Goal: Task Accomplishment & Management: Manage account settings

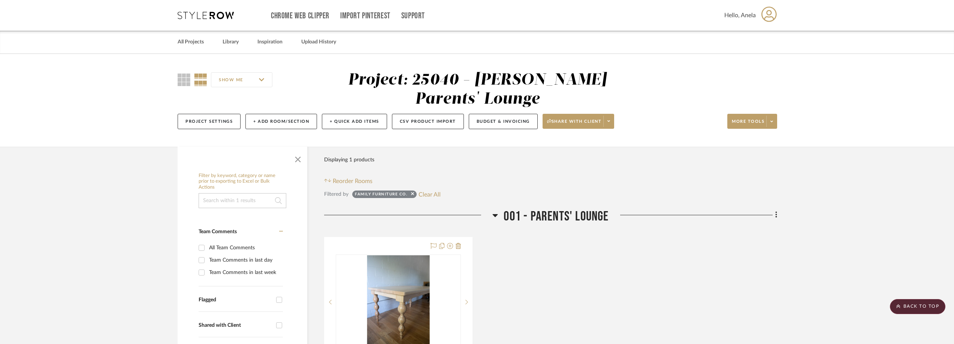
click at [218, 18] on icon at bounding box center [206, 15] width 56 height 7
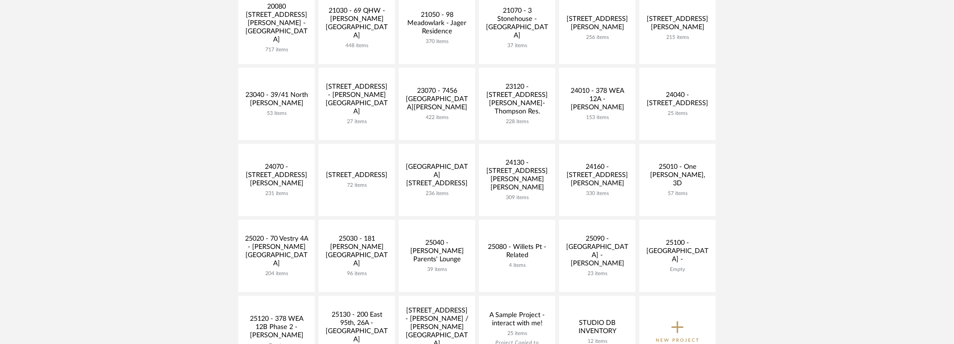
scroll to position [262, 0]
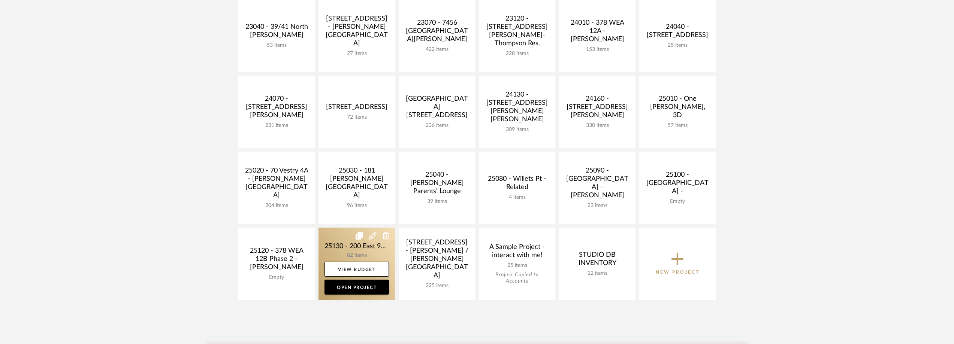
click at [340, 250] on link at bounding box center [357, 264] width 76 height 72
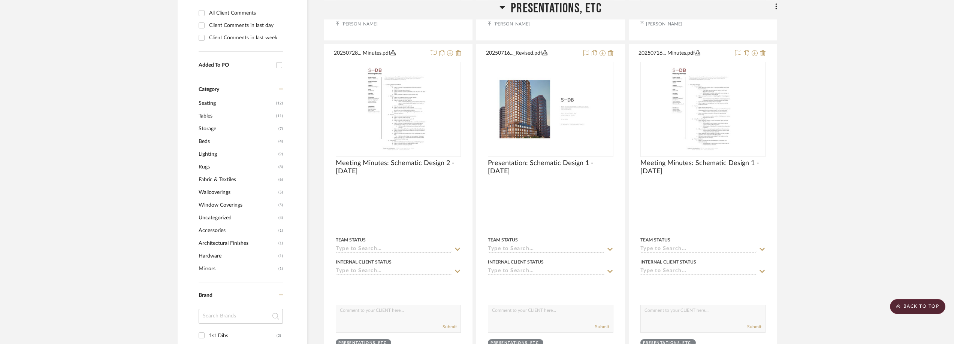
scroll to position [562, 0]
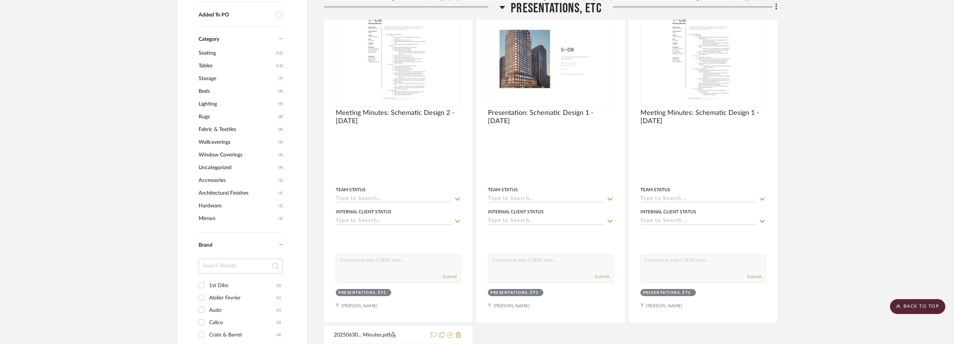
click at [232, 262] on input at bounding box center [241, 266] width 84 height 15
type input "fai"
click at [227, 281] on div "fair design" at bounding box center [242, 286] width 67 height 12
click at [208, 281] on input "fair design (1)" at bounding box center [202, 286] width 12 height 12
checkbox input "true"
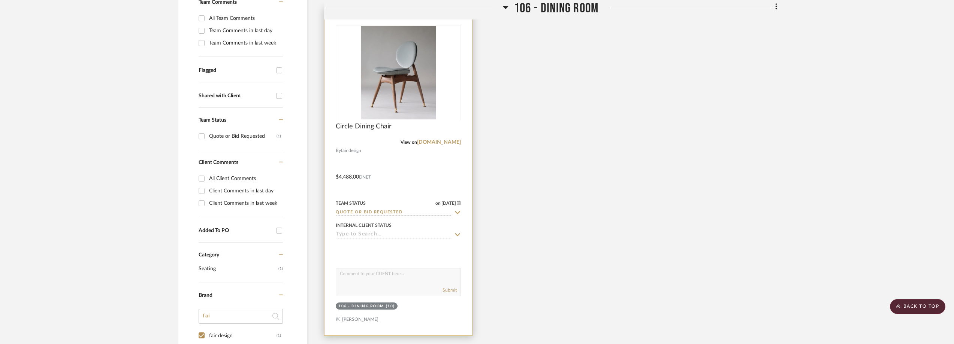
scroll to position [221, 0]
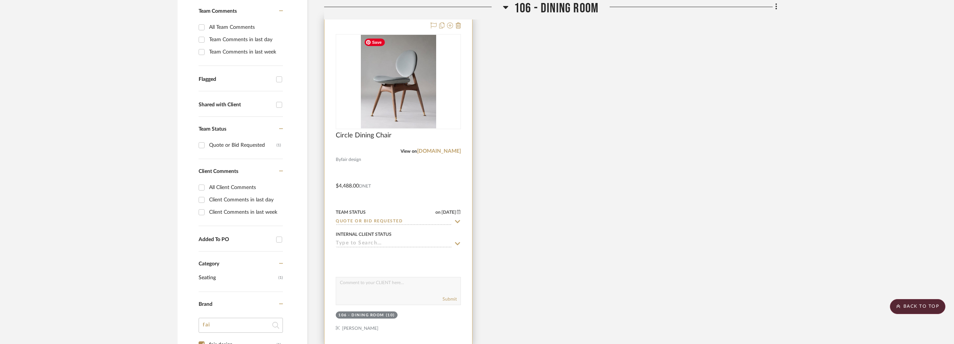
click at [0, 0] on img at bounding box center [0, 0] width 0 height 0
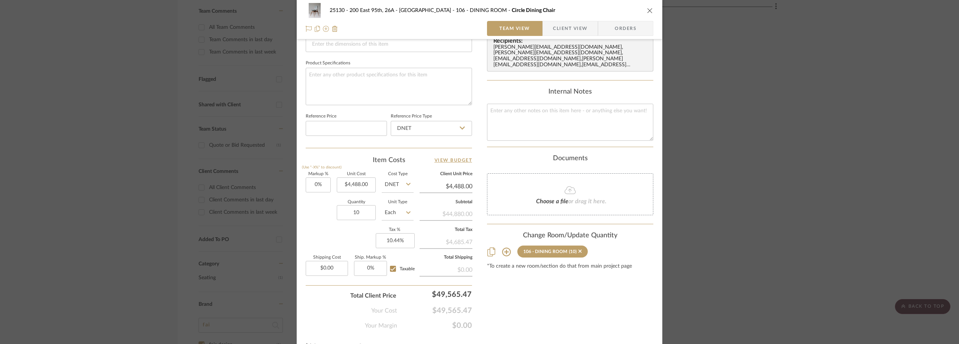
scroll to position [353, 0]
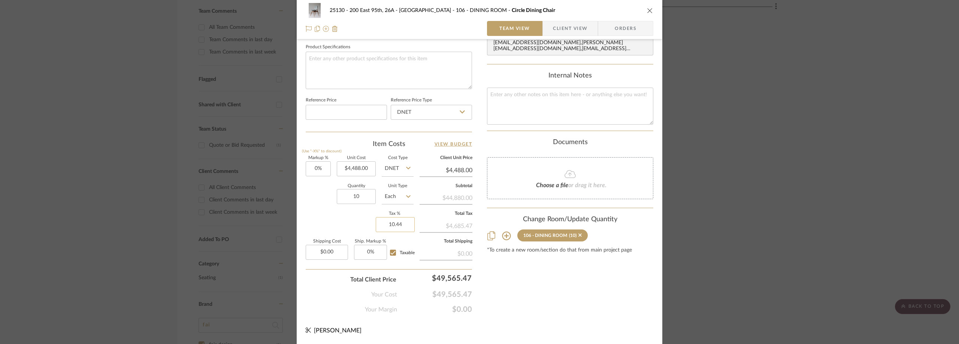
click at [396, 227] on input "10.44" at bounding box center [395, 224] width 39 height 15
type input "8.875%"
click at [344, 215] on div "Markup % (Use "-X%" to discount) 0% Unit Cost $4,488.00 Cost Type DNET Client U…" at bounding box center [389, 210] width 166 height 109
drag, startPoint x: 553, startPoint y: 24, endPoint x: 551, endPoint y: 29, distance: 5.0
click at [554, 24] on span "Client View" at bounding box center [570, 28] width 34 height 15
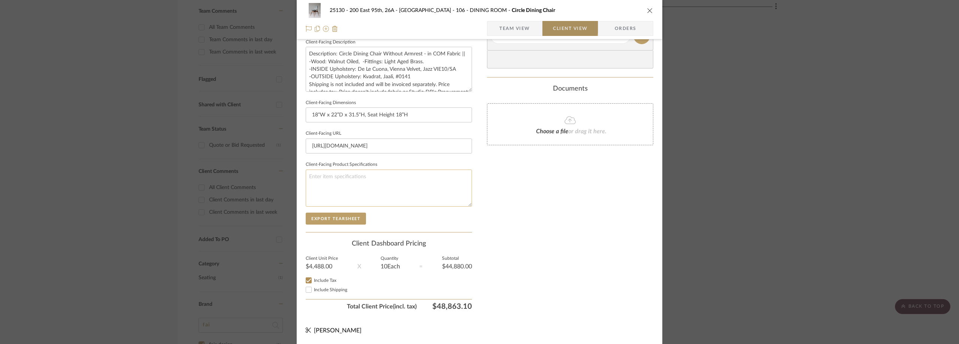
scroll to position [273, 0]
click at [332, 292] on label "Include Shipping" at bounding box center [393, 290] width 158 height 6
click at [313, 292] on input "Include Shipping" at bounding box center [308, 290] width 9 height 9
checkbox input "false"
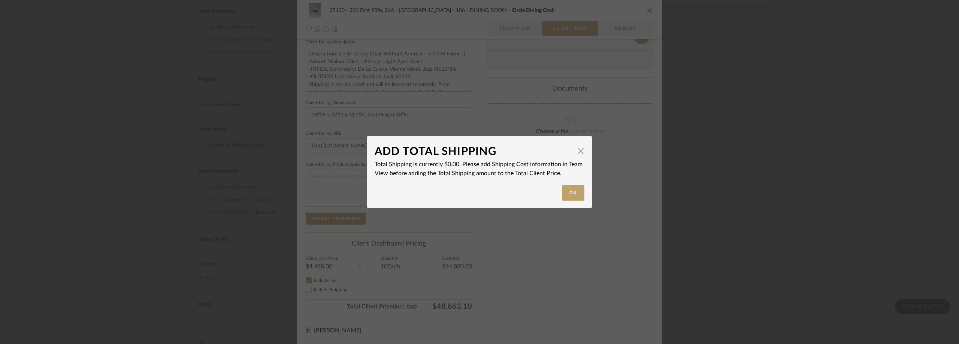
click at [333, 282] on div "ADD TOTAL SHIPPING × Total Shipping is currently $0.00. Please add Shipping Cos…" at bounding box center [479, 172] width 959 height 344
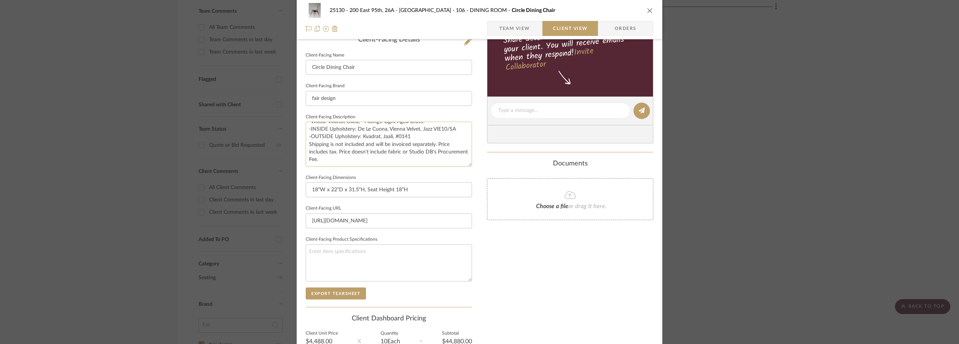
scroll to position [15, 0]
drag, startPoint x: 351, startPoint y: 159, endPoint x: 338, endPoint y: 153, distance: 14.3
click at [338, 153] on textarea "Description: Circle Dining Chair Without Armrest - in COM Fabric || -Wood: Waln…" at bounding box center [389, 144] width 166 height 45
drag, startPoint x: 352, startPoint y: 156, endPoint x: 368, endPoint y: 157, distance: 16.5
click at [352, 156] on textarea "Description: Circle Dining Chair Without Armrest - in COM Fabric || -Wood: Waln…" at bounding box center [389, 144] width 166 height 45
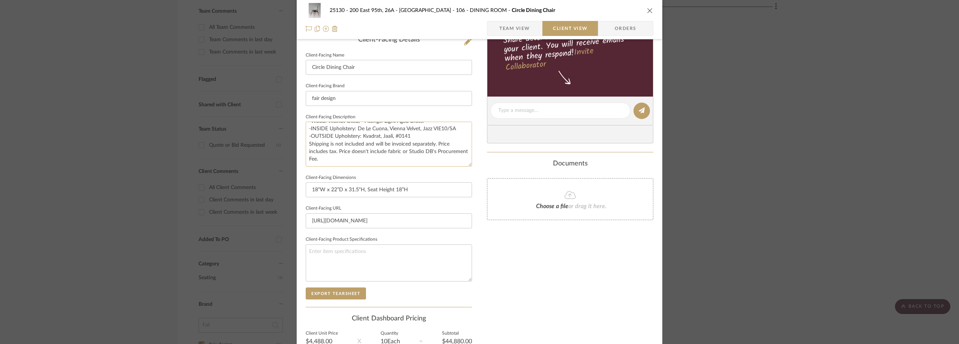
click at [383, 155] on textarea "Description: Circle Dining Chair Without Armrest - in COM Fabric || -Wood: Waln…" at bounding box center [389, 144] width 166 height 45
drag, startPoint x: 397, startPoint y: 152, endPoint x: 350, endPoint y: 154, distance: 47.3
click at [350, 154] on textarea "Description: Circle Dining Chair Without Armrest - in COM Fabric || -Wood: Waln…" at bounding box center [389, 144] width 166 height 45
type textarea "Description: Circle Dining Chair Without Armrest - in COM Fabric || -Wood: Waln…"
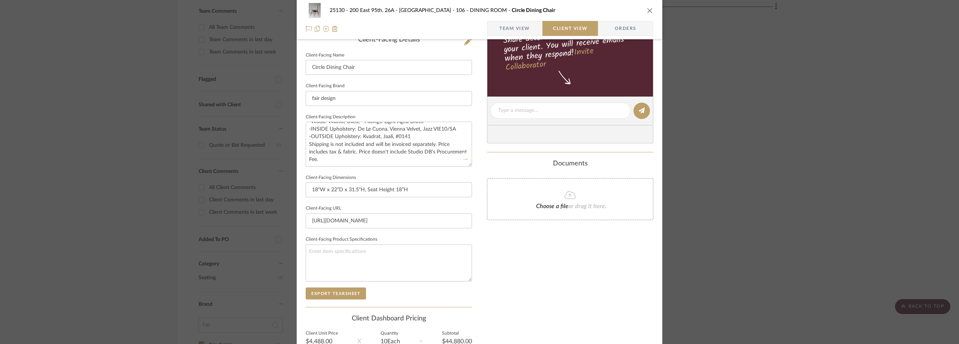
click at [501, 161] on div "Documents" at bounding box center [570, 164] width 166 height 8
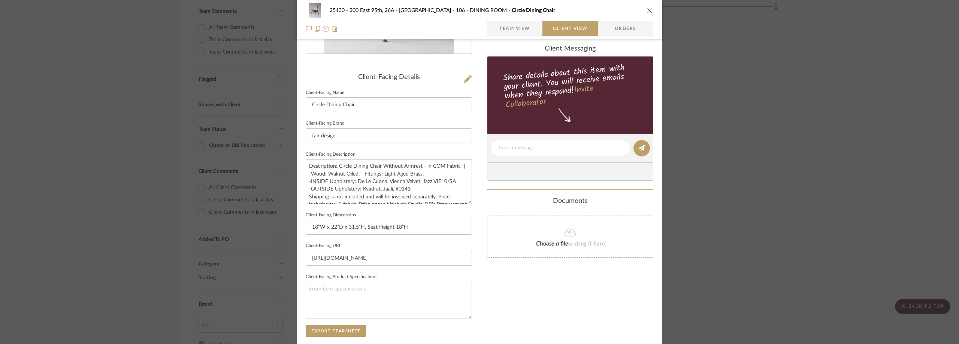
scroll to position [15, 0]
drag, startPoint x: 308, startPoint y: 163, endPoint x: 370, endPoint y: 215, distance: 81.4
click at [370, 215] on div "Client-Facing Details Client-Facing Name Circle Dining Chair Client-Facing Bran…" at bounding box center [389, 208] width 166 height 271
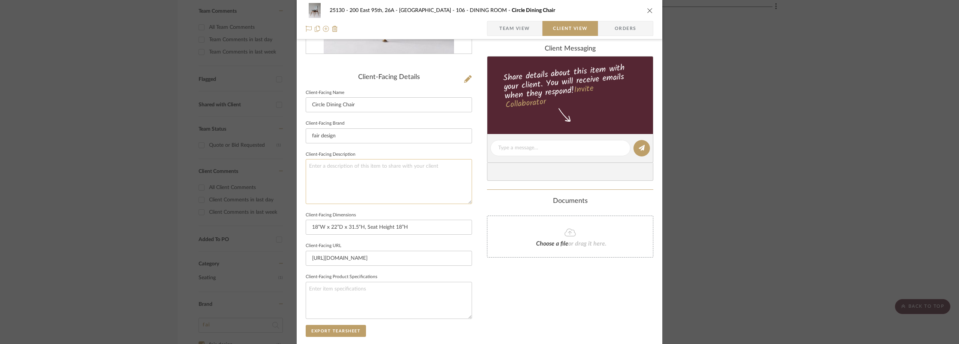
scroll to position [0, 0]
click at [503, 28] on span "Team View" at bounding box center [515, 28] width 31 height 15
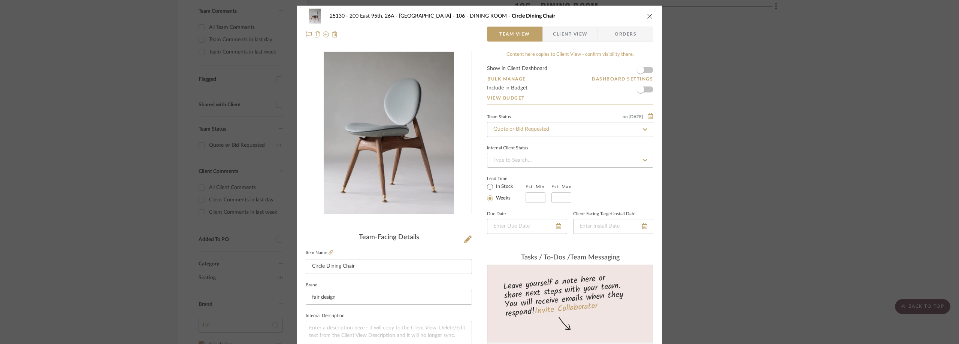
click at [753, 107] on div "25130 - 200 East 95th, 26A - Kosheleva 106 - DINING ROOM Circle Dining Chair Te…" at bounding box center [479, 172] width 959 height 344
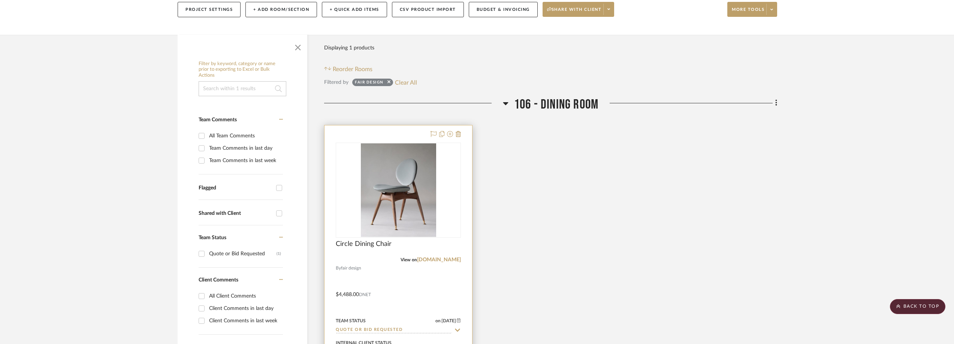
scroll to position [108, 0]
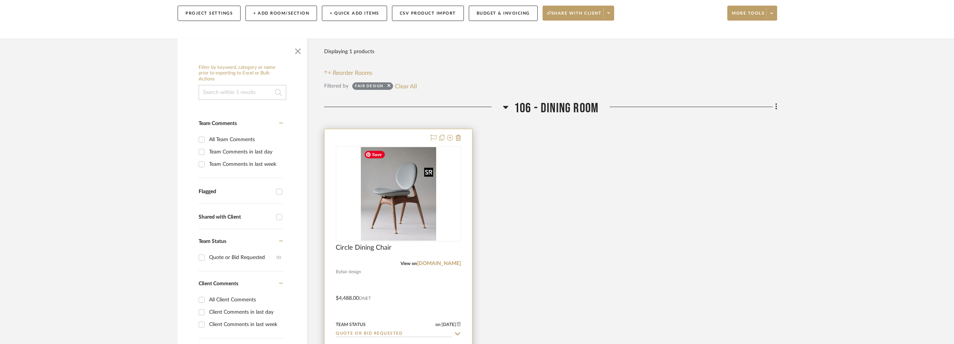
click at [397, 161] on img "0" at bounding box center [398, 194] width 75 height 94
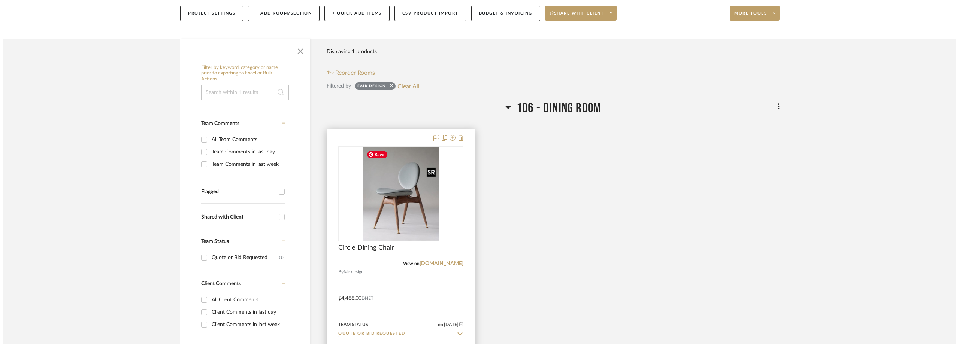
scroll to position [0, 0]
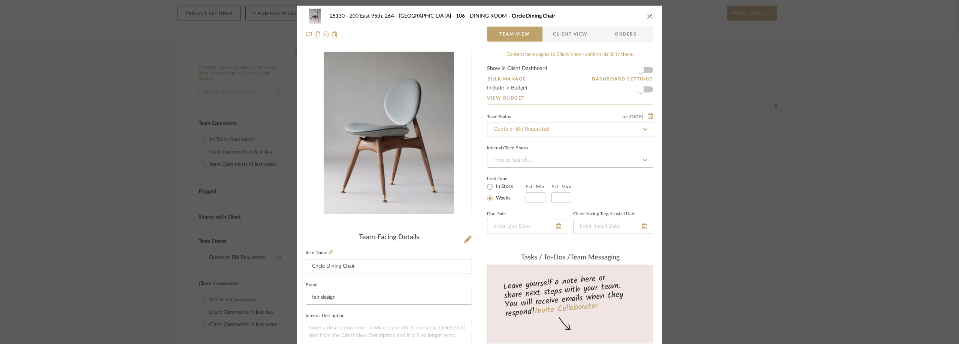
drag, startPoint x: 556, startPoint y: 33, endPoint x: 506, endPoint y: 79, distance: 67.6
click at [556, 32] on span "Client View" at bounding box center [570, 34] width 34 height 15
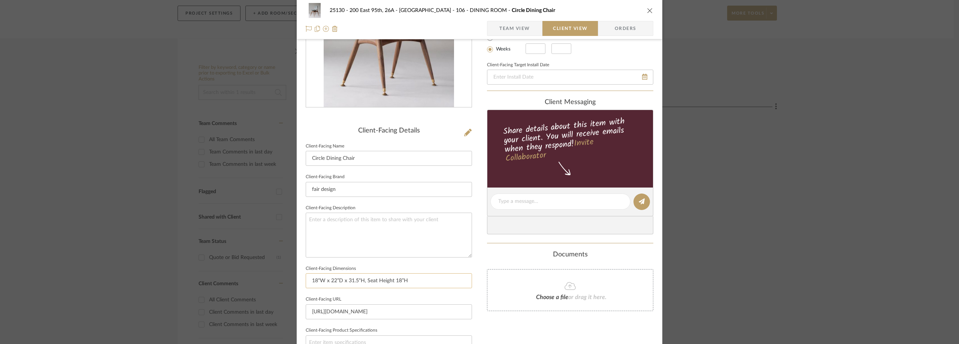
scroll to position [150, 0]
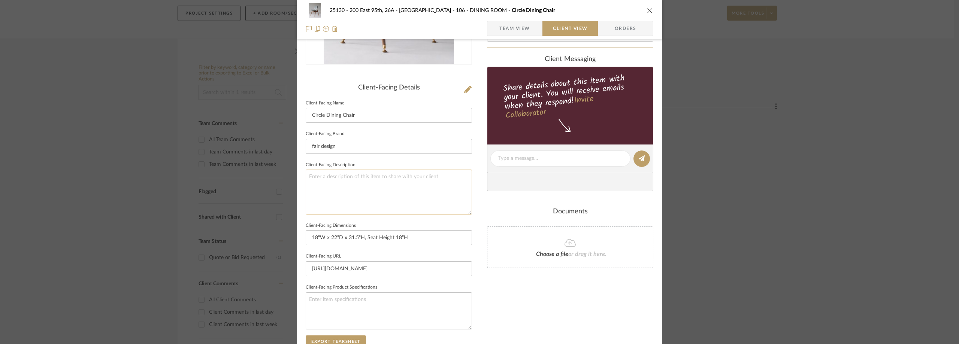
click at [362, 189] on textarea at bounding box center [389, 192] width 166 height 45
paste textarea "Description: Circle Dining Chair Without Armrest - in COM Fabric || -Wood: Waln…"
type textarea "Description: Circle Dining Chair Without Armrest - in COM Fabric || -Wood: Waln…"
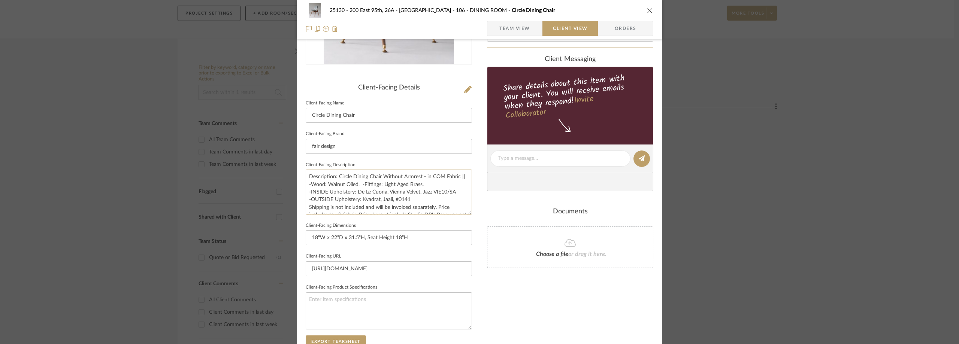
drag, startPoint x: 354, startPoint y: 213, endPoint x: 297, endPoint y: 163, distance: 75.9
click at [297, 163] on div "25130 - 200 East 95th, 26A - Kosheleva 106 - DINING ROOM Circle Dining Chair Te…" at bounding box center [480, 162] width 366 height 612
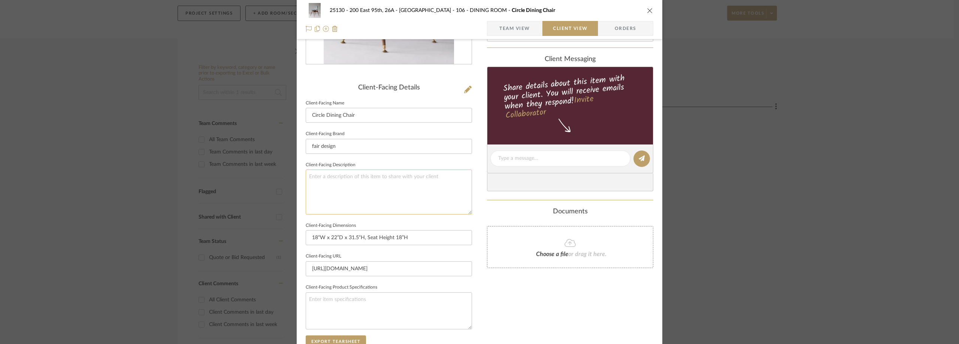
paste textarea "Circle Dining Chair Without Armrest — COM Fabric | Wood: Walnut (Oiled) | Fitti…"
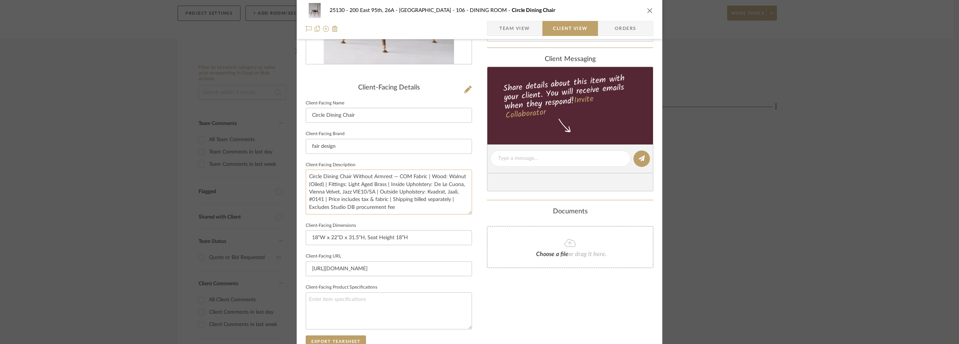
scroll to position [112, 0]
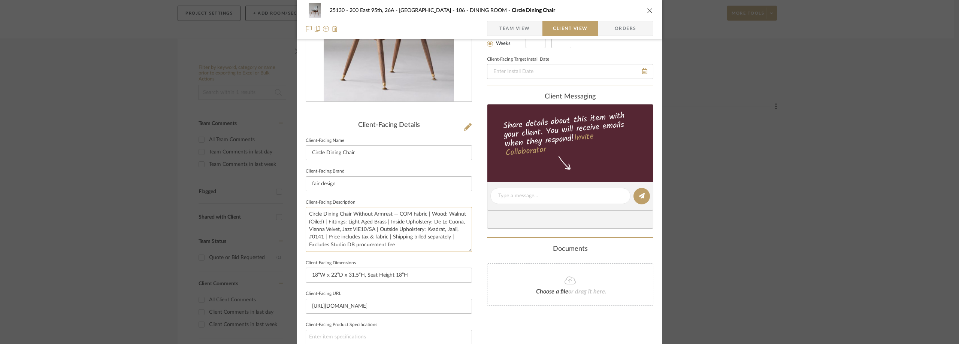
click at [306, 213] on textarea "Circle Dining Chair Without Armrest — COM Fabric | Wood: Walnut (Oiled) | Fitti…" at bounding box center [389, 229] width 166 height 45
type textarea "Description: Circle Dining Chair Without Armrest — COM Fabric | Wood: Walnut (O…"
click at [401, 198] on fieldset "Client-Facing Description Description: Circle Dining Chair Without Armrest — CO…" at bounding box center [389, 225] width 166 height 55
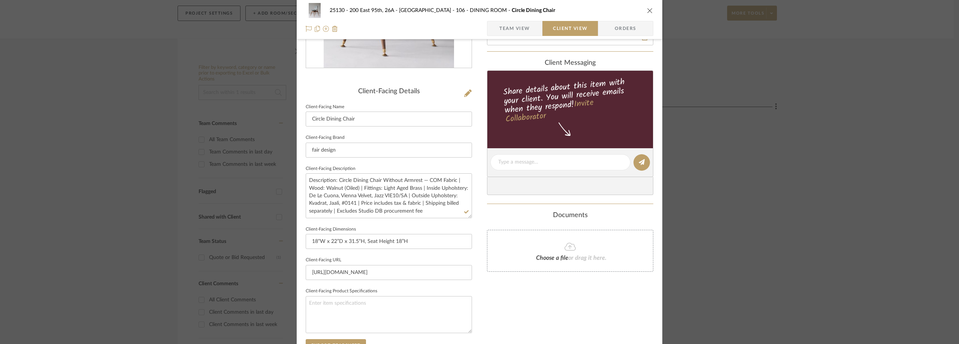
scroll to position [187, 0]
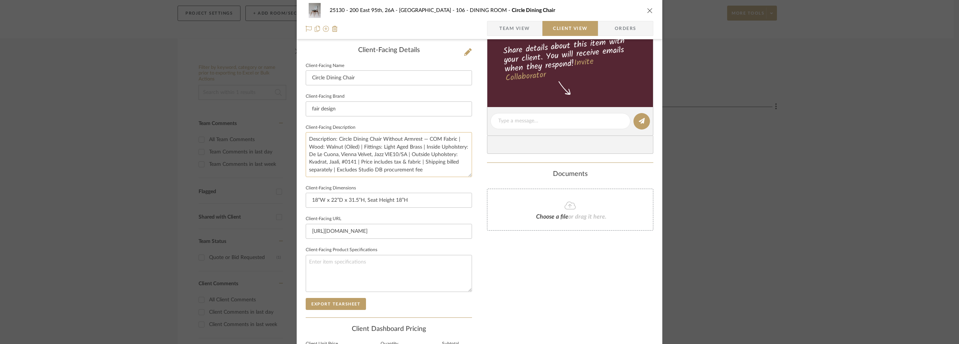
click at [353, 161] on textarea "Description: Circle Dining Chair Without Armrest — COM Fabric | Wood: Walnut (O…" at bounding box center [389, 154] width 166 height 45
drag, startPoint x: 354, startPoint y: 162, endPoint x: 344, endPoint y: 163, distance: 9.4
click at [344, 163] on textarea "Description: Circle Dining Chair Without Armrest — COM Fabric | Wood: Walnut (O…" at bounding box center [389, 154] width 166 height 45
type textarea "Description: Circle Dining Chair Without Armrest — COM Fabric | Wood: Walnut (O…"
click at [509, 171] on div "Documents" at bounding box center [570, 175] width 166 height 8
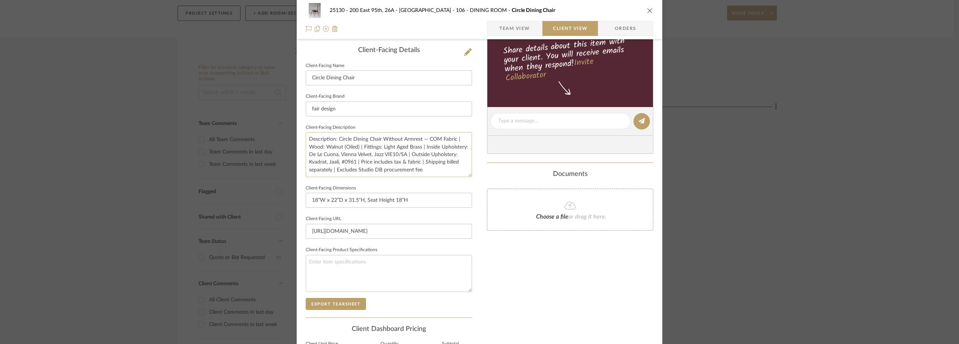
drag, startPoint x: 335, startPoint y: 171, endPoint x: 418, endPoint y: 172, distance: 83.2
click at [418, 172] on textarea "Description: Circle Dining Chair Without Armrest — COM Fabric | Wood: Walnut (O…" at bounding box center [389, 154] width 166 height 45
type textarea "Description: Circle Dining Chair Without Armrest — COM Fabric | Wood: Walnut (O…"
click at [478, 173] on div "25130 - 200 East 95th, 26A - Kosheleva 106 - DINING ROOM Circle Dining Chair Te…" at bounding box center [480, 124] width 366 height 612
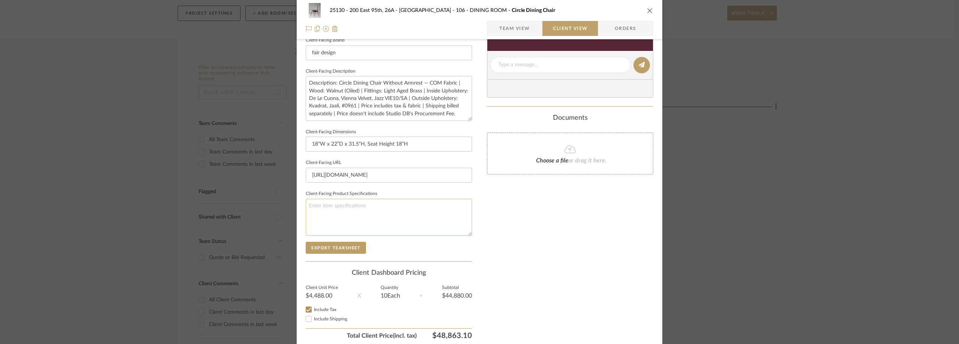
scroll to position [273, 0]
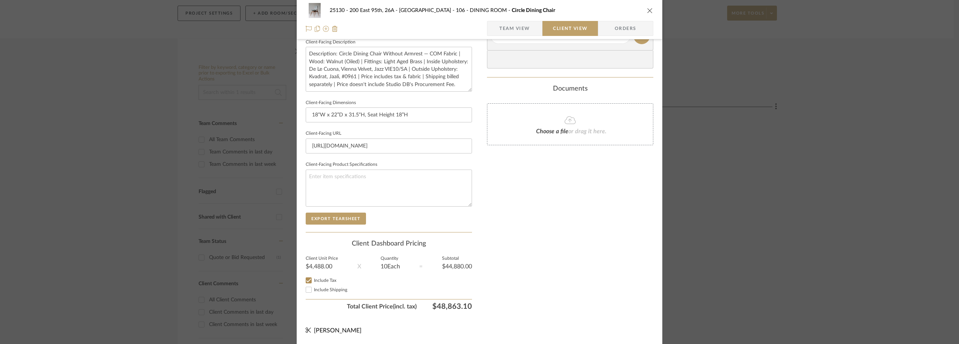
click at [326, 289] on span "Include Shipping" at bounding box center [330, 290] width 33 height 4
click at [313, 289] on input "Include Shipping" at bounding box center [308, 290] width 9 height 9
checkbox input "false"
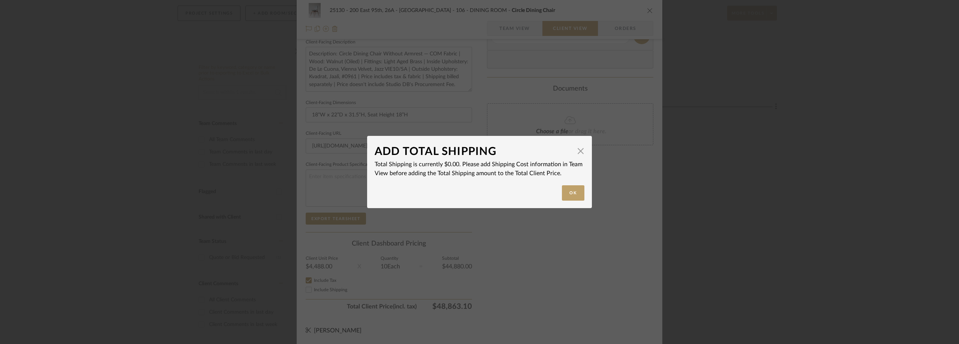
click at [335, 275] on div "ADD TOTAL SHIPPING × Total Shipping is currently $0.00. Please add Shipping Cos…" at bounding box center [479, 172] width 959 height 344
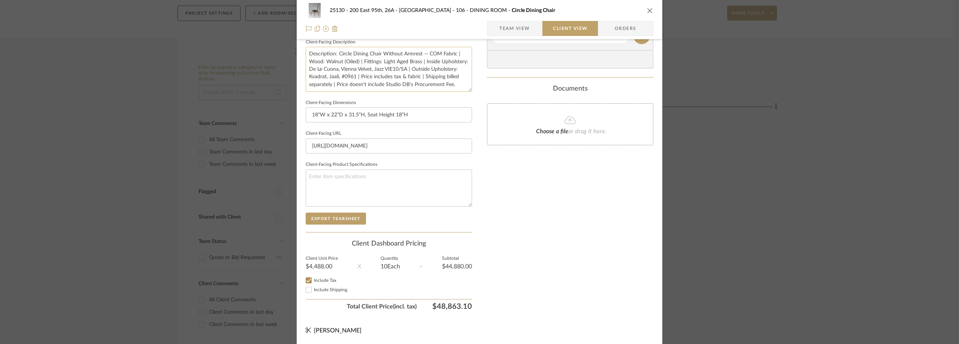
drag, startPoint x: 331, startPoint y: 87, endPoint x: 423, endPoint y: 79, distance: 92.2
click at [423, 79] on textarea "Description: Circle Dining Chair Without Armrest — COM Fabric | Wood: Walnut (O…" at bounding box center [389, 69] width 166 height 45
paste textarea "is not included and will be invoiced separately."
type textarea "Description: Circle Dining Chair Without Armrest — COM Fabric | Wood: Walnut (O…"
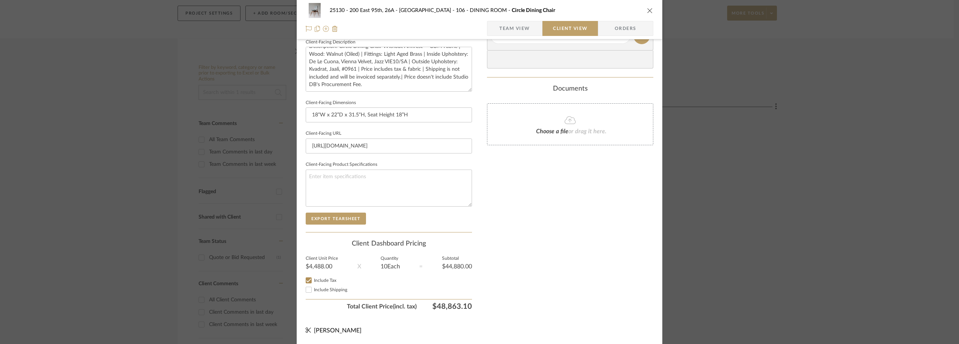
click at [488, 87] on div "Documents" at bounding box center [570, 89] width 166 height 8
click at [525, 27] on span "Team View" at bounding box center [515, 28] width 31 height 15
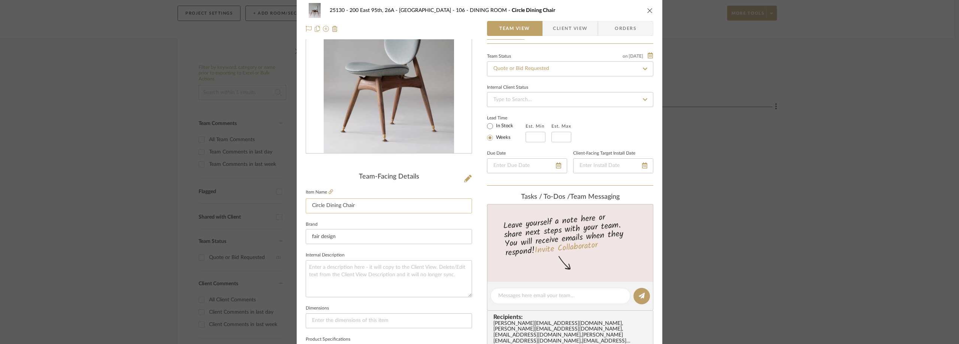
scroll to position [0, 0]
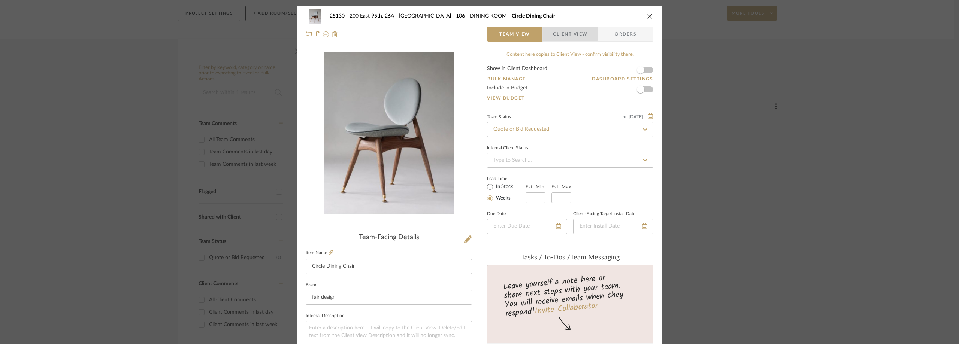
click at [554, 28] on span "Client View" at bounding box center [570, 34] width 34 height 15
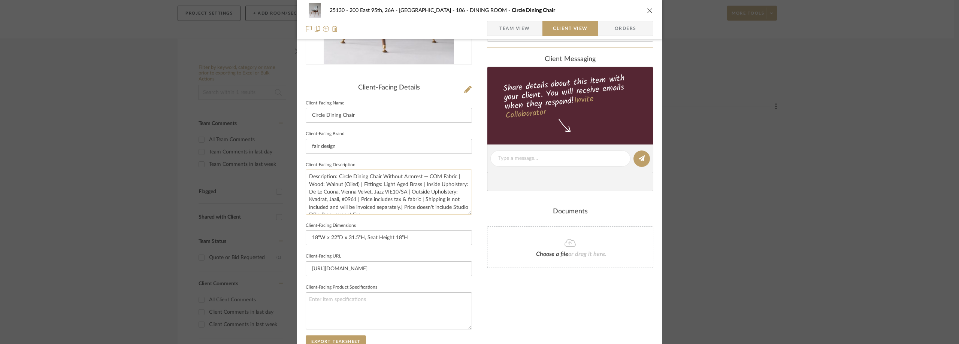
scroll to position [7, 0]
click at [438, 206] on textarea "Description: Circle Dining Chair Without Armrest — COM Fabric | Wood: Walnut (O…" at bounding box center [389, 192] width 166 height 45
type textarea "Description: Circle Dining Chair Without Armrest — COM Fabric | Wood: Walnut (O…"
click at [377, 297] on textarea at bounding box center [389, 311] width 166 height 37
paste textarea "EXPEDITED production time with an install date the week of [DATE]."
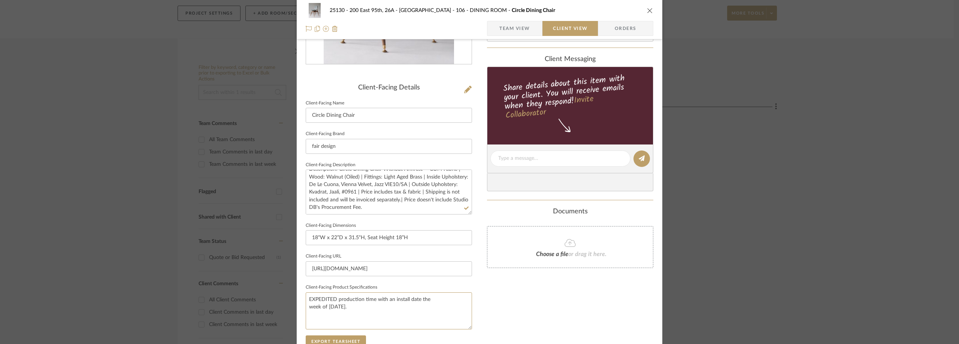
type textarea "EXPEDITED production time with an install date the week of [DATE]."
click at [422, 282] on sr-form-field "Client-Facing URL https://oandd.com/product/circle-dining-chair/" at bounding box center [389, 266] width 166 height 31
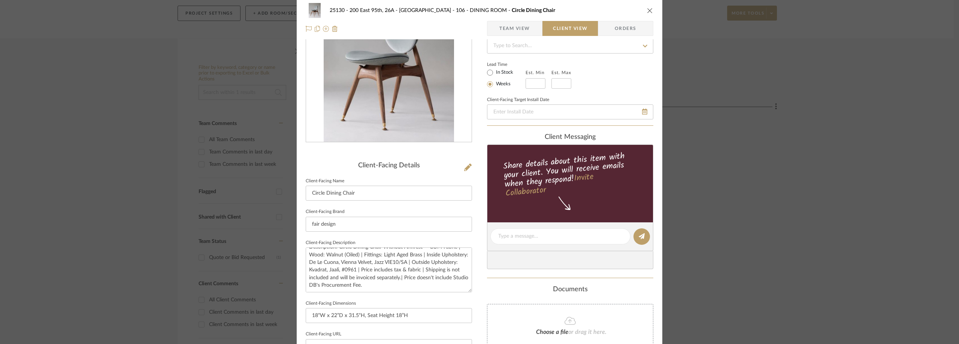
scroll to position [0, 0]
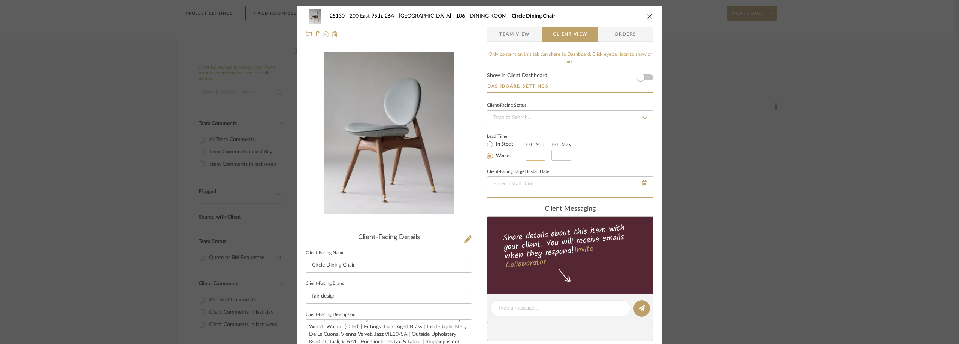
click at [534, 154] on input "text" at bounding box center [536, 155] width 20 height 10
type input "10"
click at [554, 150] on fieldset "Est. Max" at bounding box center [562, 150] width 20 height 21
click at [563, 152] on input "text" at bounding box center [562, 155] width 20 height 10
type input "11"
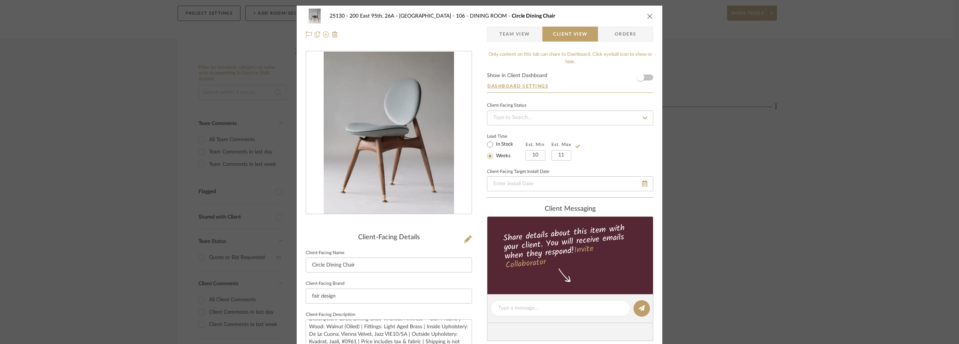
click at [594, 139] on div "Lead Time In Stock Weeks Est. Min 10 Est. Max 11" at bounding box center [570, 146] width 166 height 29
click at [519, 34] on span "Team View" at bounding box center [515, 34] width 31 height 15
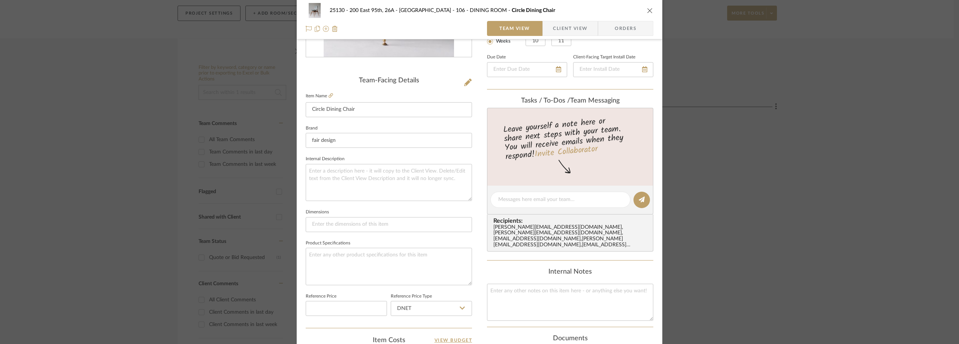
scroll to position [54, 0]
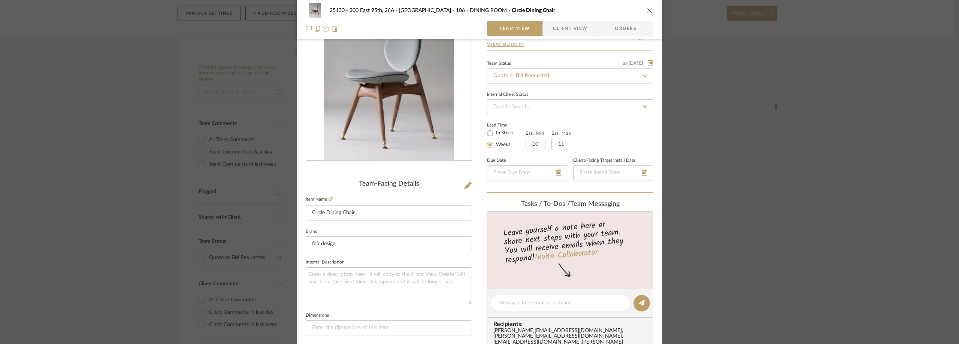
click at [146, 147] on div "25130 - 200 East 95th, 26A - Kosheleva 106 - DINING ROOM Circle Dining Chair Te…" at bounding box center [479, 172] width 959 height 344
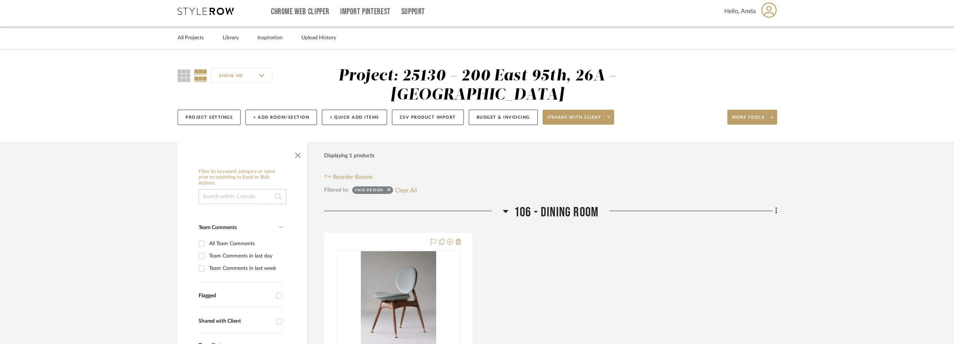
scroll to position [0, 0]
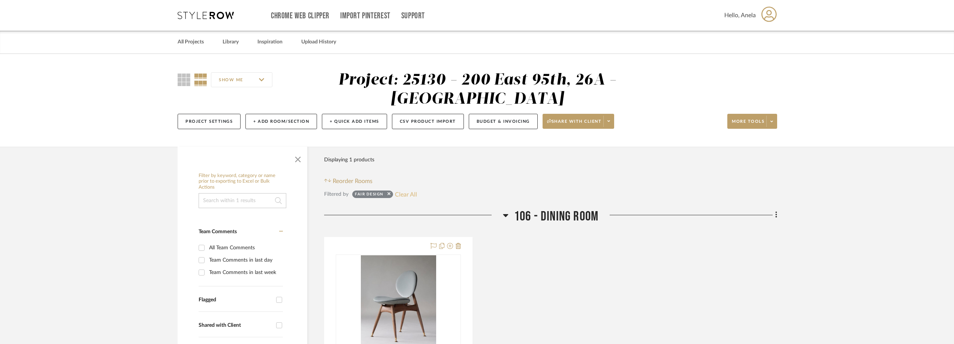
click at [401, 195] on button "Clear All" at bounding box center [406, 195] width 22 height 10
checkbox input "false"
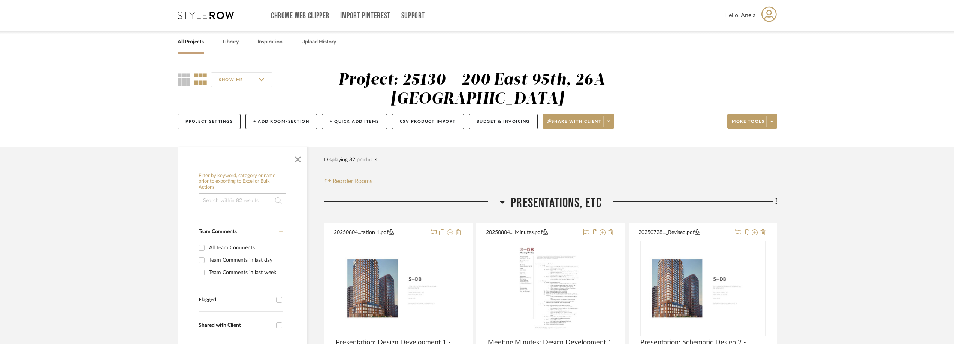
click at [209, 18] on icon at bounding box center [206, 15] width 56 height 7
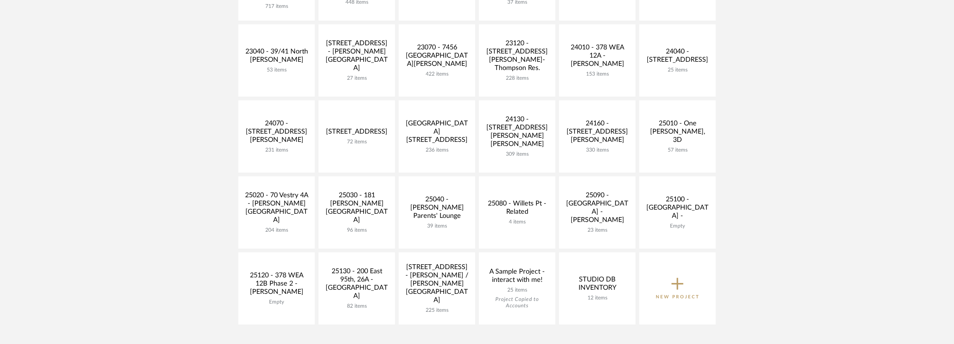
scroll to position [262, 0]
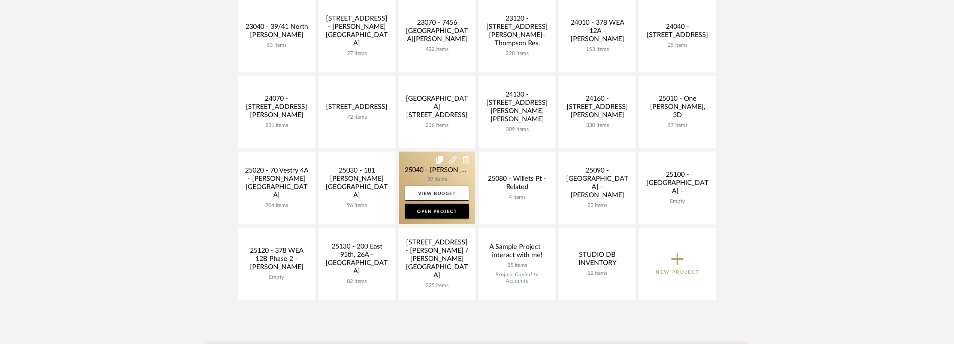
click at [419, 178] on link at bounding box center [437, 188] width 76 height 72
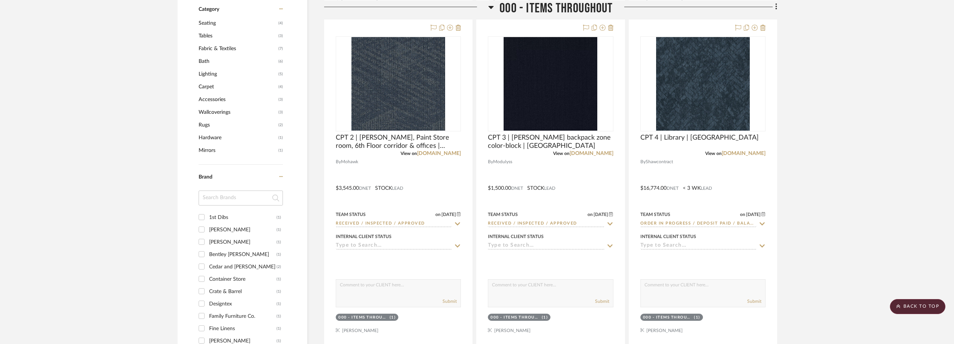
scroll to position [525, 0]
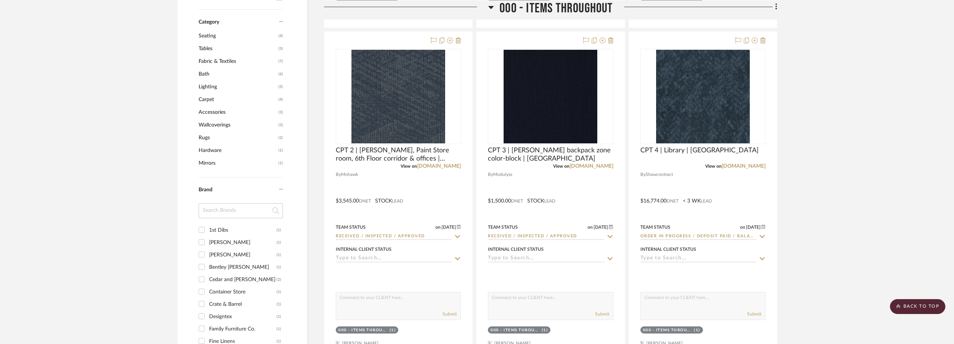
click at [221, 34] on span "Seating" at bounding box center [238, 36] width 78 height 13
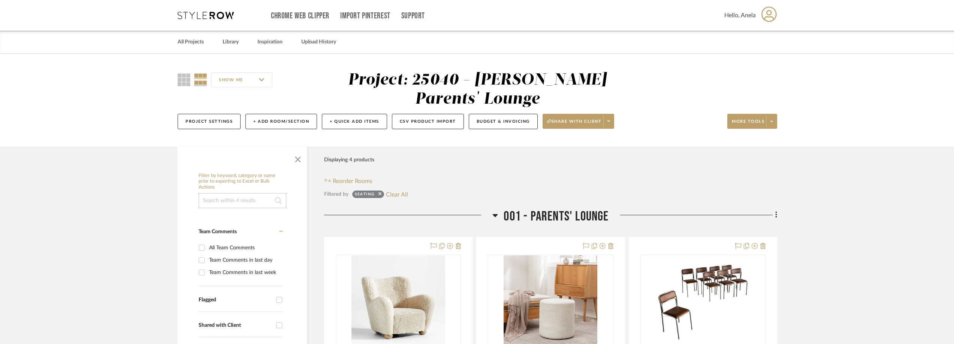
click at [207, 11] on div "Chrome Web Clipper Import Pinterest Support All Projects Library Inspiration Up…" at bounding box center [478, 15] width 600 height 31
click at [200, 18] on icon at bounding box center [206, 15] width 56 height 7
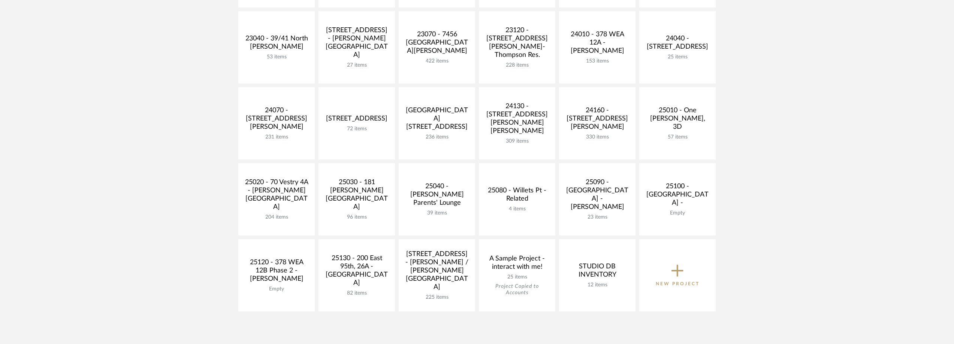
scroll to position [262, 0]
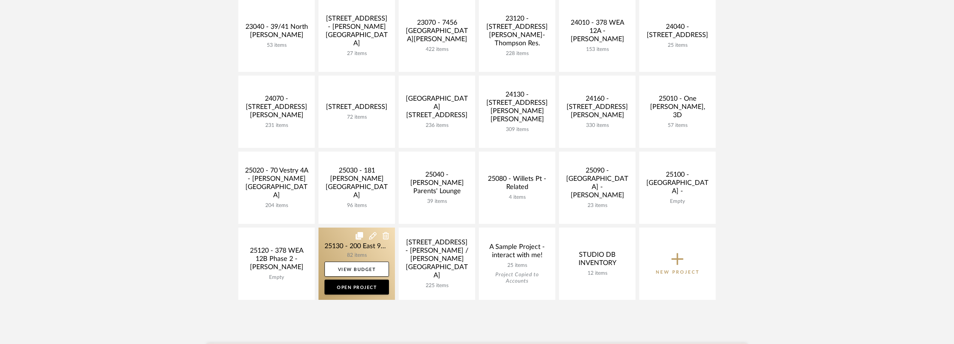
click at [334, 250] on link at bounding box center [357, 264] width 76 height 72
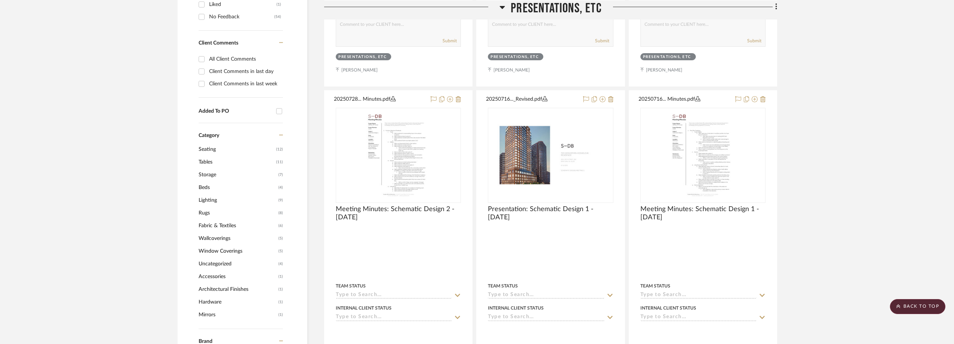
scroll to position [487, 0]
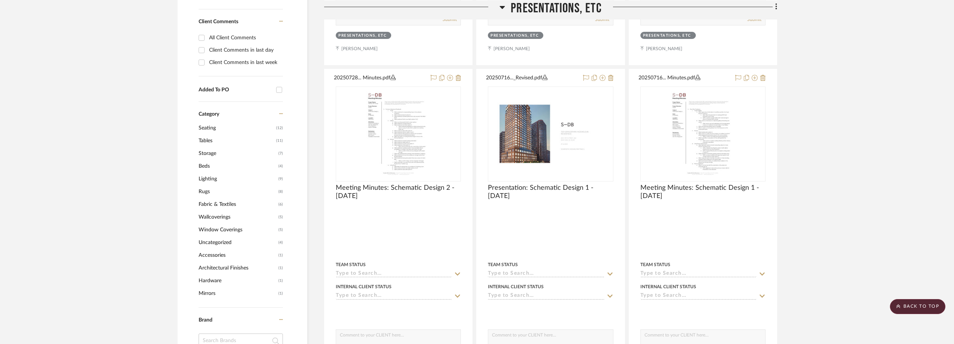
click at [224, 129] on span "Seating" at bounding box center [237, 128] width 76 height 13
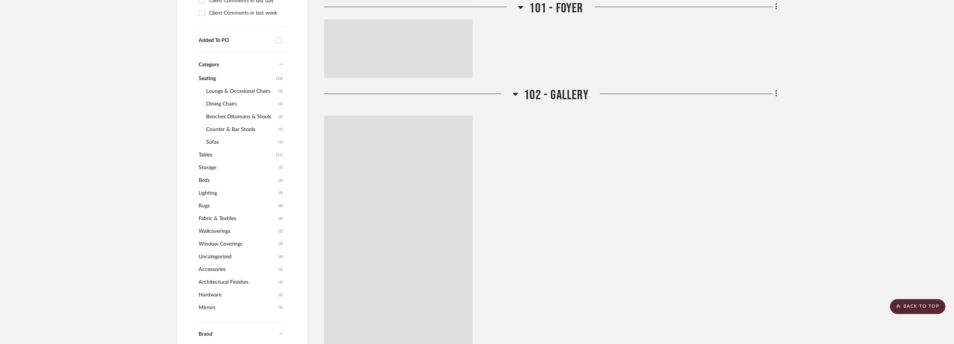
scroll to position [438, 0]
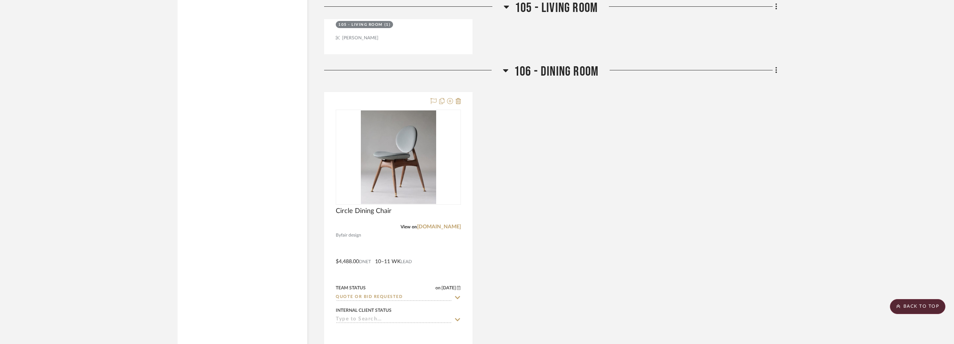
scroll to position [1675, 0]
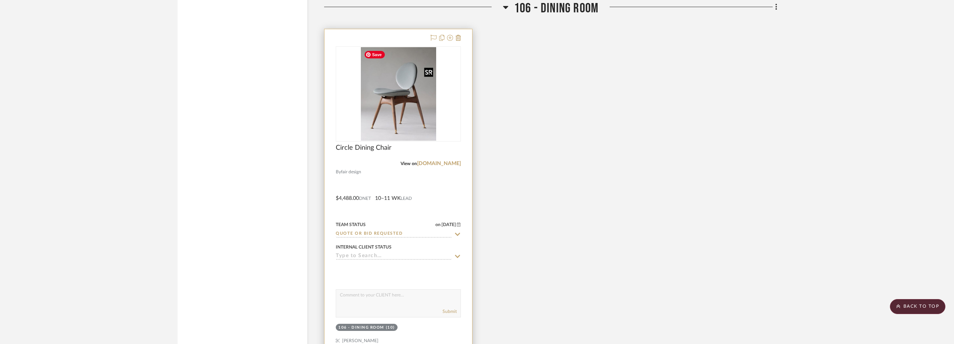
click at [0, 0] on img at bounding box center [0, 0] width 0 height 0
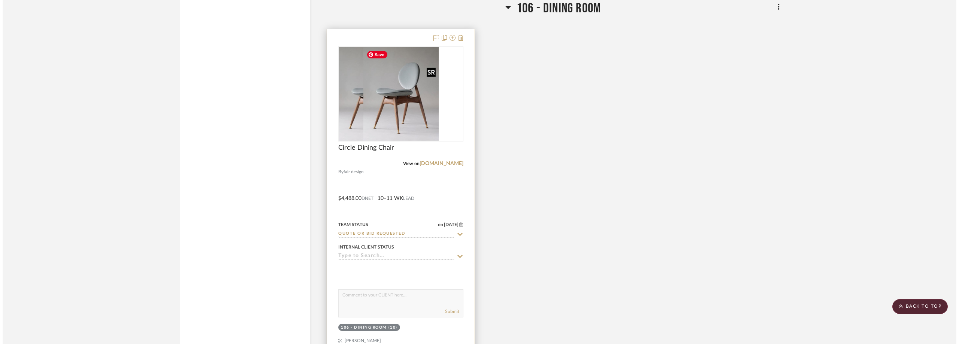
scroll to position [0, 0]
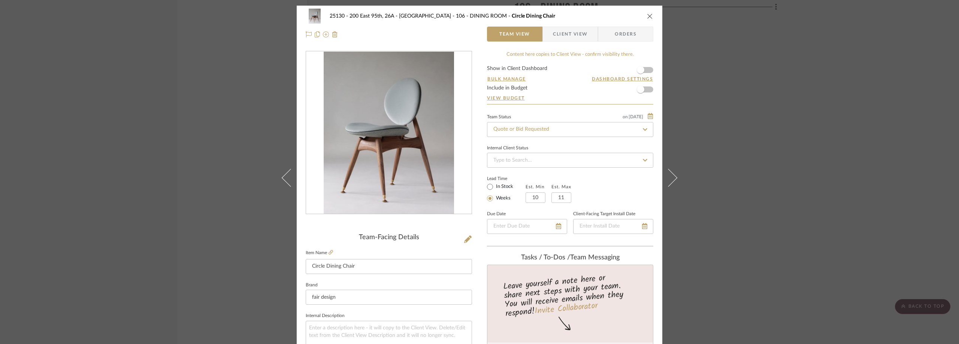
click at [378, 134] on img "0" at bounding box center [389, 133] width 130 height 163
click at [778, 119] on div "25130 - 200 East 95th, 26A - Kosheleva 106 - DINING ROOM Circle Dining Chair Te…" at bounding box center [479, 172] width 959 height 344
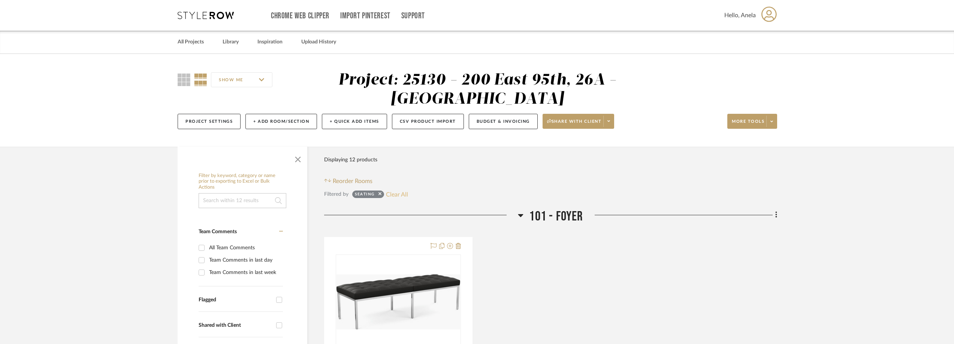
click at [402, 192] on button "Clear All" at bounding box center [397, 195] width 22 height 10
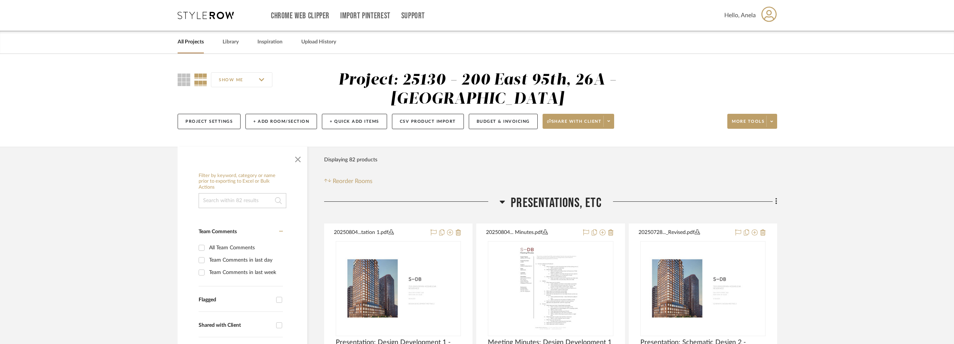
click at [210, 13] on icon at bounding box center [206, 15] width 56 height 7
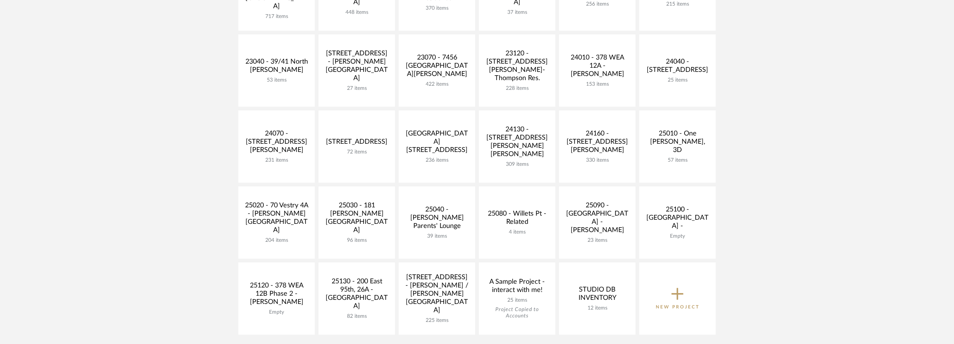
scroll to position [262, 0]
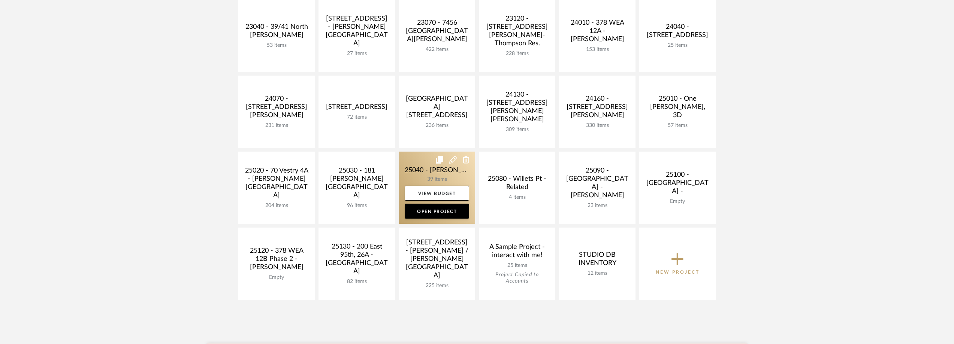
click at [427, 170] on link at bounding box center [437, 188] width 76 height 72
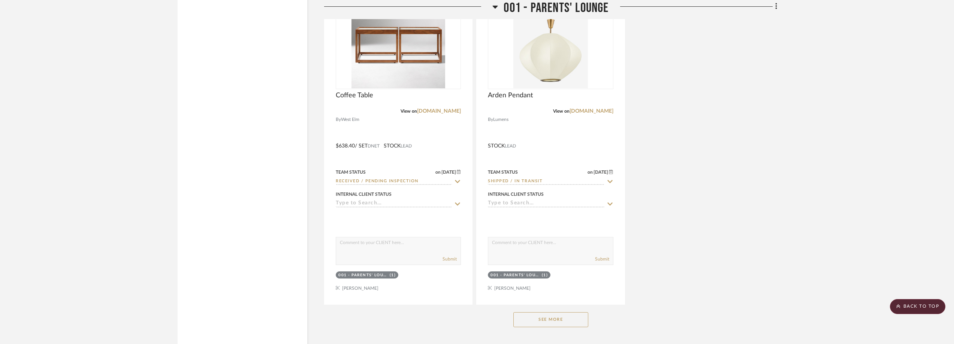
scroll to position [1836, 0]
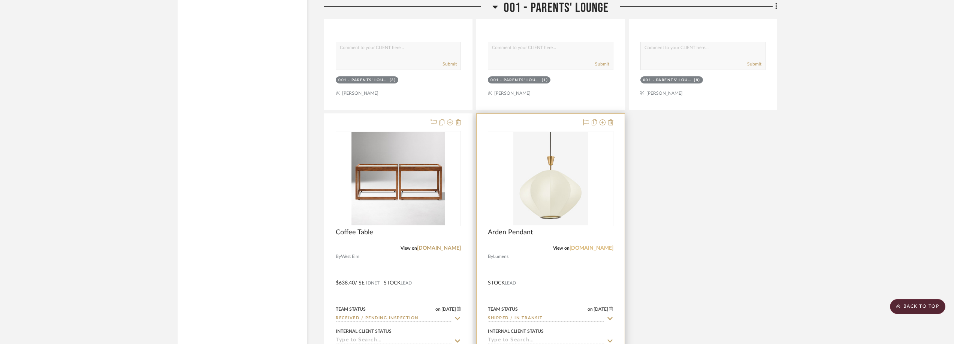
click at [596, 249] on link "lumens.com" at bounding box center [592, 248] width 44 height 5
click at [533, 168] on img "0" at bounding box center [550, 179] width 75 height 94
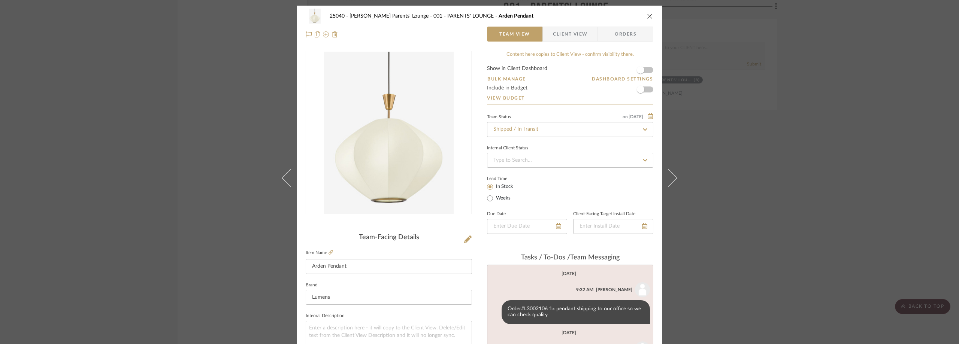
scroll to position [353, 0]
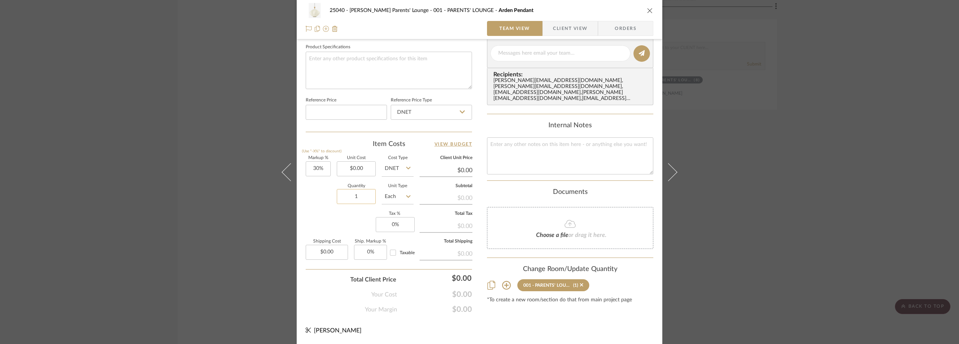
click at [351, 199] on input "1" at bounding box center [356, 196] width 39 height 15
type input "6"
click at [349, 211] on div "Markup % (Use "-X%" to discount) 30% Unit Cost $0.00 Cost Type DNET Client Unit…" at bounding box center [389, 210] width 166 height 109
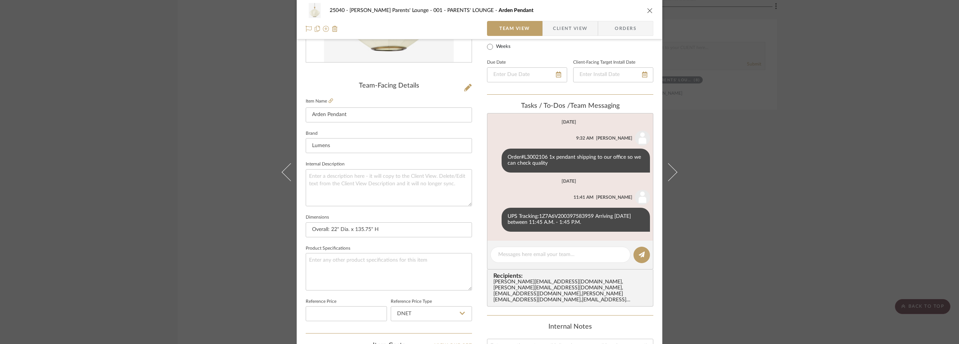
scroll to position [54, 0]
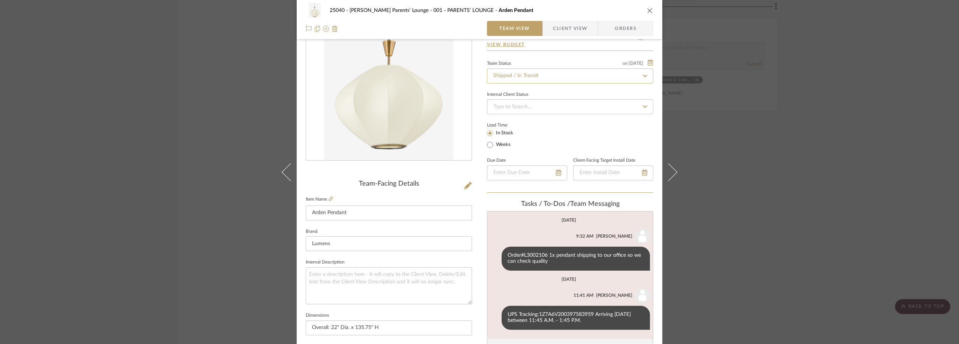
click at [516, 73] on input "Shipped / In Transit" at bounding box center [570, 76] width 166 height 15
type input "p"
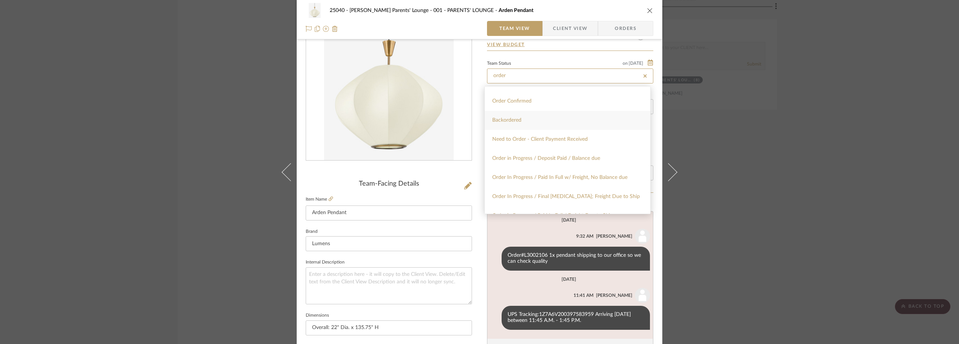
scroll to position [75, 0]
type input "order"
click at [555, 135] on span "Order In Progress / Paid In Full w/ Freight, No Balance due" at bounding box center [559, 135] width 135 height 5
type input "[DATE]"
type input "Order In Progress / Paid In Full w/ Freight, No Balance due"
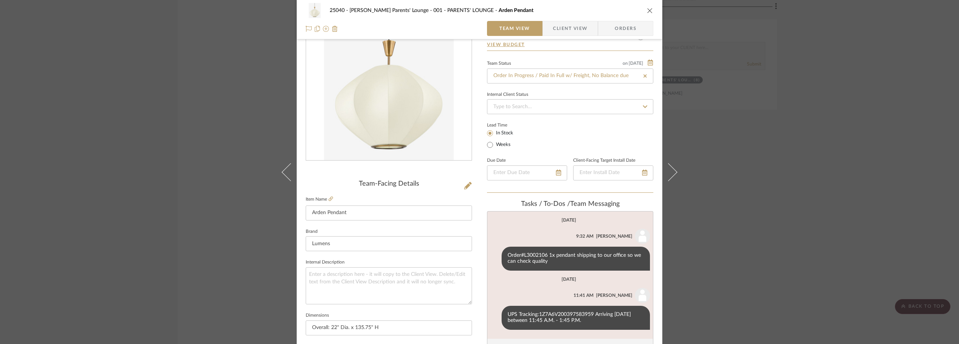
click at [561, 126] on div "Lead Time In Stock Weeks" at bounding box center [570, 134] width 166 height 29
type input "[DATE]"
type input "Order In Progress / Paid In Full w/ Freight, No Balance due"
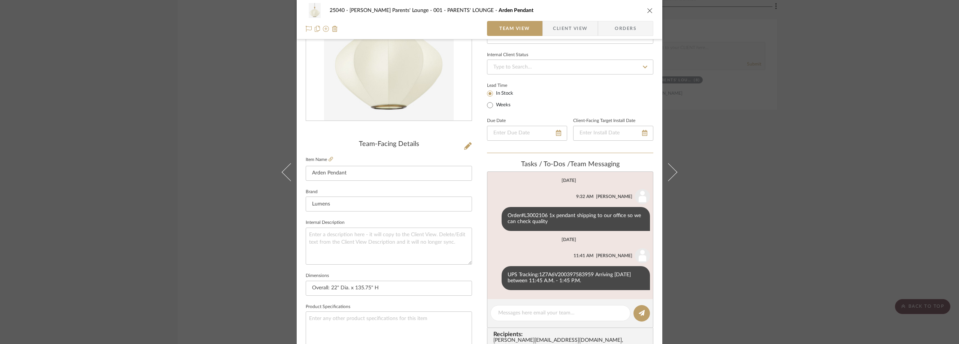
scroll to position [129, 0]
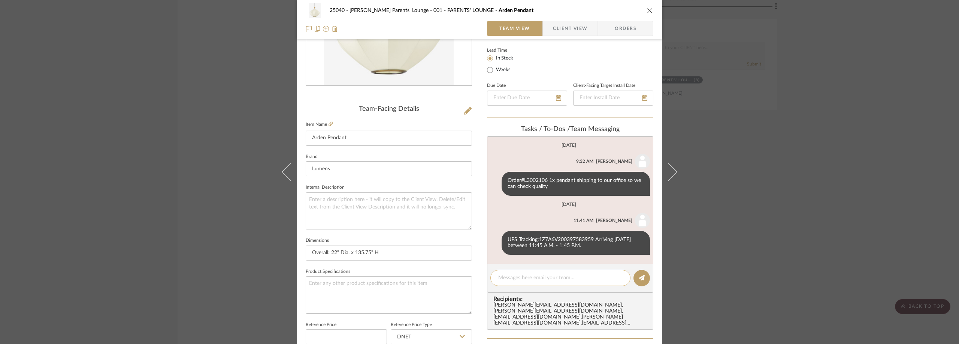
click at [538, 278] on textarea at bounding box center [560, 278] width 124 height 8
paste textarea "L3013297"
click at [498, 278] on textarea "L3013297" at bounding box center [560, 278] width 124 height 8
click at [548, 274] on textarea "Order L3013297" at bounding box center [560, 278] width 124 height 8
type textarea "Order L3013297 5x pendants shipping to lower school"
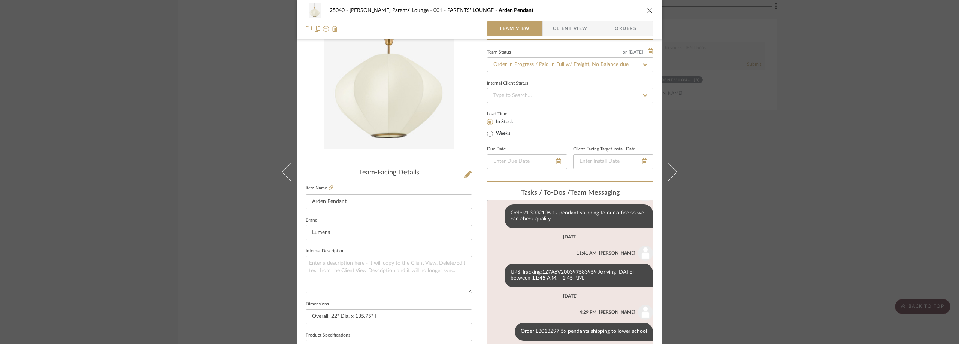
scroll to position [0, 0]
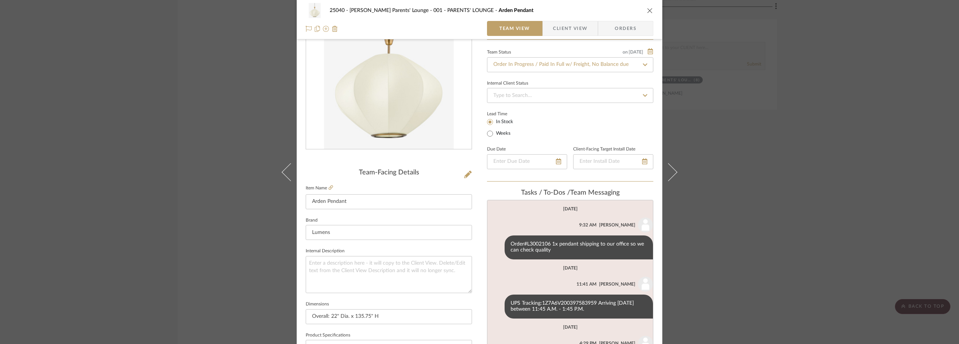
click at [811, 177] on div "25040 - Grace Church Parents' Lounge 001 - PARENTS' LOUNGE Arden Pendant Team V…" at bounding box center [479, 172] width 959 height 344
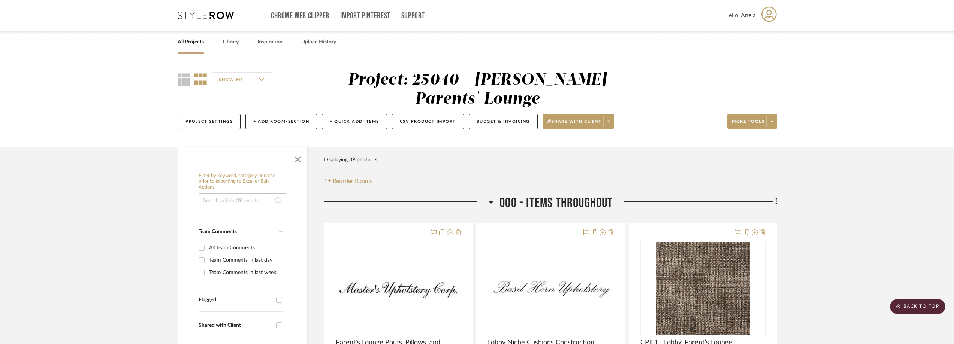
click at [216, 19] on icon at bounding box center [206, 15] width 56 height 7
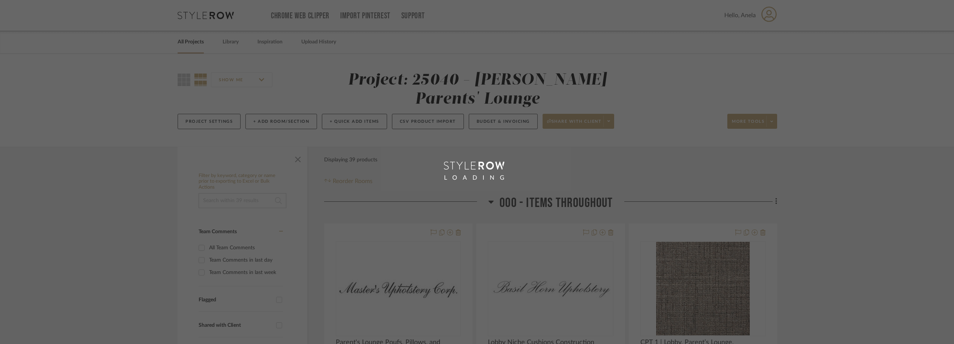
click at [215, 15] on div "LOADING" at bounding box center [477, 172] width 954 height 344
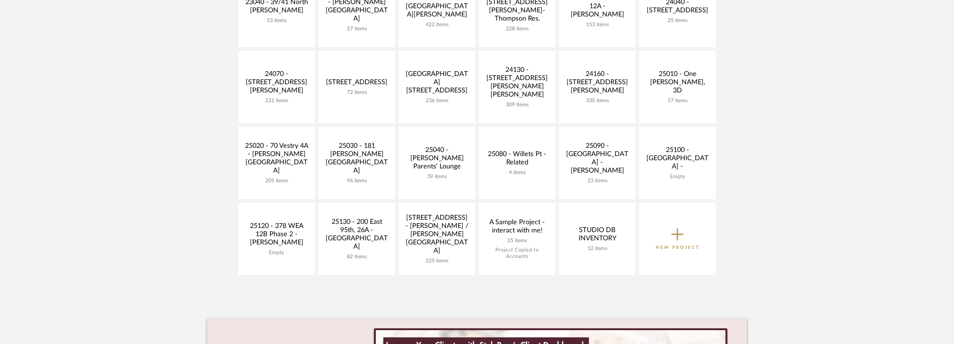
scroll to position [300, 0]
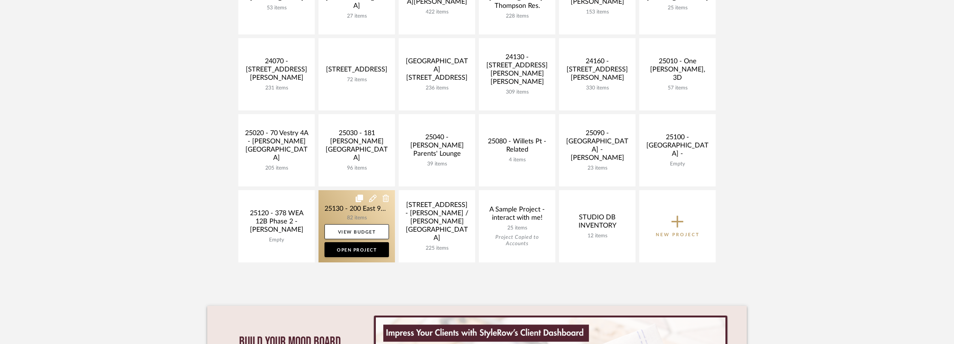
click at [332, 202] on link at bounding box center [357, 226] width 76 height 72
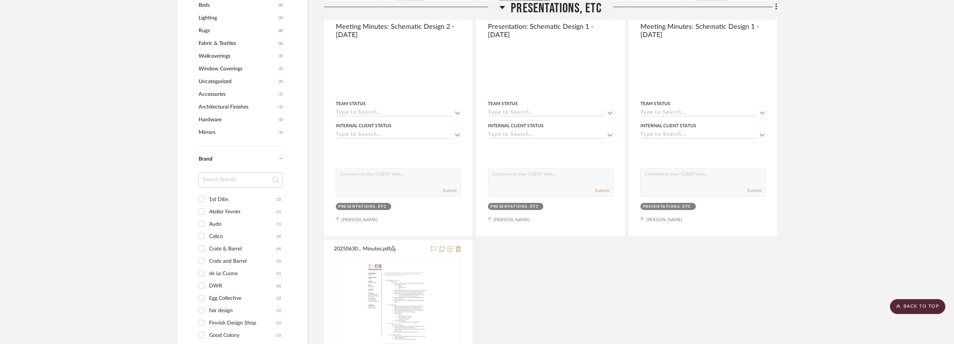
scroll to position [676, 0]
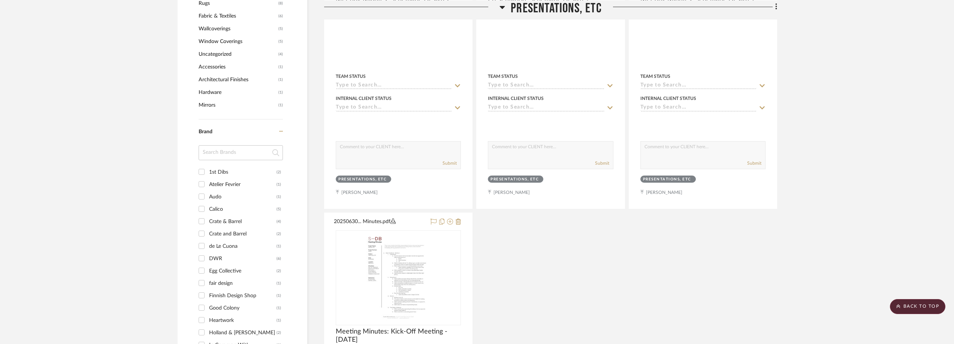
click at [223, 148] on input at bounding box center [241, 152] width 84 height 15
type input "fa"
click at [230, 169] on div "fair design" at bounding box center [242, 172] width 67 height 12
click at [208, 169] on input "fair design (1)" at bounding box center [202, 172] width 12 height 12
checkbox input "true"
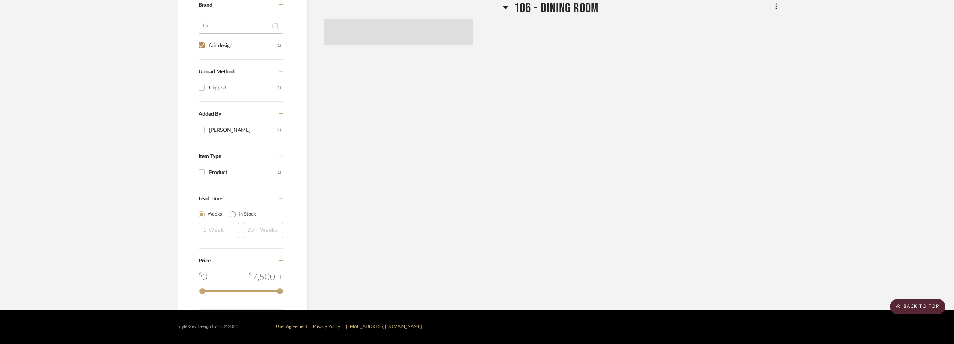
scroll to position [520, 0]
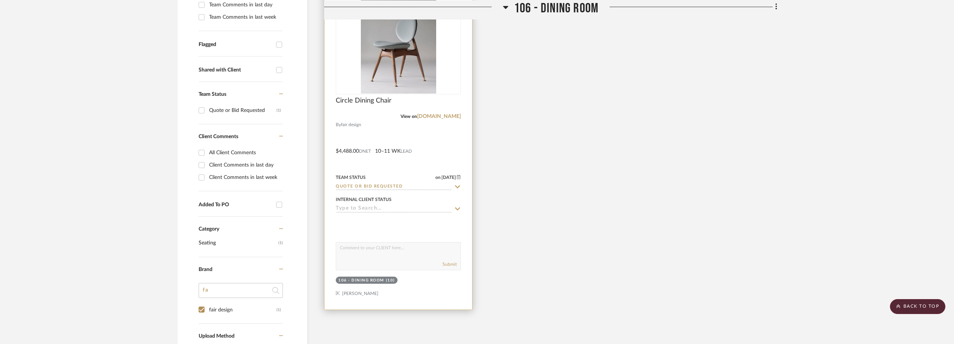
scroll to position [183, 0]
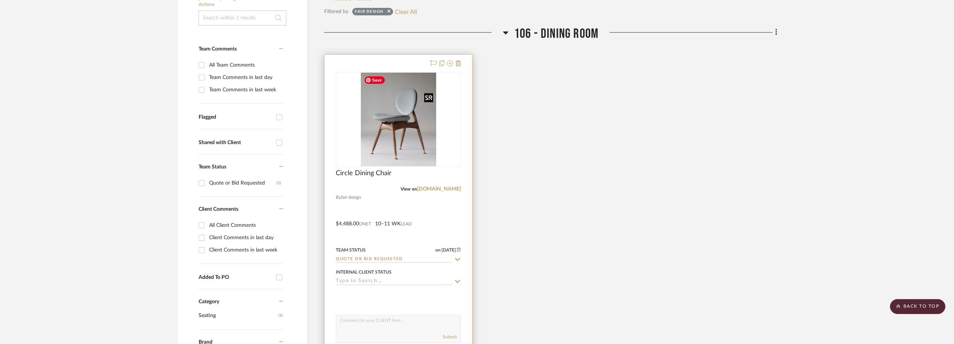
click at [0, 0] on img at bounding box center [0, 0] width 0 height 0
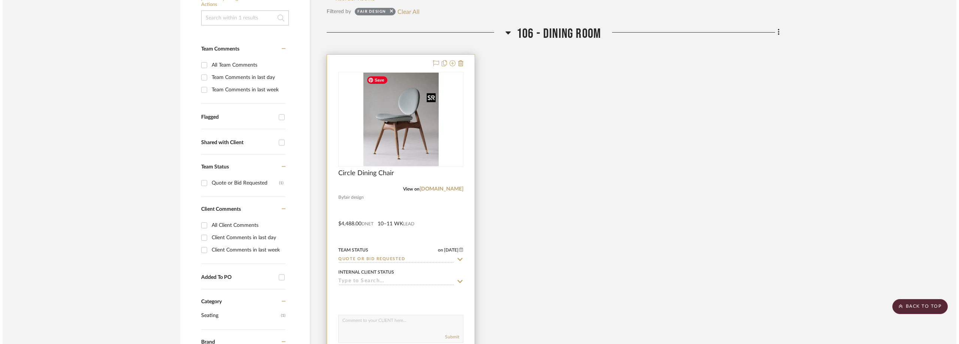
scroll to position [0, 0]
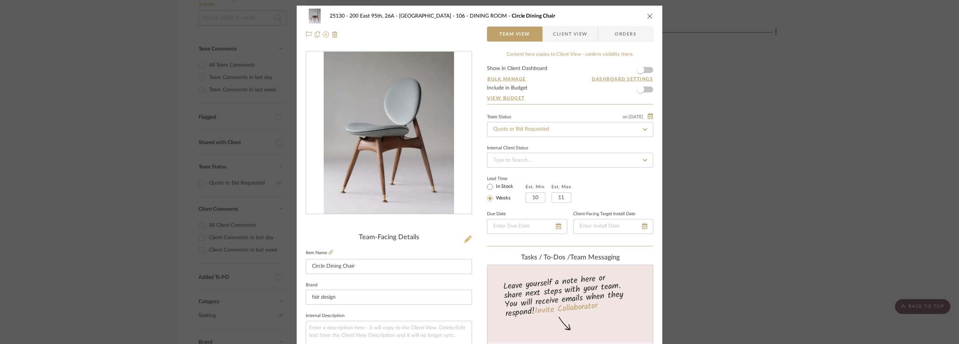
click at [464, 237] on icon at bounding box center [467, 239] width 7 height 7
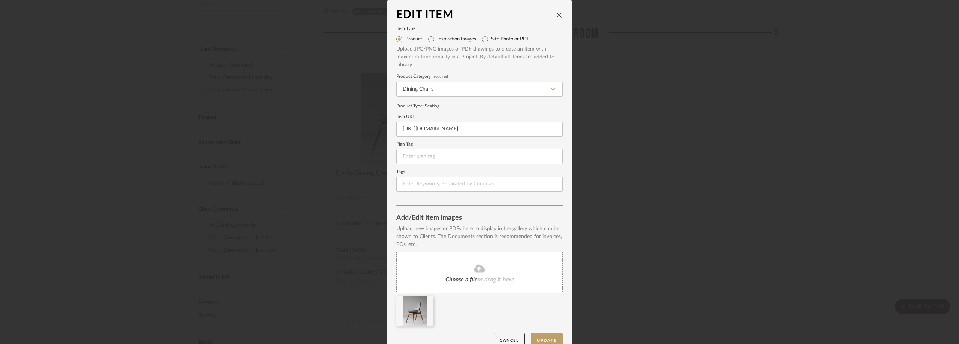
click at [470, 274] on fa-icon at bounding box center [480, 269] width 68 height 10
click at [543, 340] on button "Update" at bounding box center [547, 340] width 32 height 15
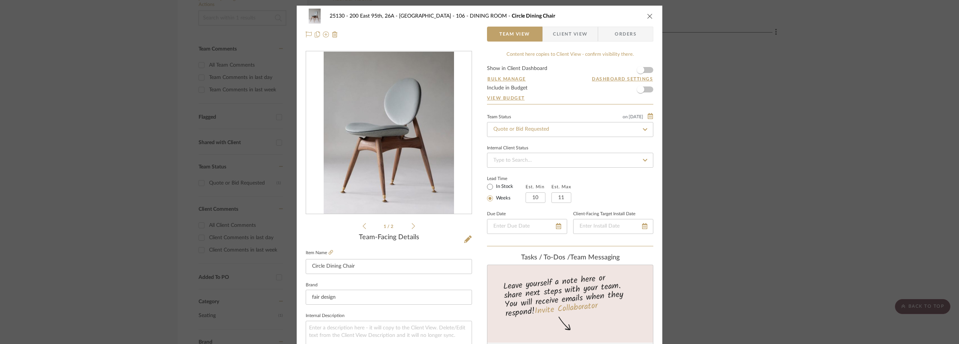
click at [412, 227] on icon at bounding box center [413, 226] width 3 height 7
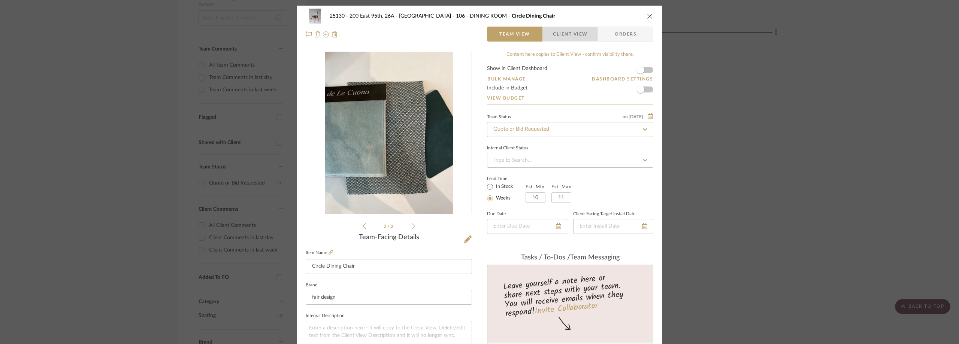
click at [554, 30] on span "Client View" at bounding box center [570, 34] width 34 height 15
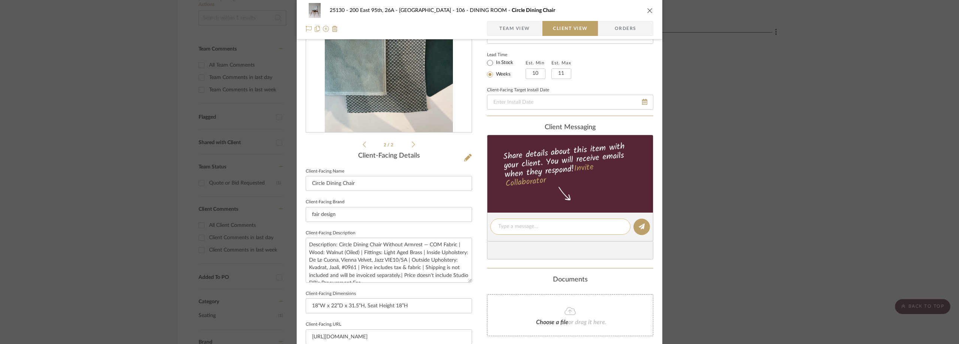
scroll to position [48, 0]
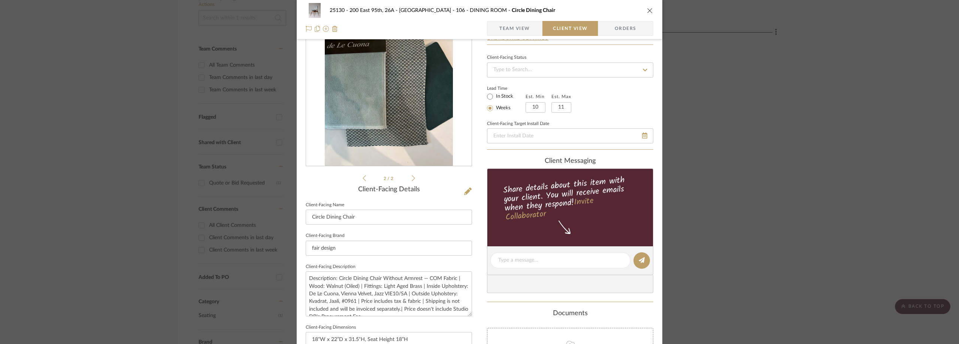
click at [412, 177] on icon at bounding box center [413, 178] width 3 height 7
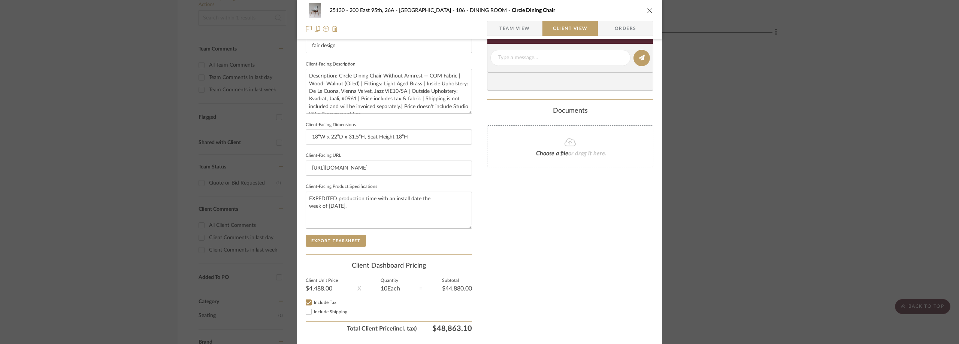
scroll to position [273, 0]
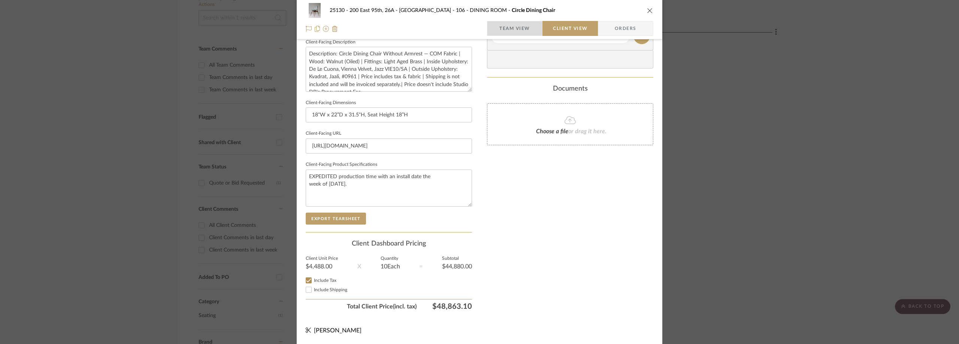
click at [510, 30] on span "Team View" at bounding box center [515, 28] width 31 height 15
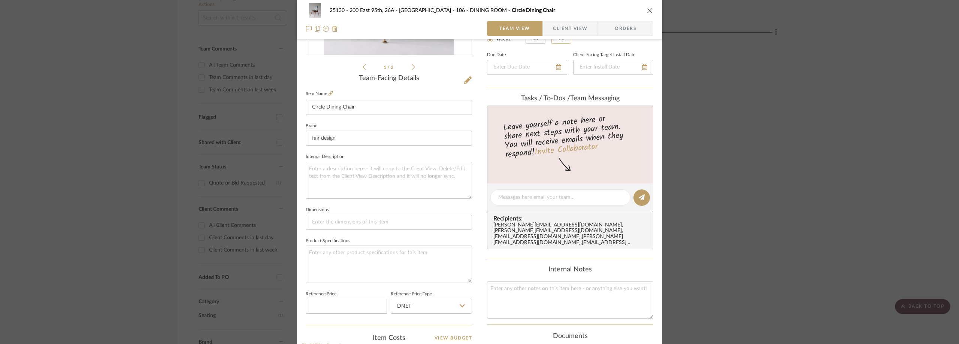
scroll to position [129, 0]
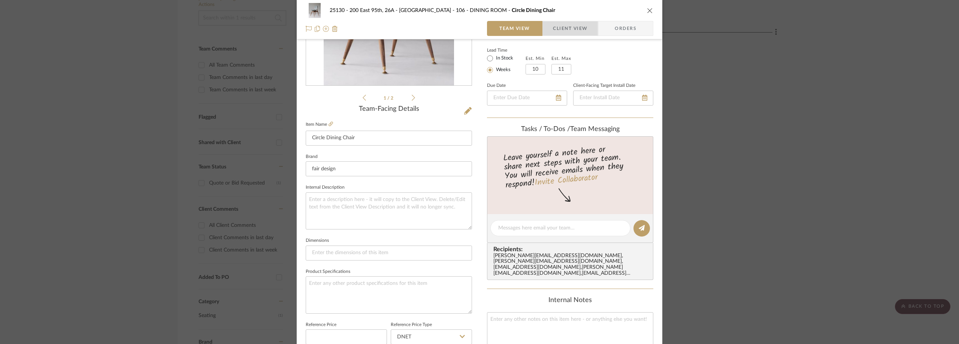
click at [569, 33] on span "Client View" at bounding box center [570, 28] width 34 height 15
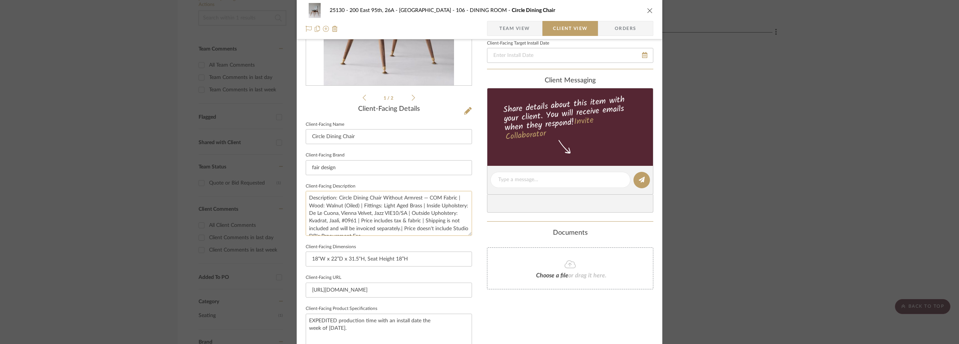
click at [387, 223] on textarea "Description: Circle Dining Chair Without Armrest — COM Fabric | Wood: Walnut (O…" at bounding box center [389, 213] width 166 height 45
paste textarea "LEATHER PIPING - MATSTONE RACING GREEN"
click at [388, 207] on textarea "Description: Circle Dining Chair Without Armrest — COM Fabric | Wood: Walnut (O…" at bounding box center [389, 213] width 166 height 45
drag, startPoint x: 378, startPoint y: 213, endPoint x: 425, endPoint y: 206, distance: 48.1
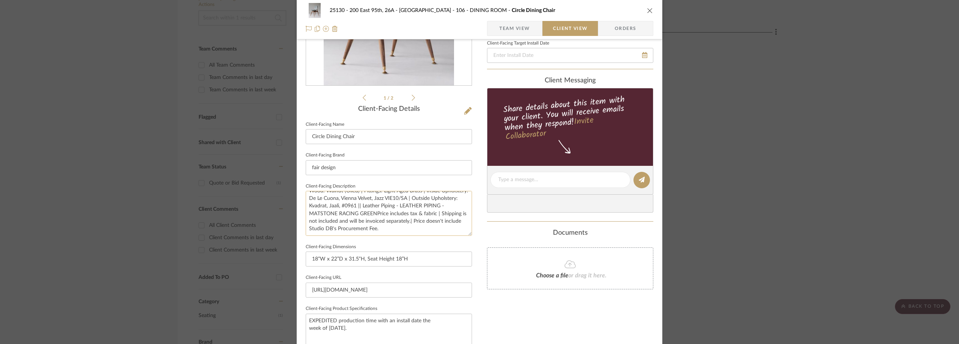
click at [425, 206] on textarea "Description: Circle Dining Chair Without Armrest — COM Fabric | Wood: Walnut (O…" at bounding box center [389, 213] width 166 height 45
drag, startPoint x: 343, startPoint y: 214, endPoint x: 323, endPoint y: 216, distance: 19.5
click at [323, 216] on textarea "Description: Circle Dining Chair Without Armrest — COM Fabric | Wood: Walnut (O…" at bounding box center [389, 213] width 166 height 45
type textarea "Description: Circle Dining Chair Without Armrest — COM Fabric | Wood: Walnut (O…"
click at [489, 232] on div "Documents" at bounding box center [570, 233] width 166 height 8
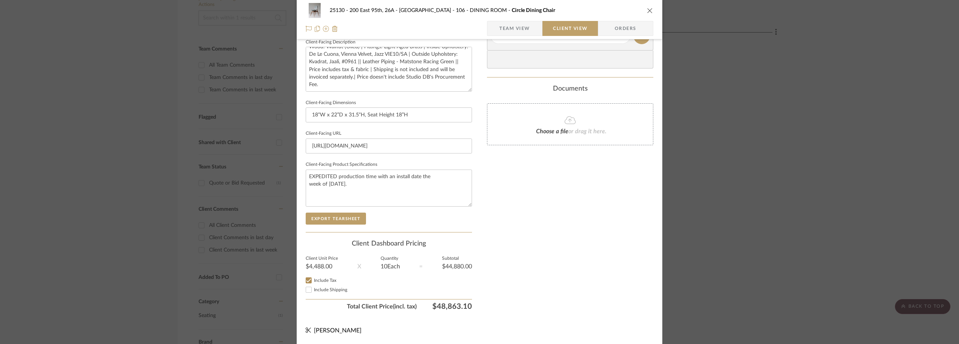
scroll to position [0, 0]
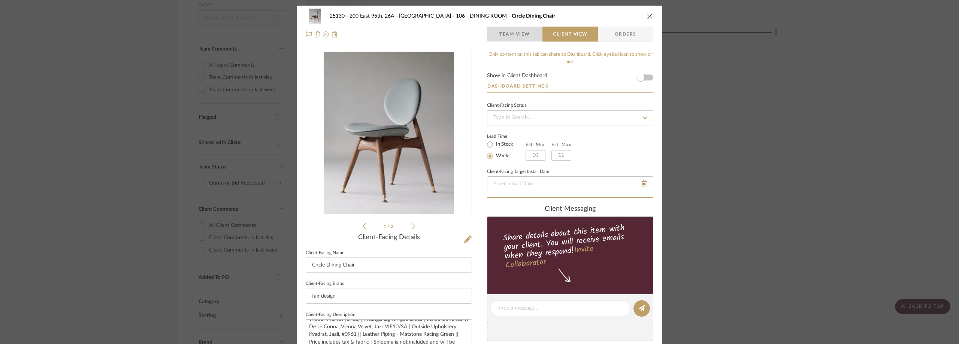
click at [513, 35] on span "Team View" at bounding box center [515, 34] width 31 height 15
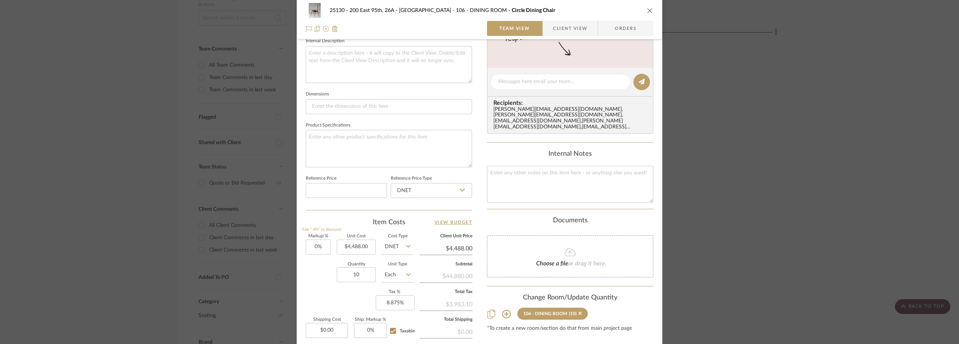
scroll to position [166, 0]
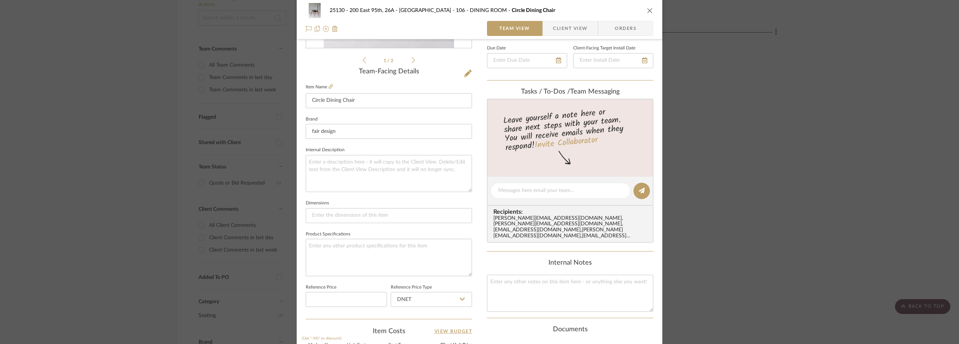
click at [556, 22] on span "Client View" at bounding box center [570, 28] width 34 height 15
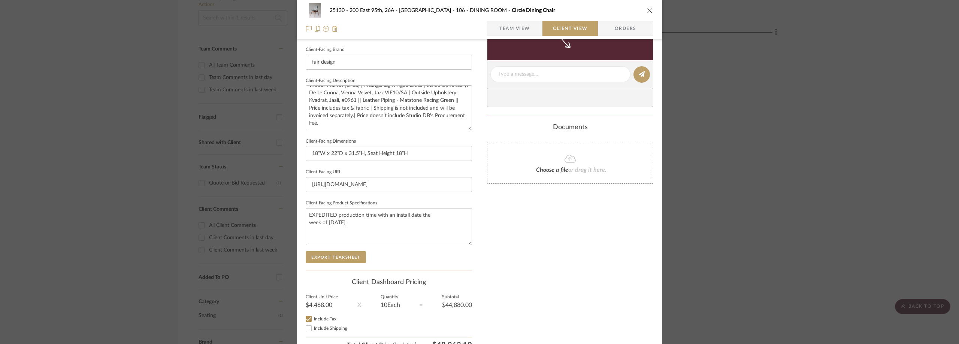
scroll to position [241, 0]
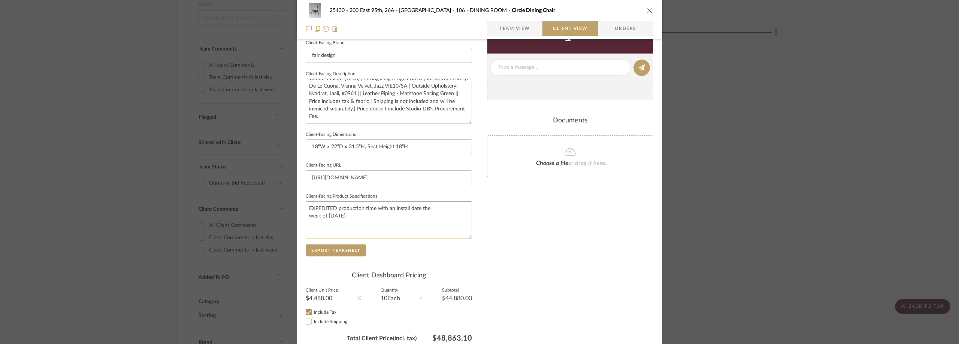
drag, startPoint x: 386, startPoint y: 220, endPoint x: 303, endPoint y: 201, distance: 85.0
click at [306, 202] on sr-operation-status-container "EXPEDITED production time with an install date the week of [DATE]." at bounding box center [389, 220] width 166 height 37
click at [495, 230] on div "Only content on this tab can share to Dashboard. Click eyeball icon to show or …" at bounding box center [570, 78] width 166 height 536
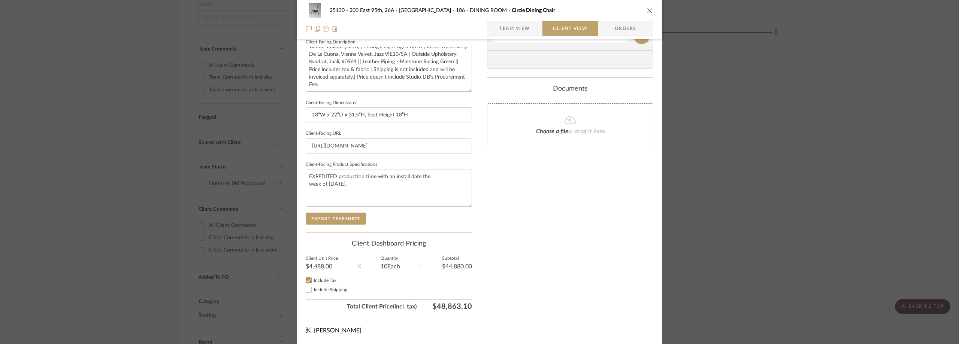
scroll to position [0, 0]
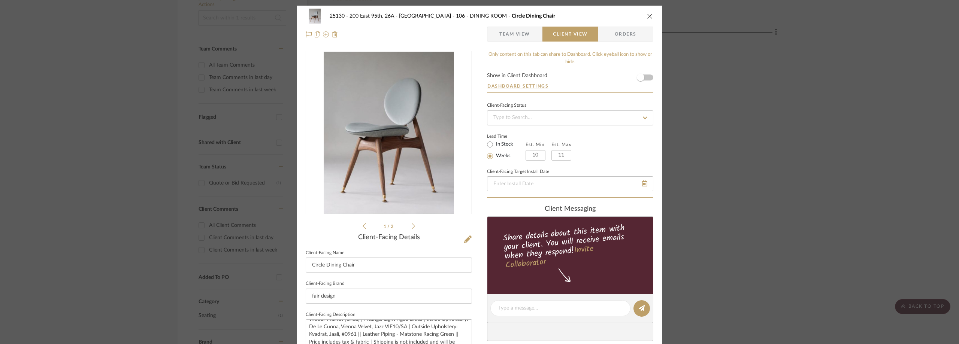
click at [504, 34] on span "Team View" at bounding box center [515, 34] width 31 height 15
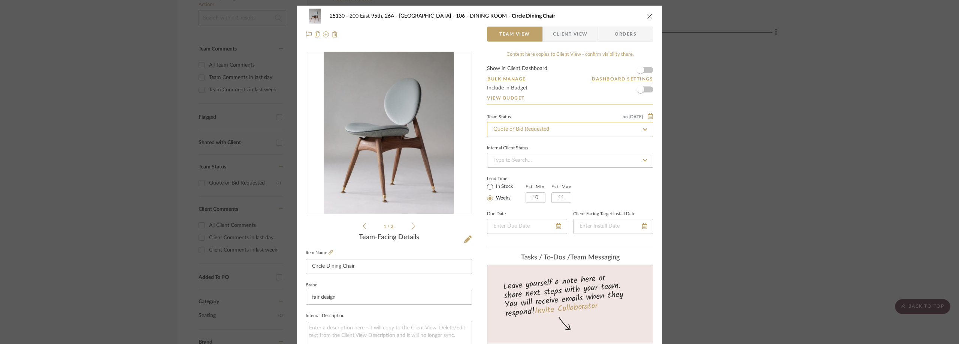
click at [515, 126] on input "Quote or Bid Requested" at bounding box center [570, 129] width 166 height 15
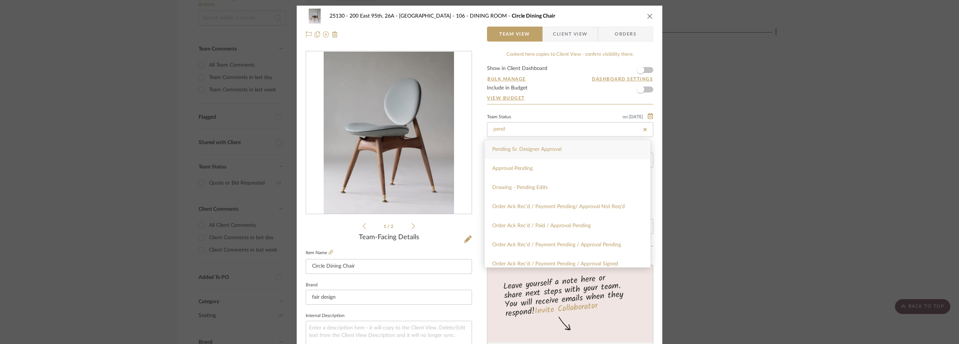
click at [523, 142] on div "Pending Sr. Designer Approval" at bounding box center [568, 149] width 166 height 19
type input "Pending Sr. Designer Approval"
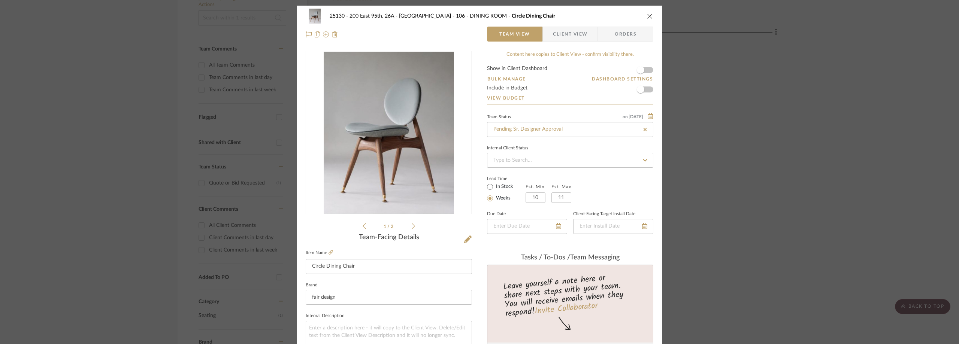
type input "Pending Sr. Designer Approval"
click at [567, 36] on span "Client View" at bounding box center [570, 34] width 34 height 15
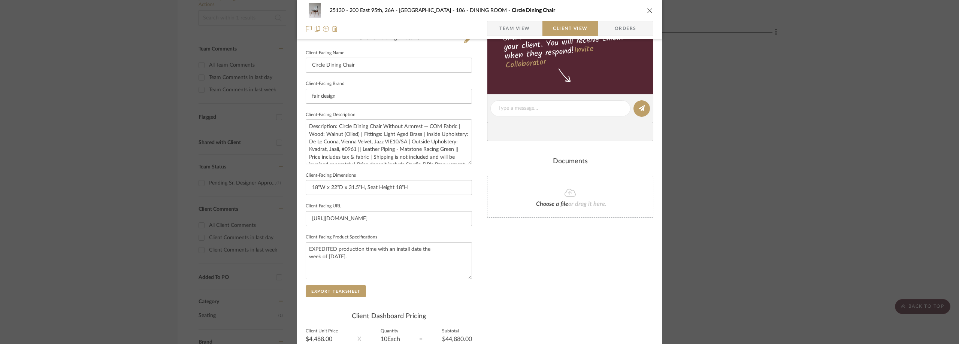
scroll to position [273, 0]
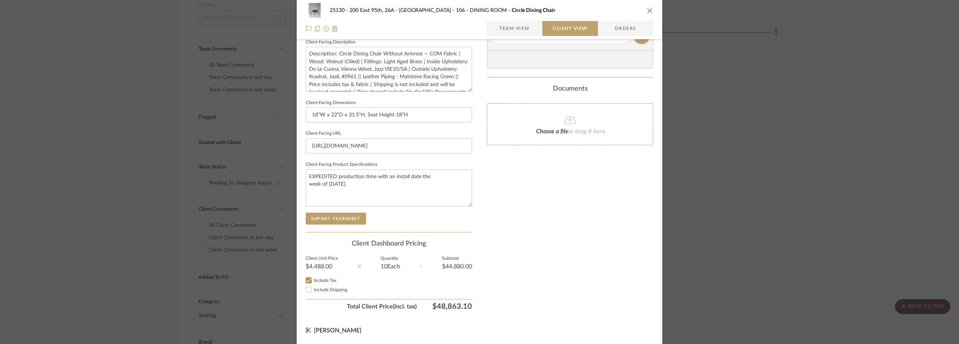
click at [500, 24] on span "Team View" at bounding box center [515, 28] width 31 height 15
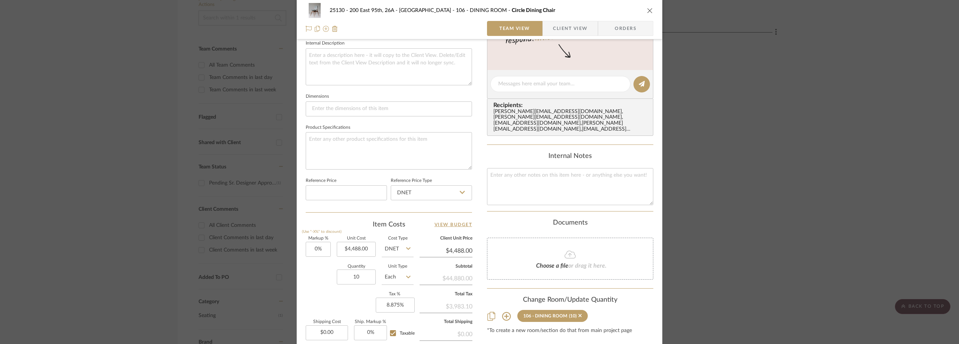
click at [561, 25] on span "Client View" at bounding box center [570, 28] width 34 height 15
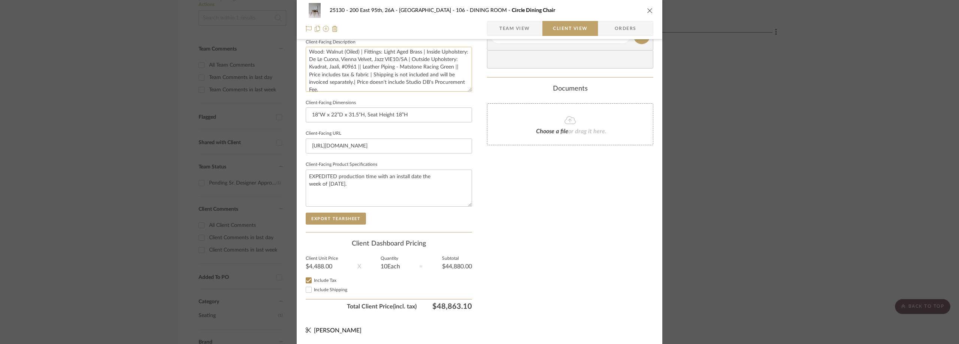
scroll to position [15, 0]
click at [163, 106] on div "25130 - 200 East 95th, 26A - Kosheleva 106 - DINING ROOM Circle Dining Chair Te…" at bounding box center [479, 172] width 959 height 344
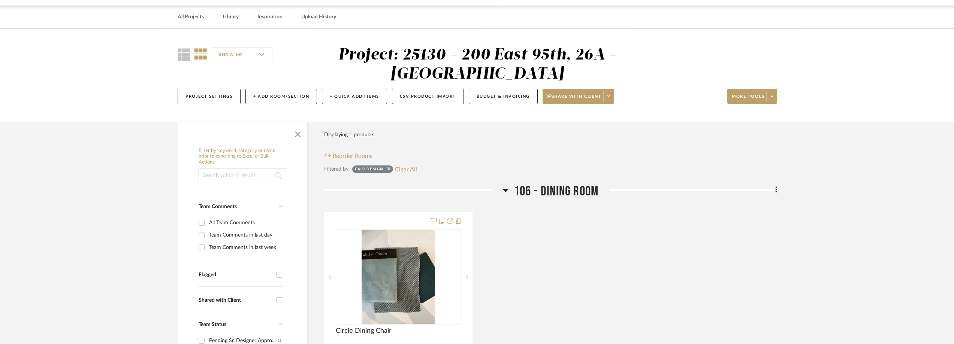
scroll to position [0, 0]
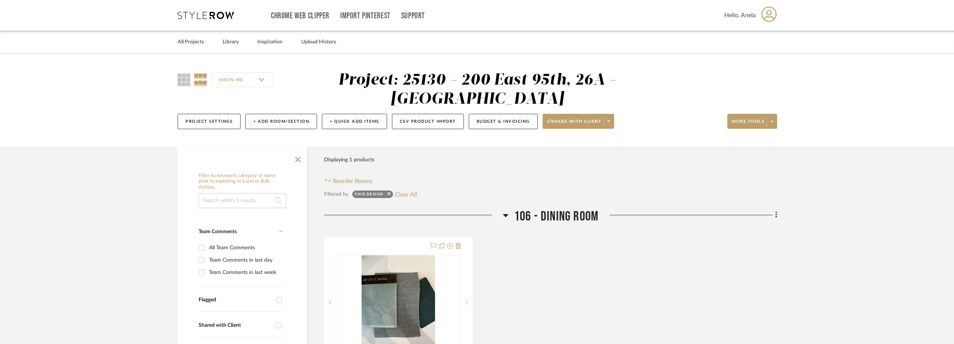
click at [184, 10] on div "Chrome Web Clipper Import Pinterest Support All Projects Library Inspiration Up…" at bounding box center [478, 15] width 600 height 31
click at [186, 14] on icon at bounding box center [206, 15] width 56 height 7
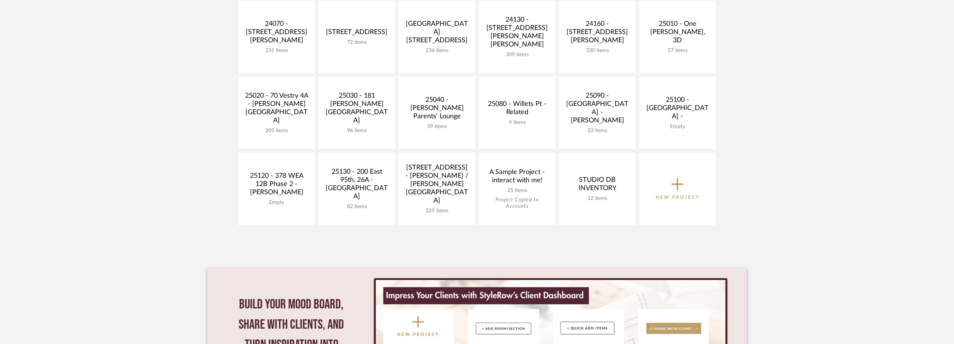
scroll to position [300, 0]
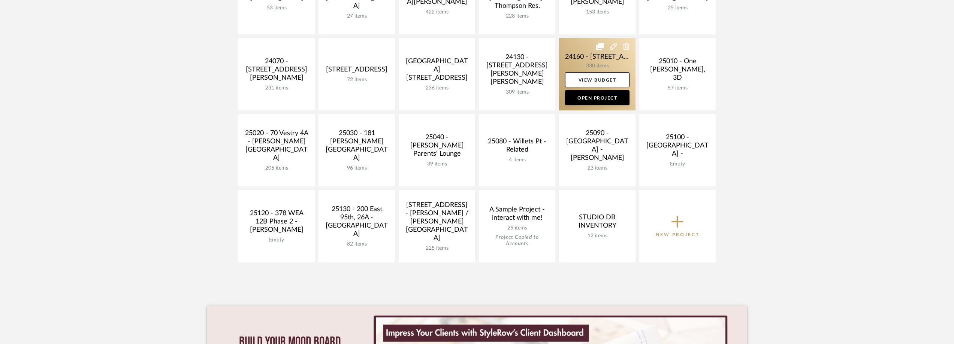
click at [579, 58] on link at bounding box center [597, 74] width 76 height 72
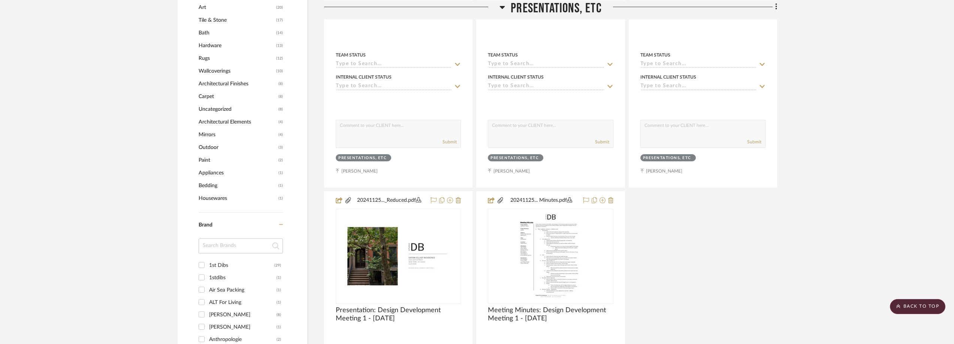
scroll to position [750, 0]
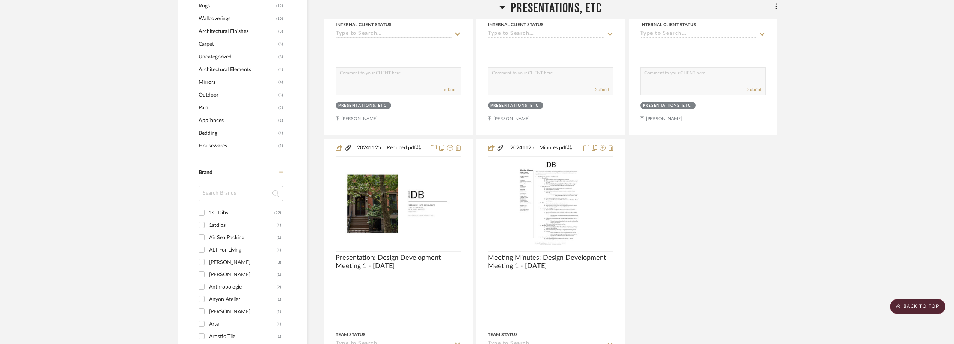
click at [220, 187] on input at bounding box center [241, 193] width 84 height 15
type input "res"
click at [238, 213] on div "Restoration Hardware" at bounding box center [242, 213] width 67 height 12
click at [208, 213] on input "Restoration Hardware (1)" at bounding box center [202, 213] width 12 height 12
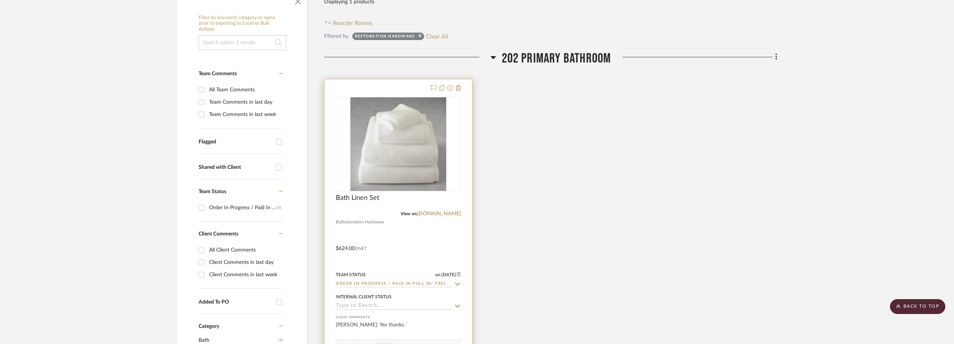
scroll to position [158, 0]
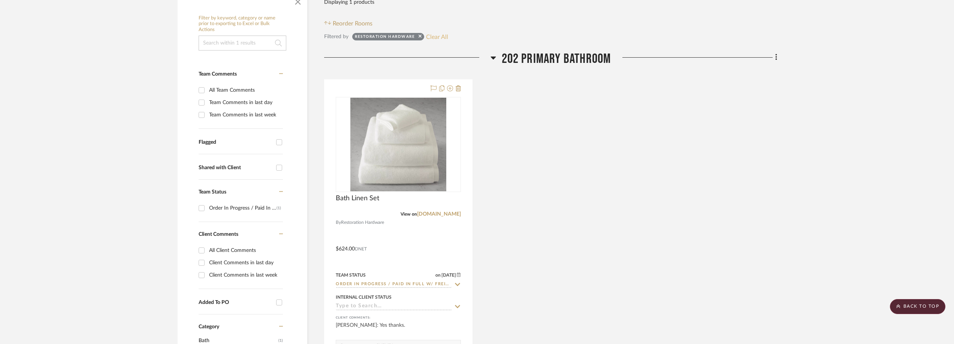
drag, startPoint x: 434, startPoint y: 36, endPoint x: 434, endPoint y: 3, distance: 32.6
click at [434, 34] on button "Clear All" at bounding box center [437, 37] width 22 height 10
checkbox input "false"
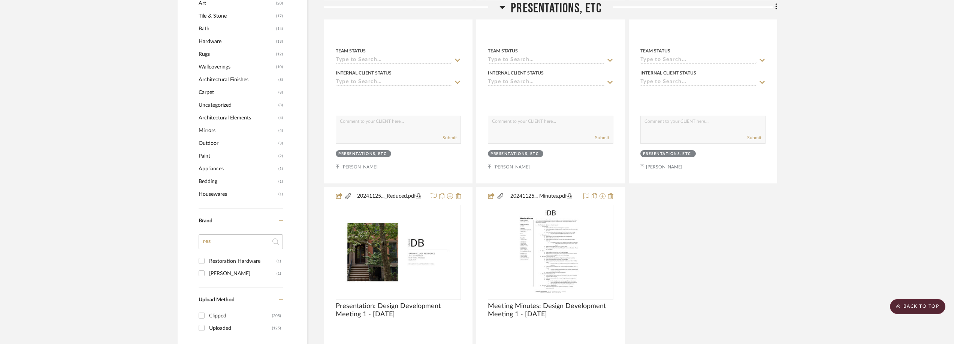
scroll to position [787, 0]
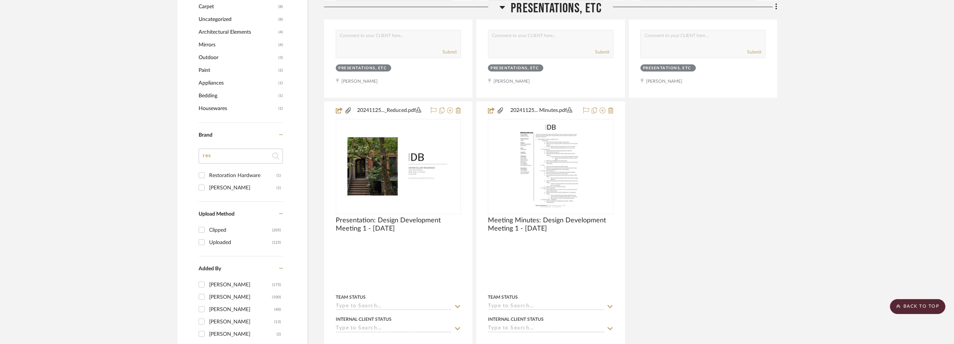
drag, startPoint x: 235, startPoint y: 158, endPoint x: 175, endPoint y: 156, distance: 60.0
type input "ddw"
click at [223, 176] on div "BDDW" at bounding box center [242, 176] width 67 height 12
click at [208, 176] on input "BDDW (3)" at bounding box center [202, 175] width 12 height 12
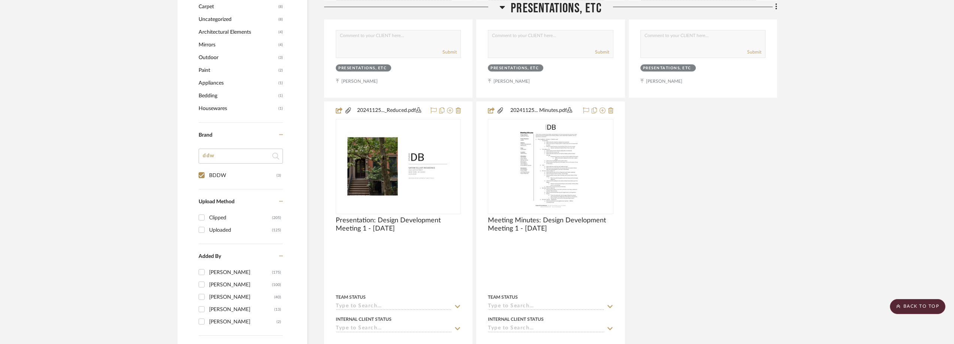
checkbox input "true"
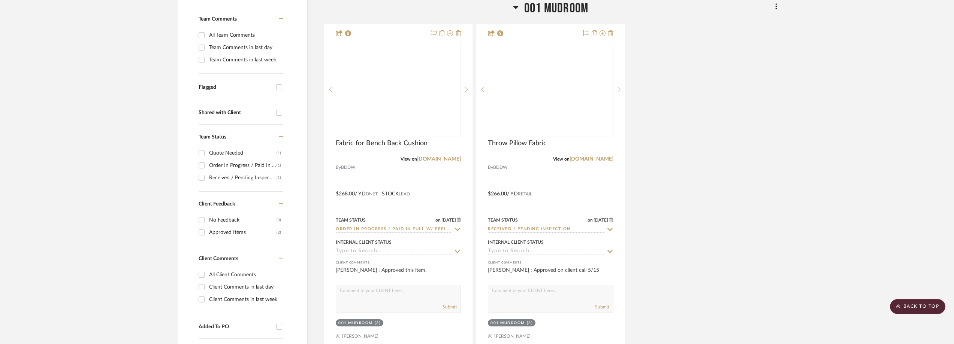
scroll to position [112, 0]
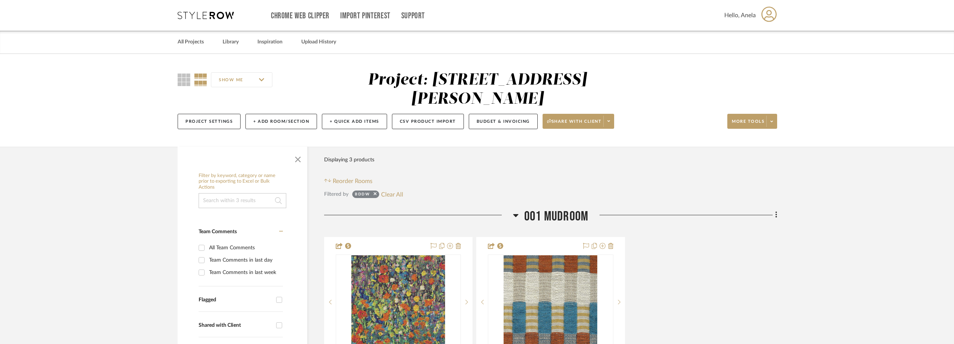
click at [210, 16] on icon at bounding box center [206, 15] width 56 height 7
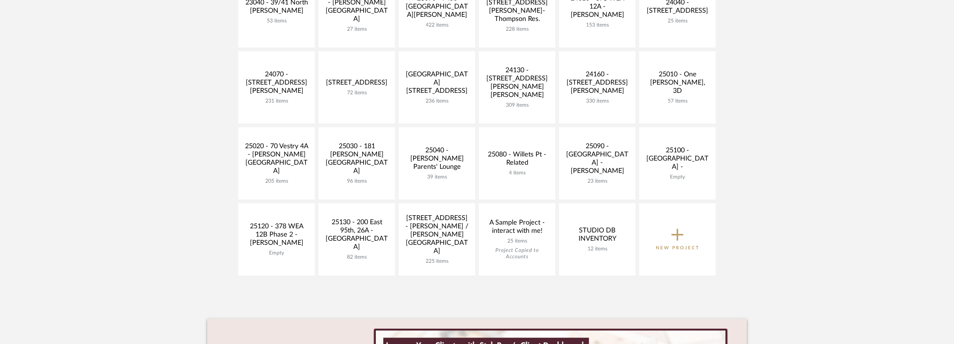
scroll to position [300, 0]
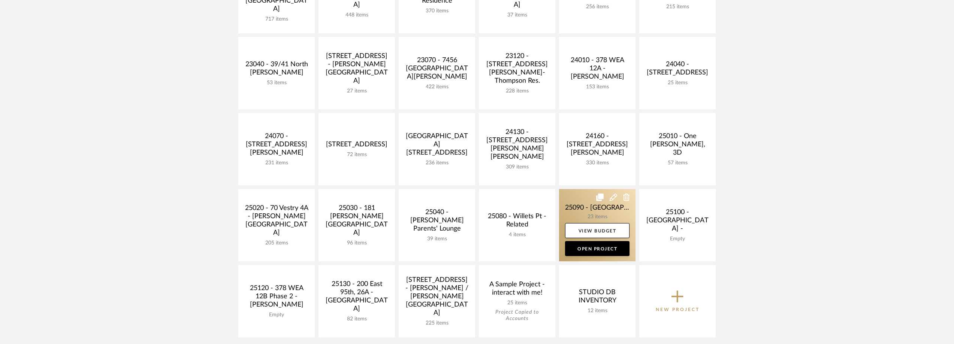
click at [585, 208] on link at bounding box center [597, 225] width 76 height 72
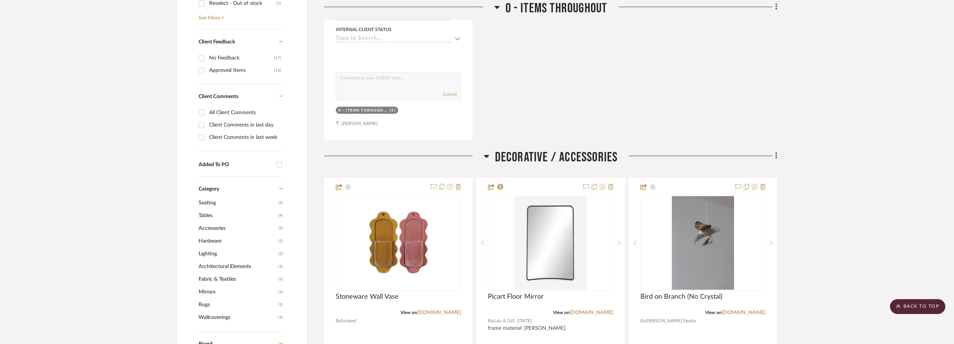
scroll to position [487, 0]
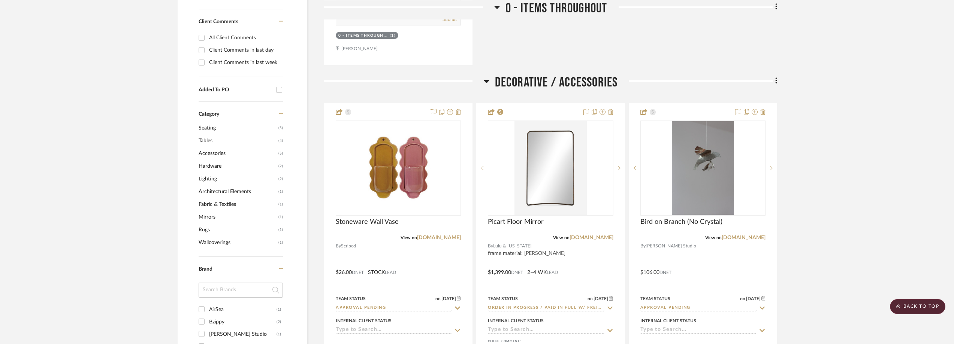
click at [215, 283] on input at bounding box center [241, 290] width 84 height 15
click at [224, 341] on div "CB2" at bounding box center [242, 347] width 67 height 12
click at [208, 341] on input "CB2 (1)" at bounding box center [202, 347] width 12 height 12
checkbox input "true"
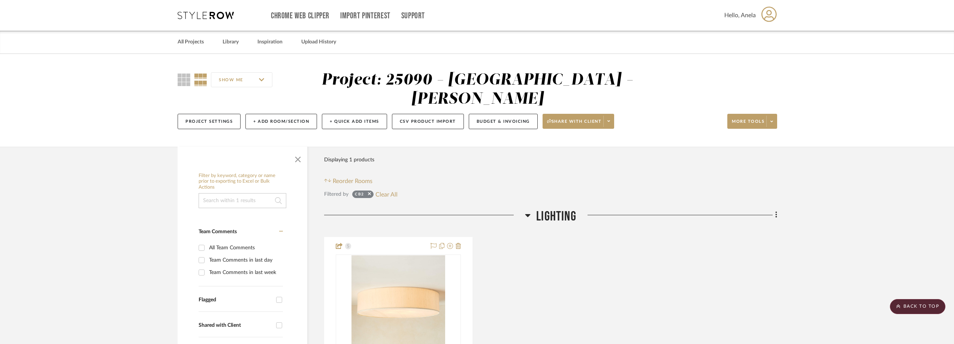
click at [204, 19] on div "Chrome Web Clipper Import Pinterest Support All Projects Library Inspiration Up…" at bounding box center [478, 15] width 600 height 31
click at [204, 16] on icon at bounding box center [206, 15] width 56 height 7
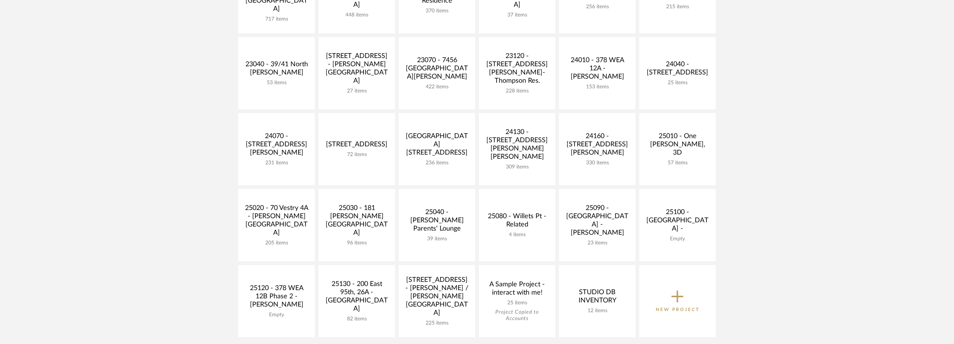
scroll to position [262, 0]
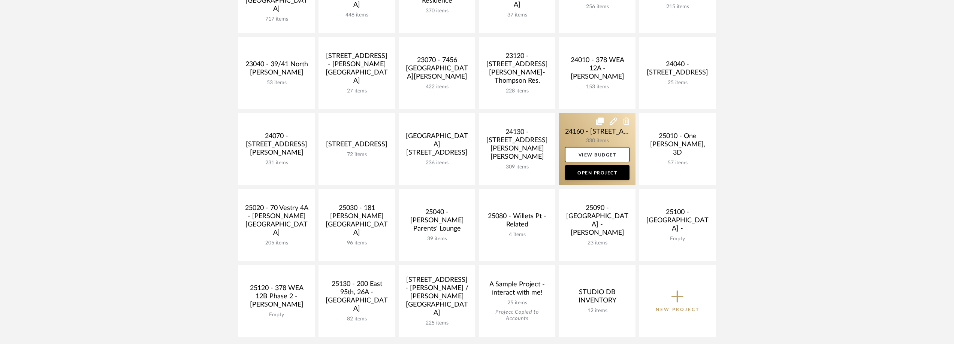
click at [585, 133] on link at bounding box center [597, 149] width 76 height 72
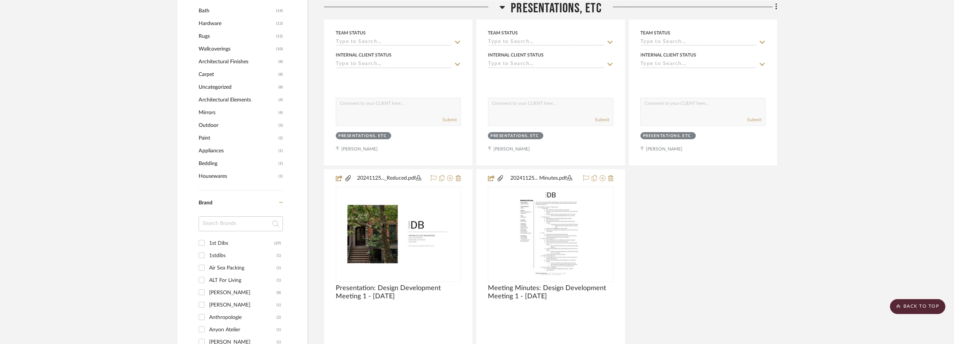
scroll to position [750, 0]
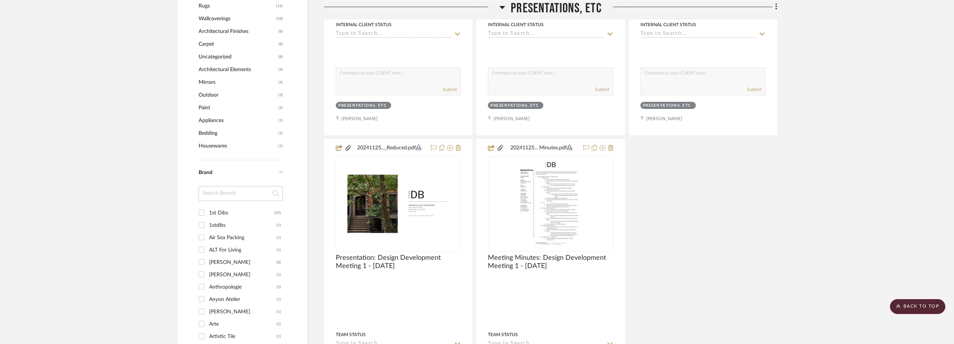
click at [227, 199] on input at bounding box center [241, 193] width 84 height 15
type input "dick"
click at [248, 213] on div "Dick's Sporting Goods" at bounding box center [242, 213] width 67 height 12
click at [208, 213] on input "Dick's Sporting Goods (1)" at bounding box center [202, 213] width 12 height 12
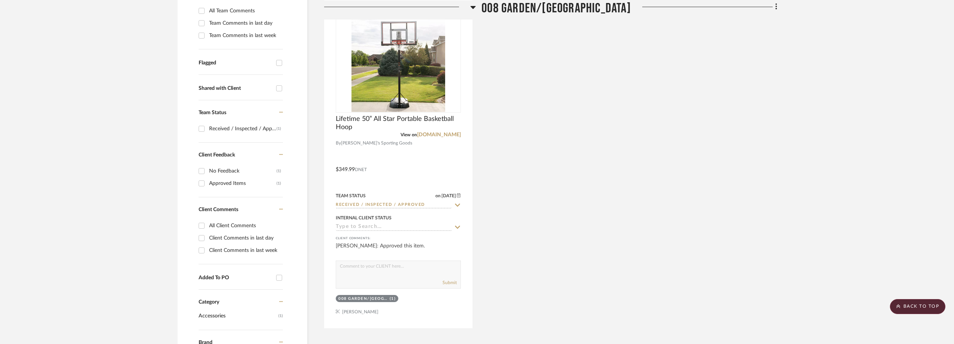
scroll to position [163, 0]
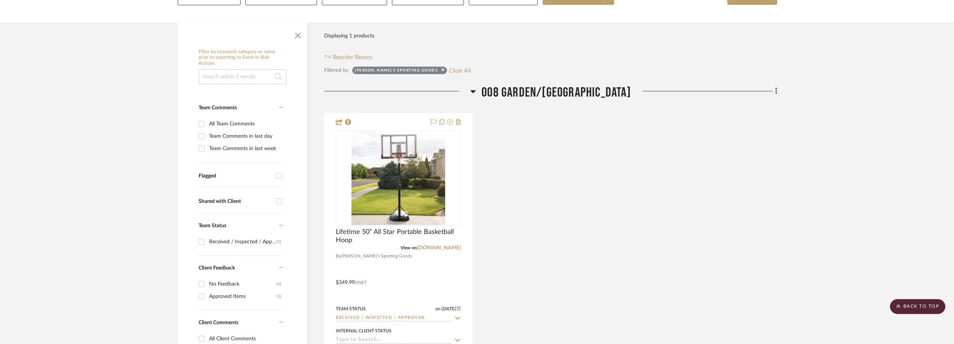
scroll to position [88, 0]
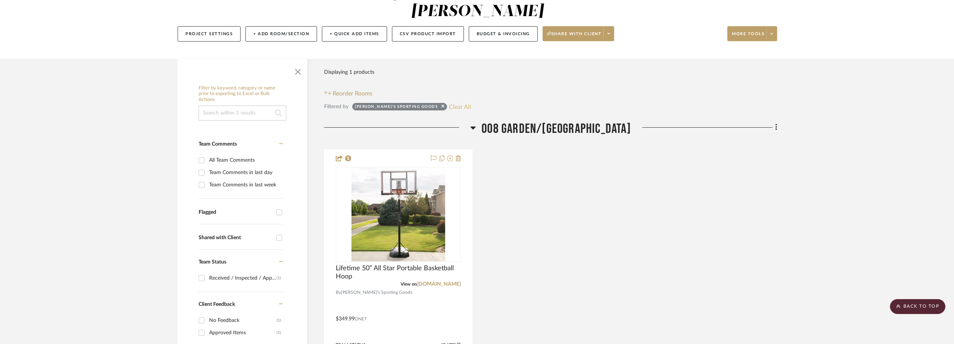
click at [449, 105] on button "Clear All" at bounding box center [460, 107] width 22 height 10
checkbox input "false"
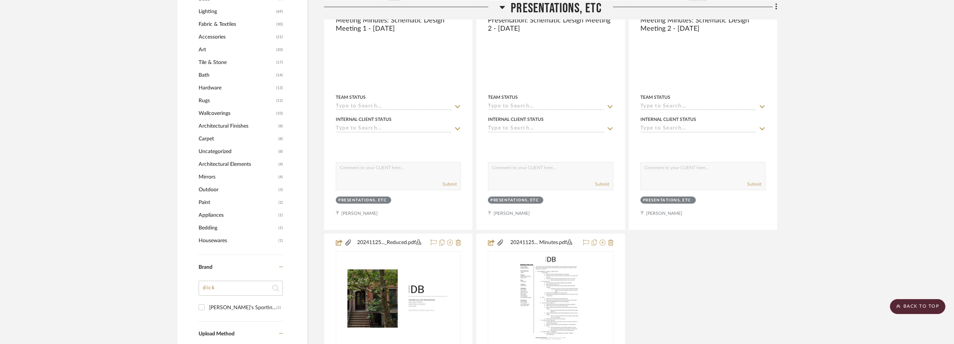
scroll to position [712, 0]
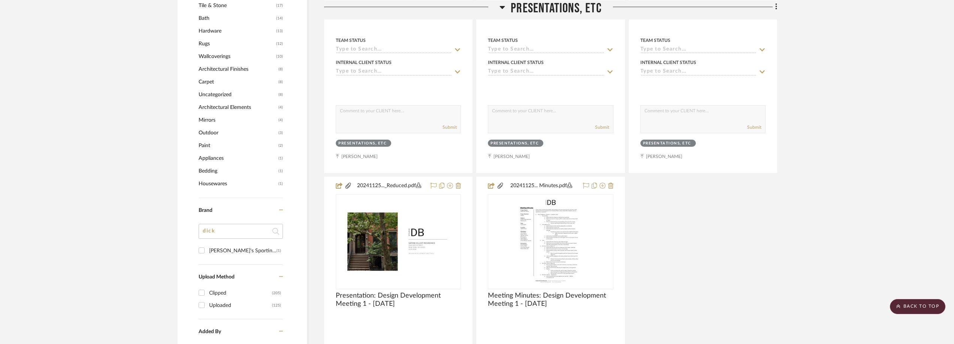
drag, startPoint x: 224, startPoint y: 233, endPoint x: 194, endPoint y: 232, distance: 30.0
click at [194, 232] on div "Filter by keyword, category or name prior to exporting to Excel or Bulk Actions…" at bounding box center [243, 24] width 130 height 1132
type input "enne"
click at [246, 251] on div "Hennepin MADE" at bounding box center [242, 251] width 67 height 12
click at [208, 251] on input "Hennepin MADE (1)" at bounding box center [202, 251] width 12 height 12
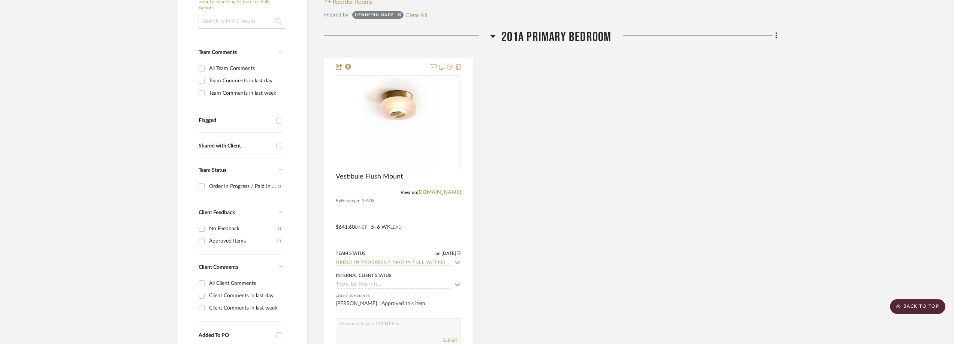
scroll to position [125, 0]
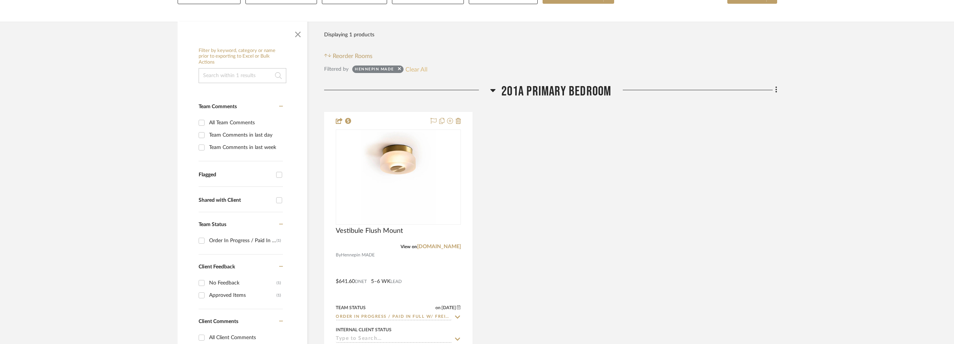
click at [414, 70] on button "Clear All" at bounding box center [417, 69] width 22 height 10
checkbox input "false"
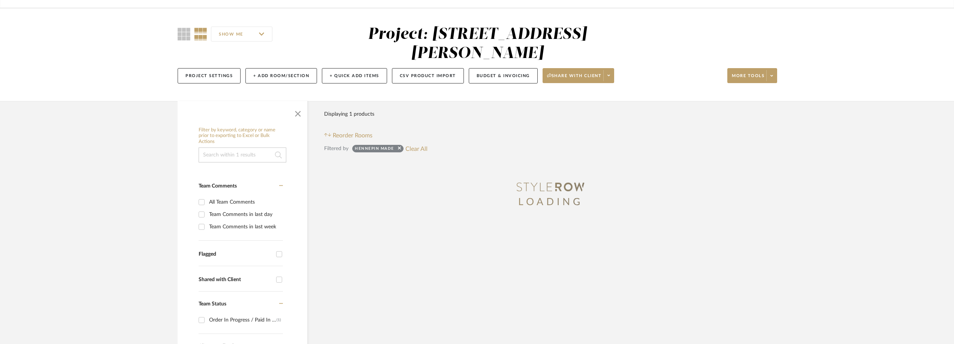
scroll to position [0, 0]
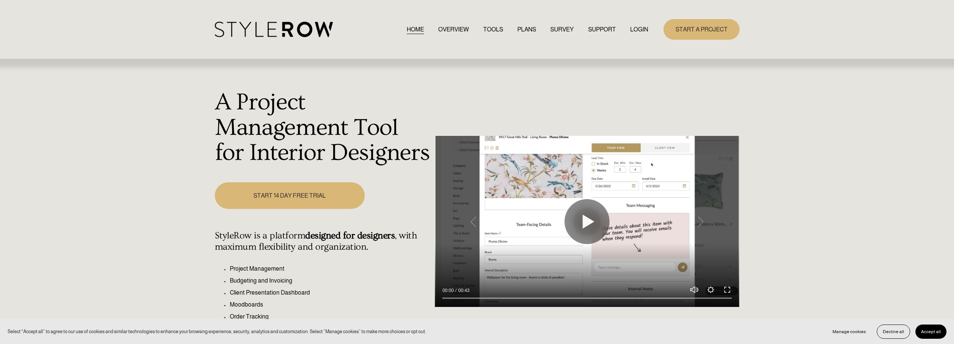
click at [651, 31] on div "START A PROJECT" at bounding box center [693, 29] width 91 height 21
click at [638, 26] on link "LOGIN" at bounding box center [639, 29] width 18 height 10
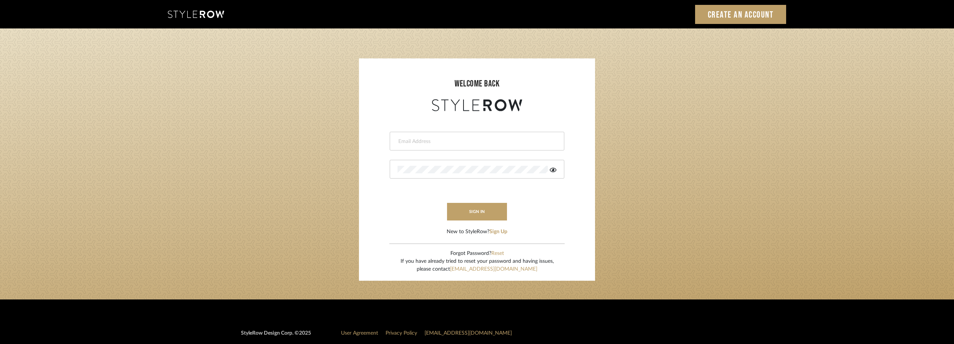
click at [424, 138] on input "email" at bounding box center [476, 141] width 157 height 7
type input "anela@studiodb.com"
click at [550, 171] on icon at bounding box center [553, 170] width 7 height 6
click at [513, 165] on div at bounding box center [477, 169] width 175 height 19
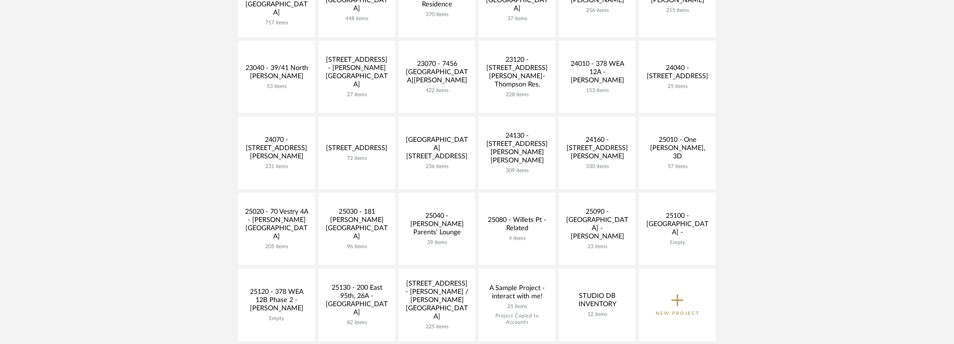
scroll to position [262, 0]
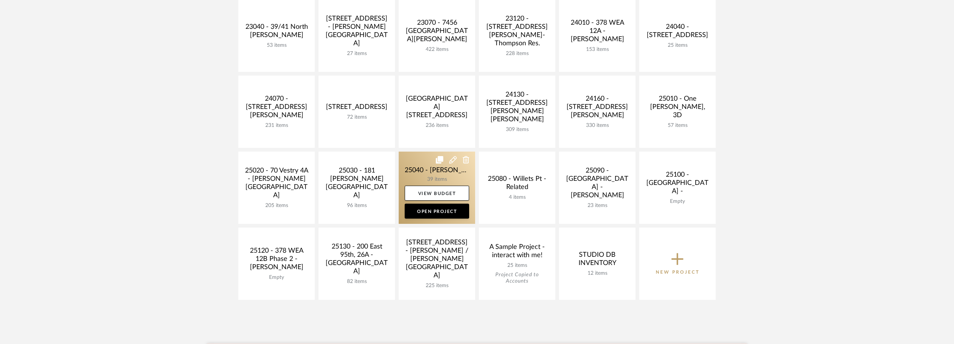
click at [433, 177] on link at bounding box center [437, 188] width 76 height 72
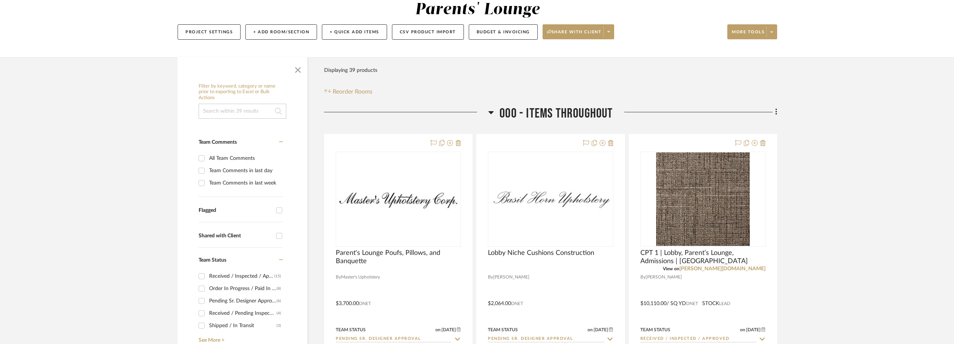
scroll to position [150, 0]
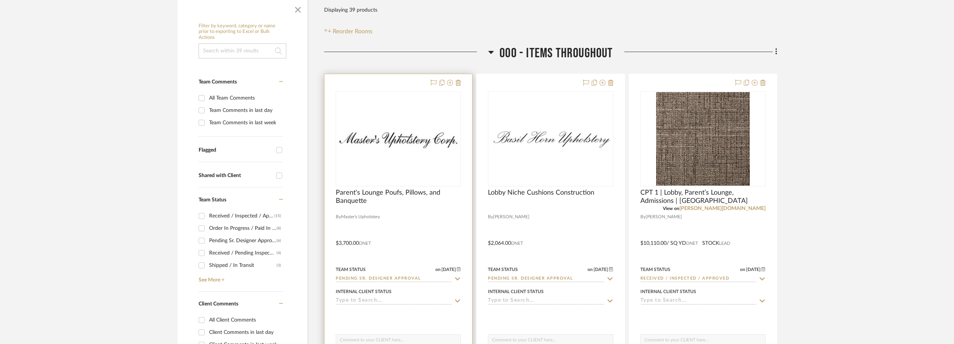
click at [0, 0] on div at bounding box center [0, 0] width 0 height 0
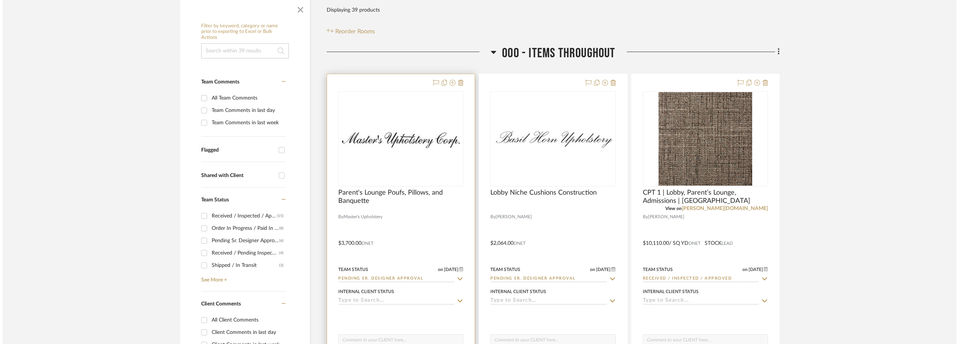
scroll to position [0, 0]
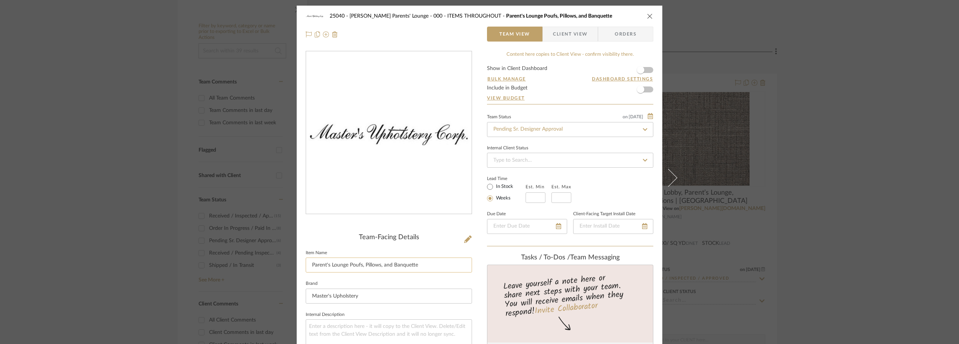
drag, startPoint x: 418, startPoint y: 267, endPoint x: 306, endPoint y: 262, distance: 112.1
click at [306, 262] on input "Parent's Lounge Poufs, Pillows, and Banquette" at bounding box center [389, 265] width 166 height 15
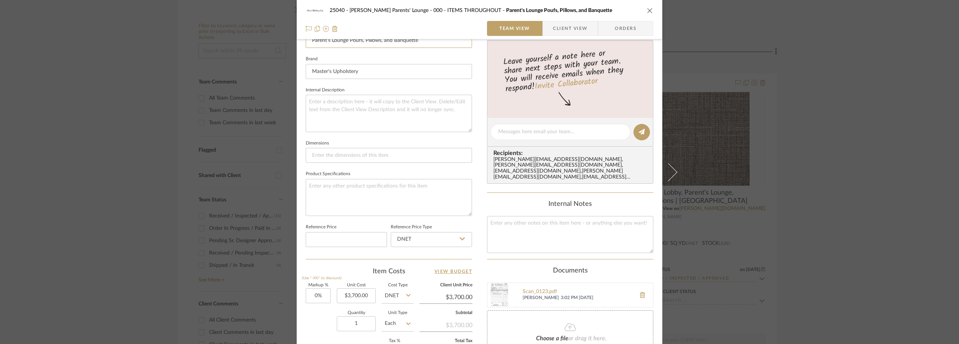
scroll to position [352, 0]
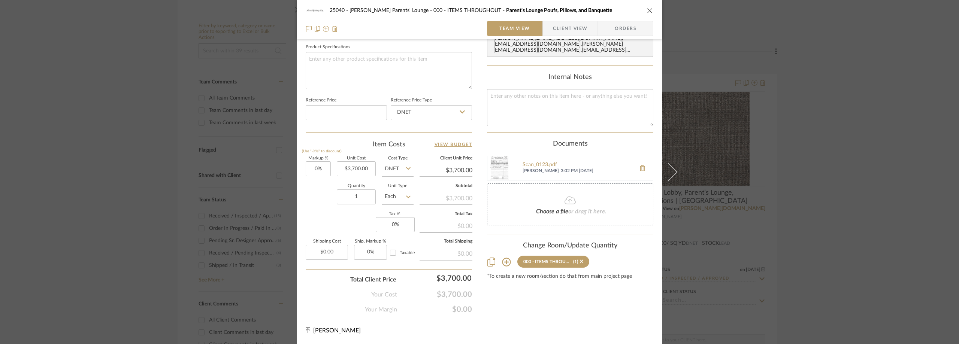
click at [59, 101] on div "25040 - Grace Church Parents' Lounge 000 - ITEMS THROUGHOUT Parent's Lounge Pou…" at bounding box center [479, 172] width 959 height 344
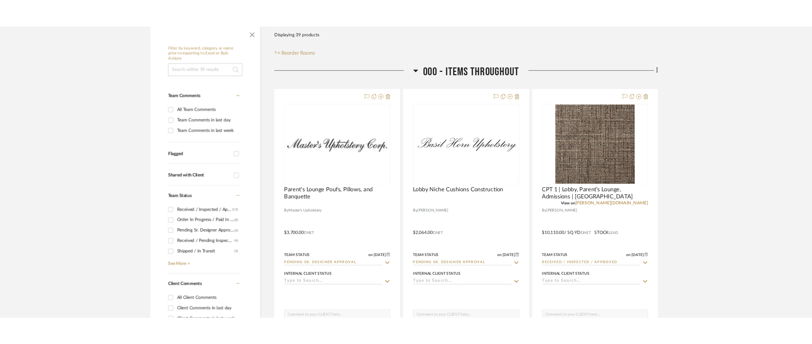
scroll to position [150, 0]
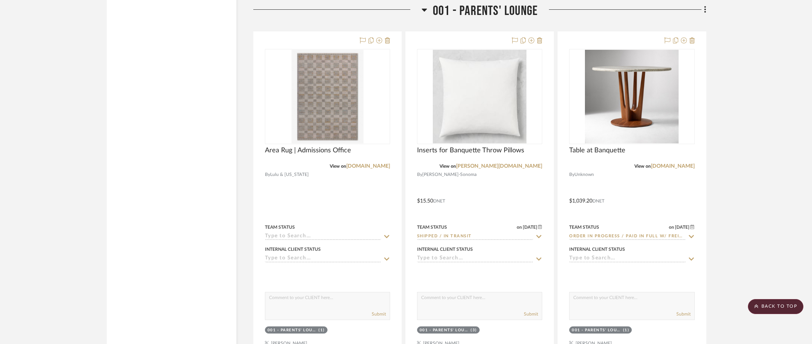
scroll to position [1199, 0]
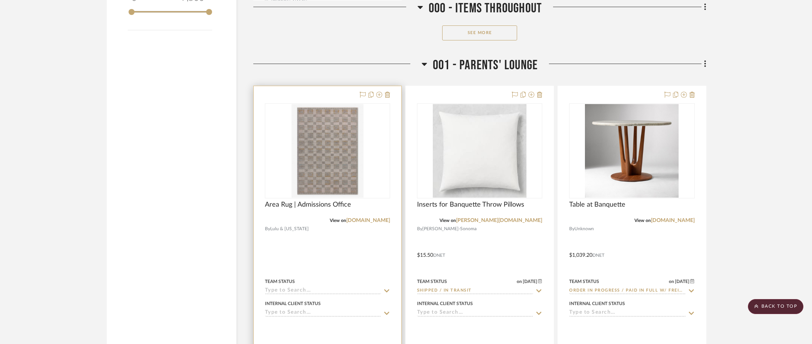
click at [383, 289] on icon at bounding box center [386, 291] width 7 height 6
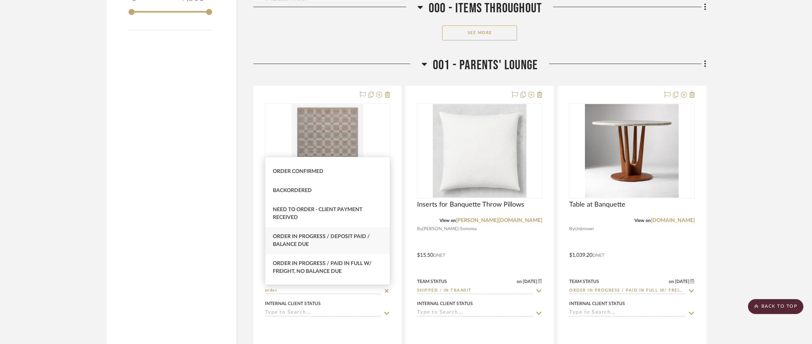
scroll to position [75, 0]
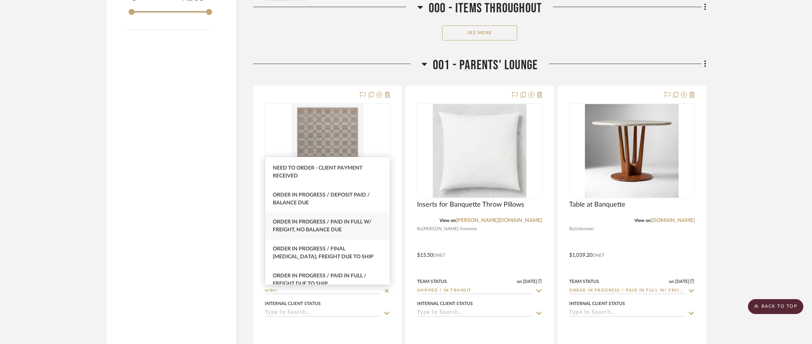
type input "order"
click at [350, 226] on div "Order In Progress / Paid In Full w/ Freight, No Balance due" at bounding box center [327, 226] width 124 height 27
type input "[DATE]"
type input "Order In Progress / Paid In Full w/ Freight, No Balance due"
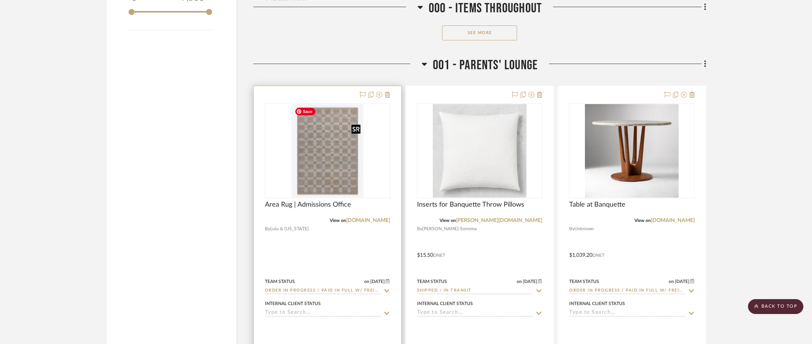
click at [328, 172] on img "0" at bounding box center [328, 151] width 72 height 94
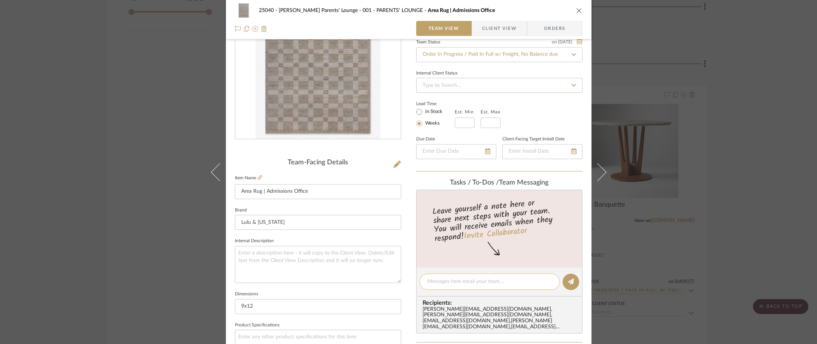
click at [444, 278] on textarea at bounding box center [490, 282] width 124 height 8
paste textarea "2488961"
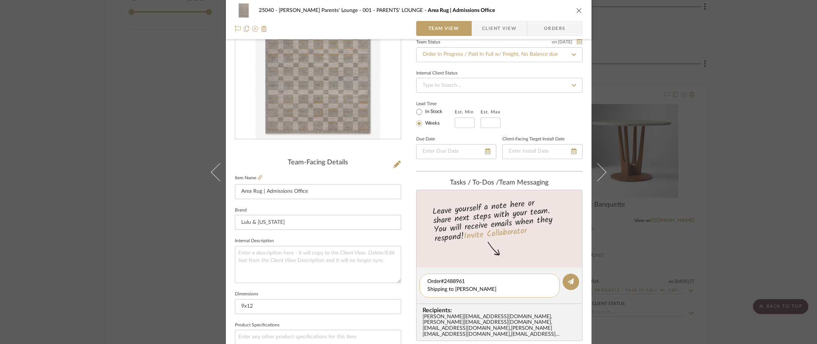
type textarea "Order#2488961 Shipping to [PERSON_NAME][GEOGRAPHIC_DATA]"
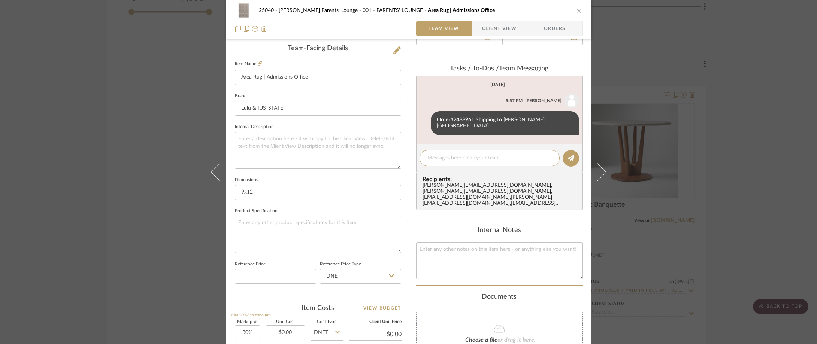
scroll to position [262, 0]
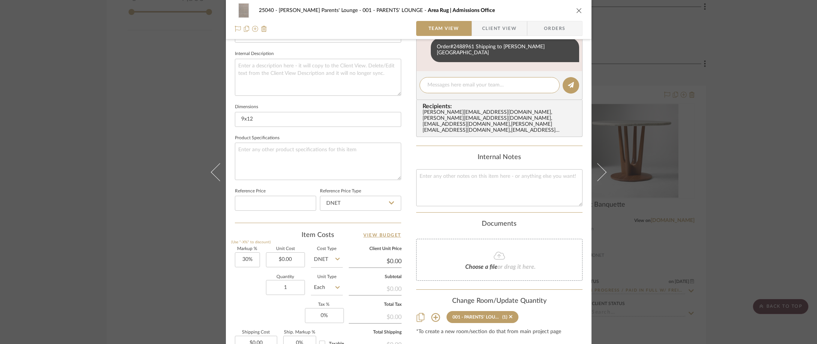
click at [125, 147] on div "25040 - [PERSON_NAME] Parents' Lounge 001 - PARENTS' LOUNGE Area Rug | Admissio…" at bounding box center [408, 172] width 817 height 344
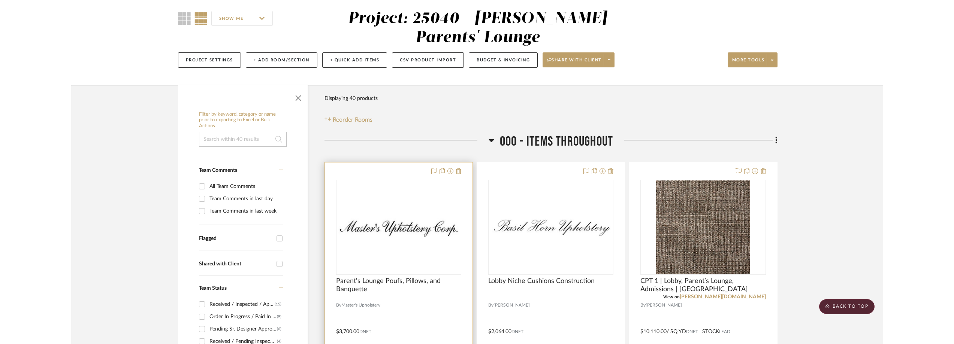
scroll to position [0, 0]
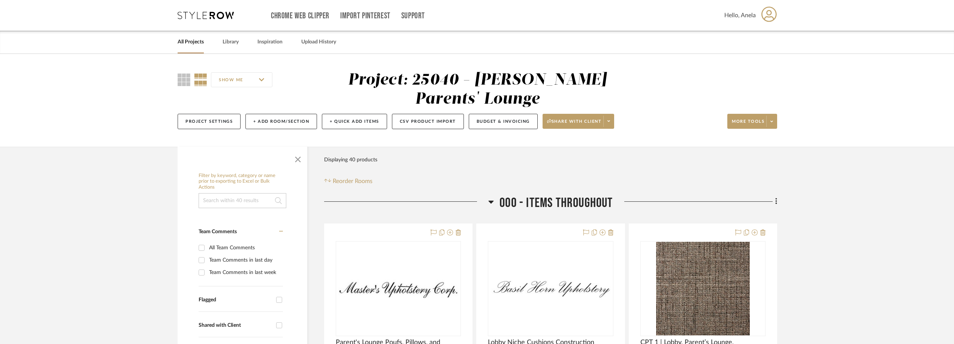
click at [215, 18] on icon at bounding box center [206, 15] width 56 height 7
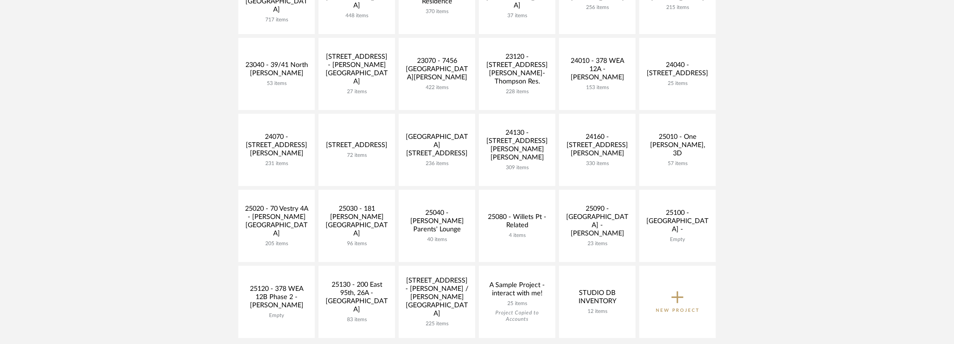
scroll to position [225, 0]
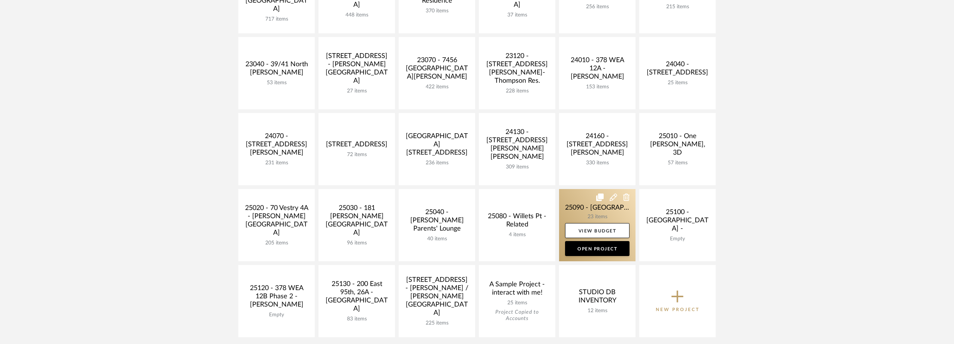
click at [584, 210] on link at bounding box center [597, 225] width 76 height 72
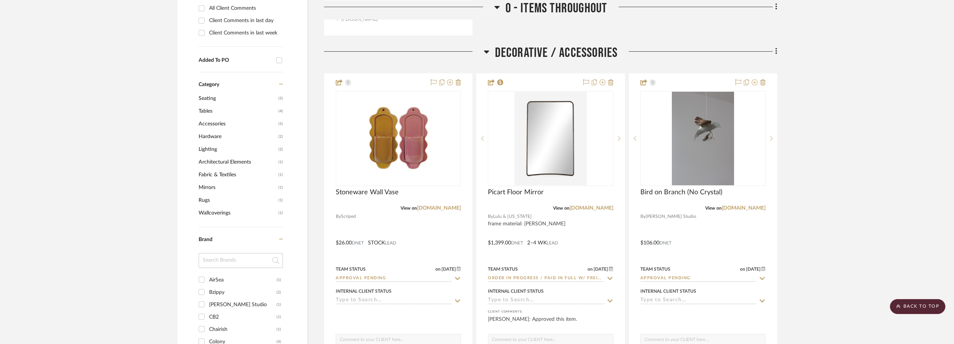
scroll to position [600, 0]
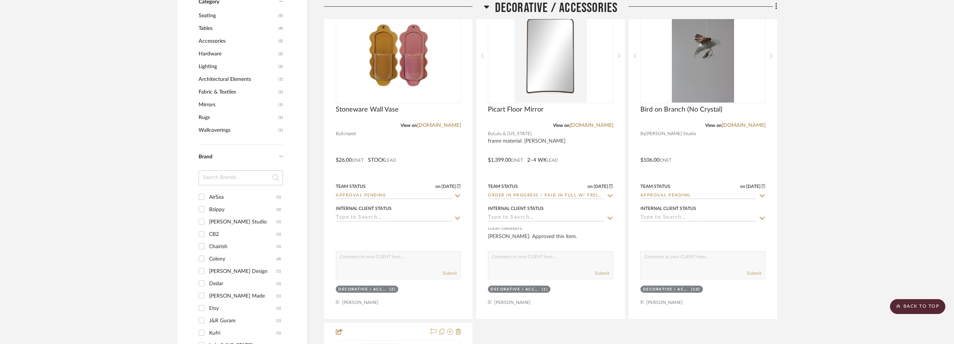
click at [227, 171] on input at bounding box center [241, 178] width 84 height 15
type input "cam"
drag, startPoint x: 227, startPoint y: 161, endPoint x: 193, endPoint y: 163, distance: 34.2
click at [193, 163] on div "Filter by keyword, category or name prior to exporting to Excel or Bulk Actions…" at bounding box center [243, 16] width 130 height 892
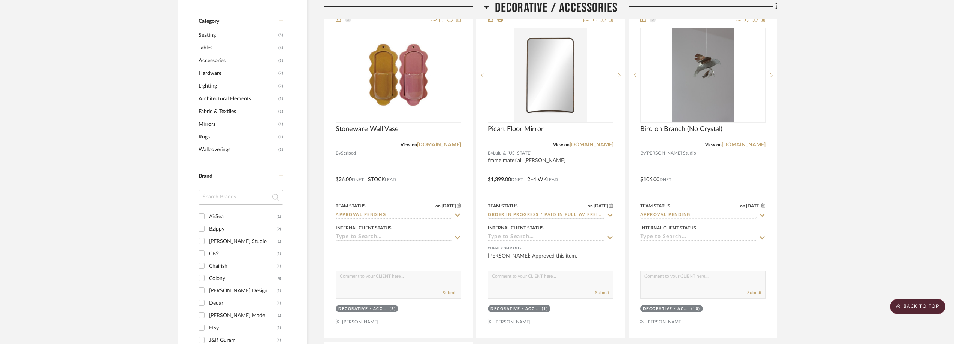
scroll to position [375, 0]
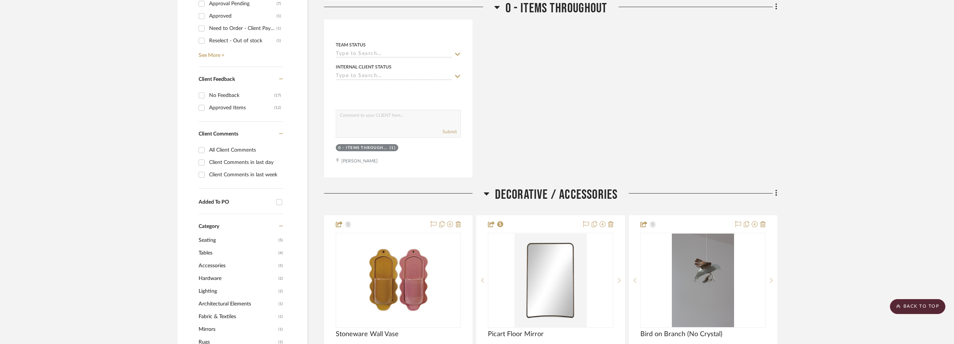
click at [202, 234] on span "Seating" at bounding box center [238, 240] width 78 height 13
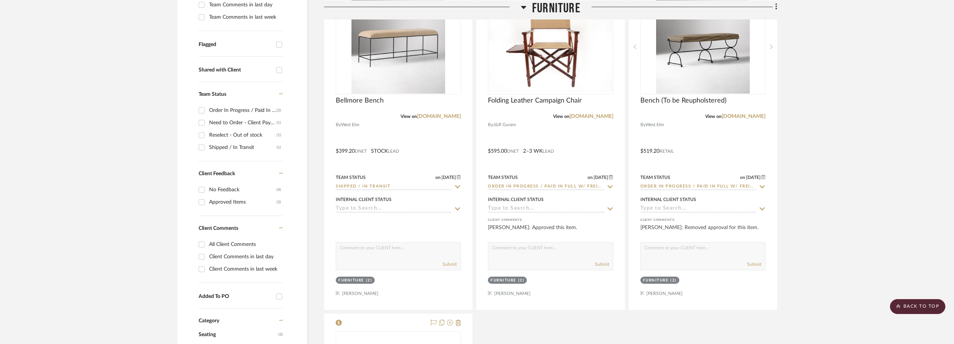
scroll to position [150, 0]
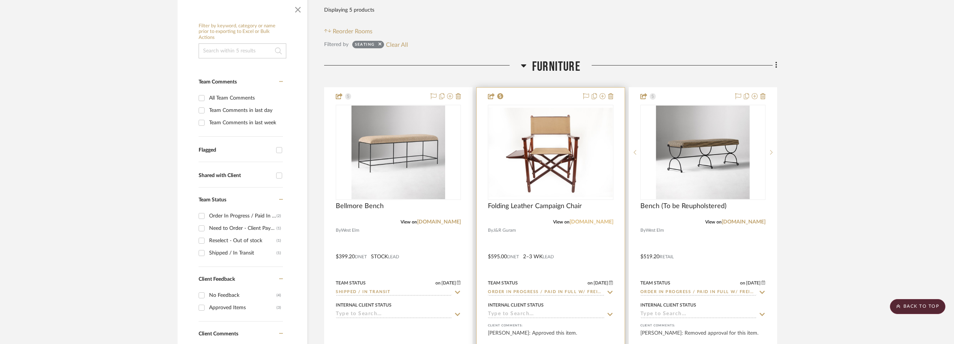
click at [592, 220] on link "[DOMAIN_NAME]" at bounding box center [592, 222] width 44 height 5
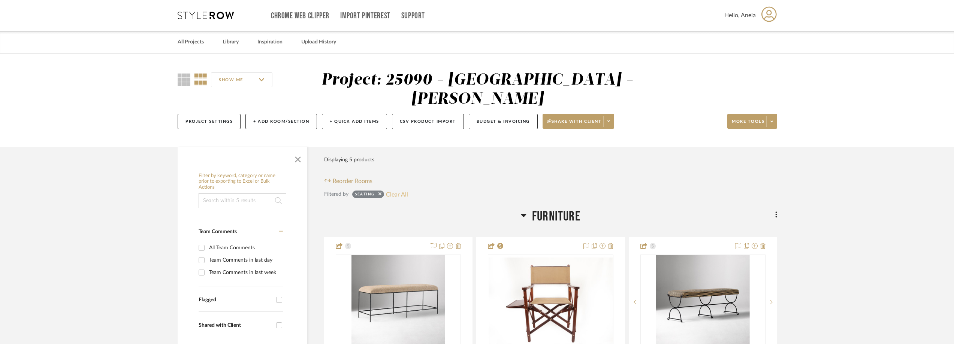
click at [399, 190] on button "Clear All" at bounding box center [397, 195] width 22 height 10
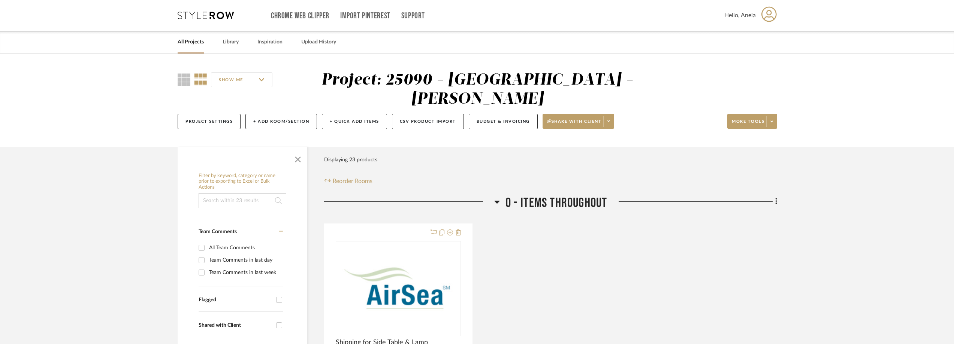
click at [189, 13] on icon at bounding box center [206, 15] width 56 height 7
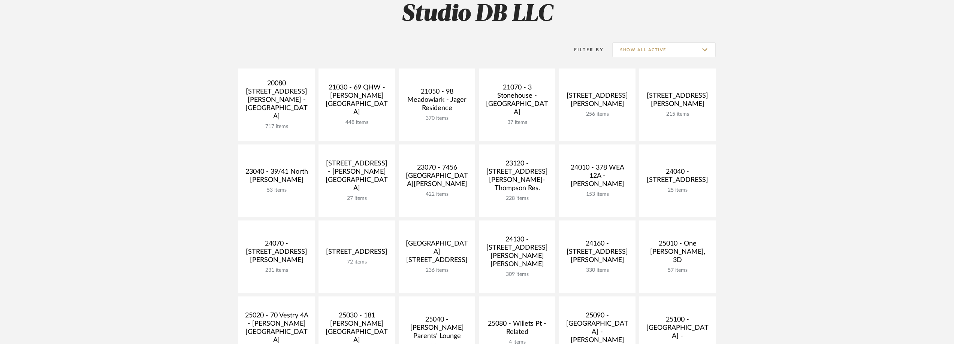
scroll to position [262, 0]
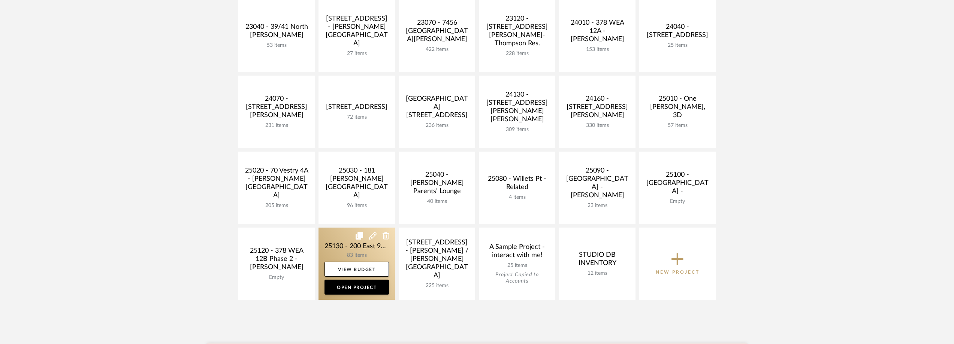
click at [327, 247] on link at bounding box center [357, 264] width 76 height 72
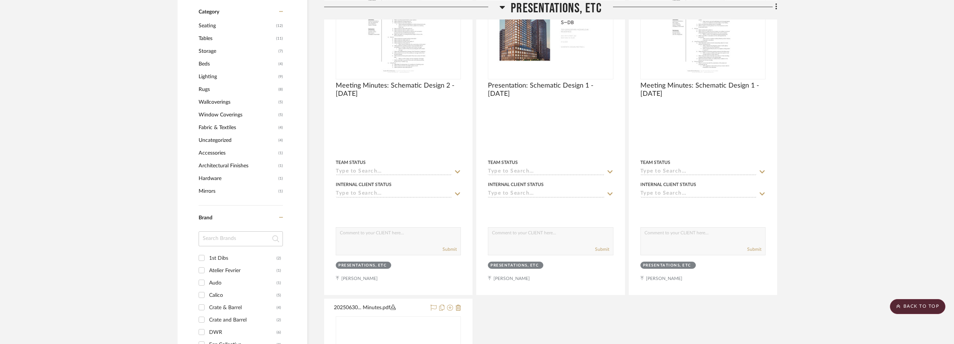
scroll to position [646, 0]
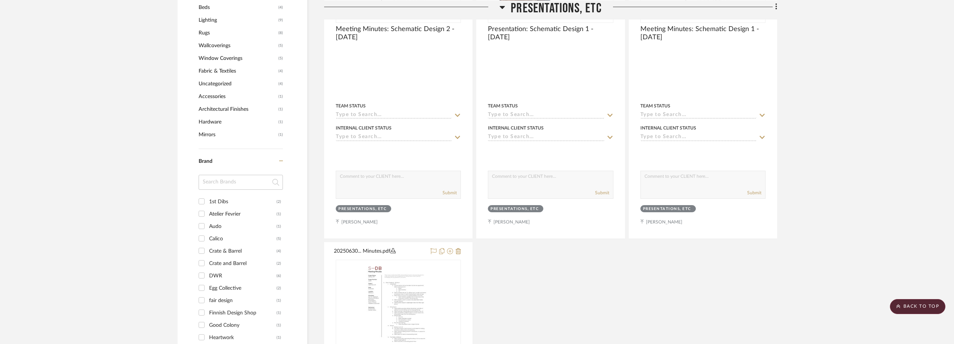
drag, startPoint x: 215, startPoint y: 176, endPoint x: 216, endPoint y: 180, distance: 3.8
click at [216, 180] on input at bounding box center [241, 182] width 84 height 15
click at [220, 185] on input at bounding box center [241, 182] width 84 height 15
type input "fa"
click at [242, 202] on div "fair design" at bounding box center [242, 202] width 67 height 12
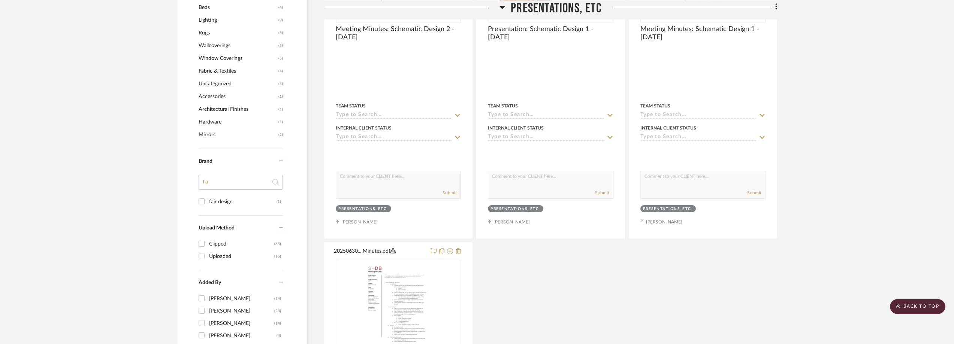
click at [208, 202] on input "fair design (1)" at bounding box center [202, 202] width 12 height 12
checkbox input "true"
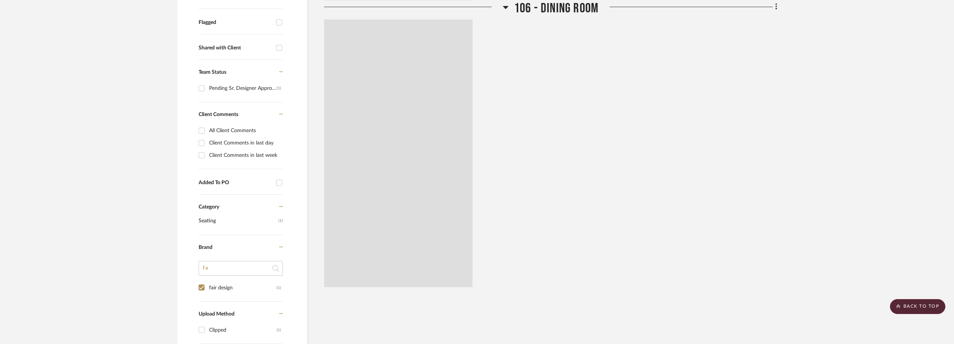
scroll to position [183, 0]
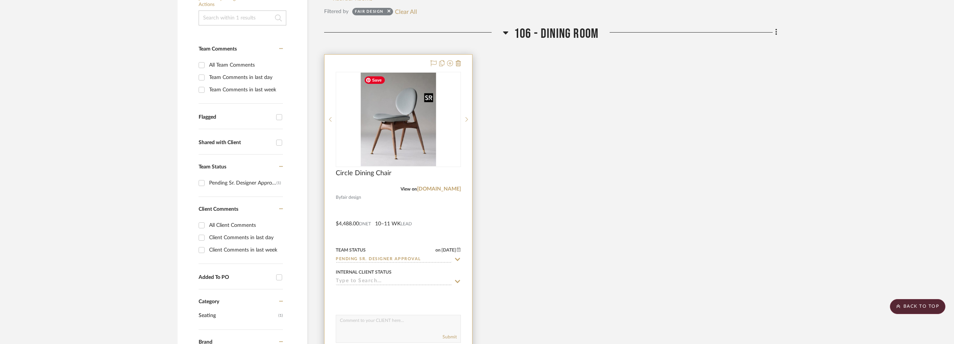
click at [408, 144] on img "0" at bounding box center [398, 120] width 75 height 94
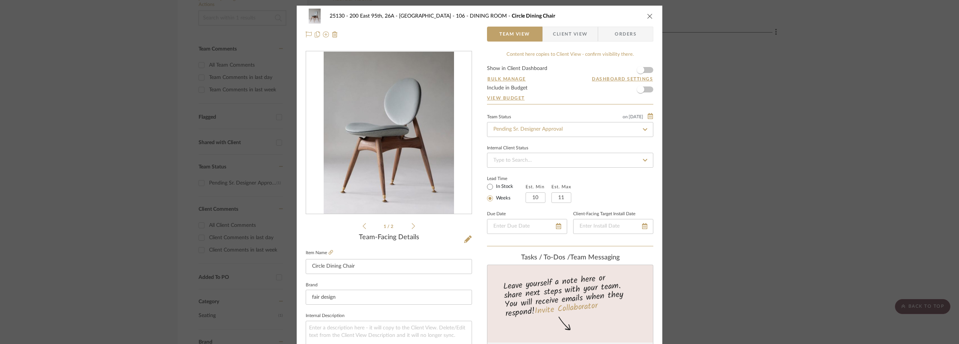
click at [553, 38] on span "Client View" at bounding box center [570, 34] width 34 height 15
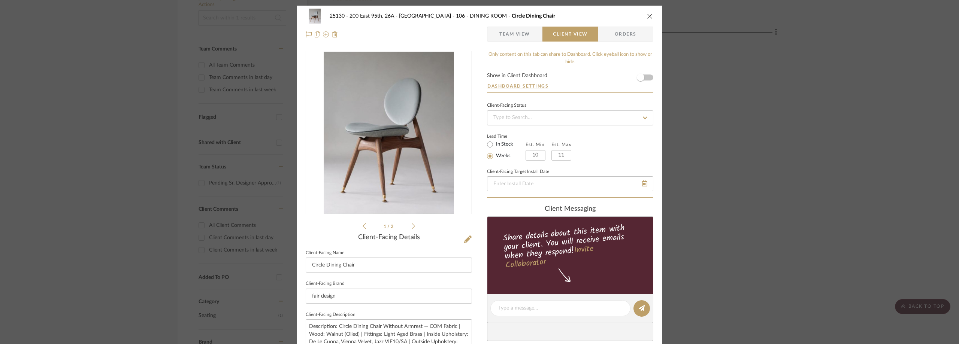
click at [412, 224] on icon at bounding box center [413, 226] width 3 height 7
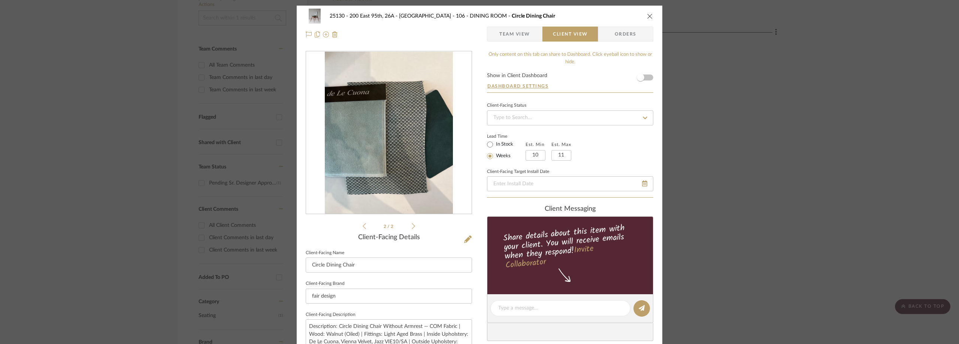
click at [101, 27] on div "25130 - 200 East 95th, 26A - Kosheleva 106 - DINING ROOM Circle Dining Chair Te…" at bounding box center [479, 172] width 959 height 344
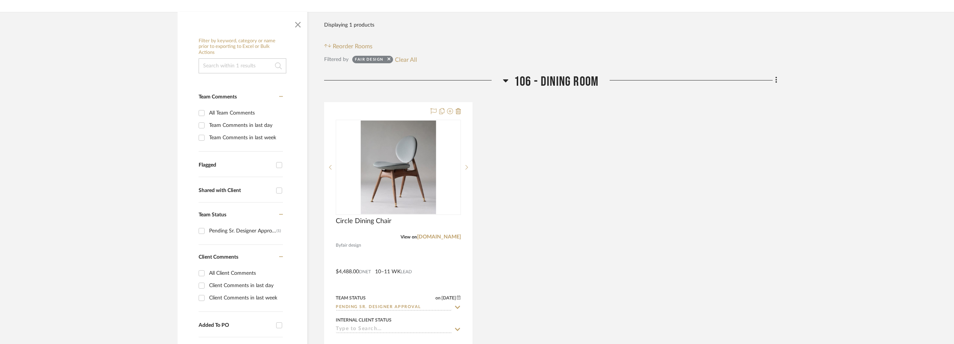
scroll to position [150, 0]
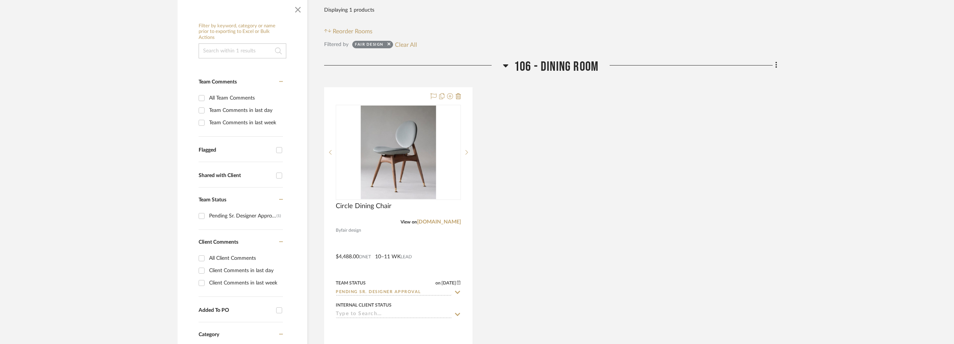
click at [249, 272] on div "Client Comments in last day" at bounding box center [245, 271] width 72 height 12
click at [208, 272] on input "Client Comments in last day" at bounding box center [202, 271] width 12 height 12
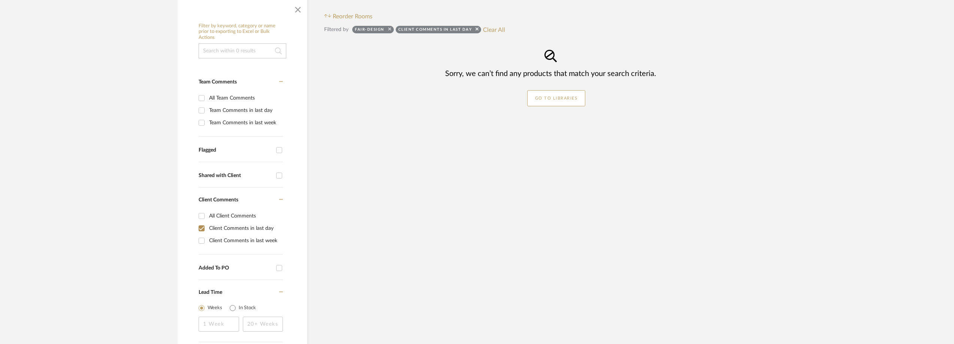
click at [389, 28] on icon at bounding box center [389, 29] width 3 height 5
click at [454, 30] on button "Clear All" at bounding box center [451, 30] width 22 height 10
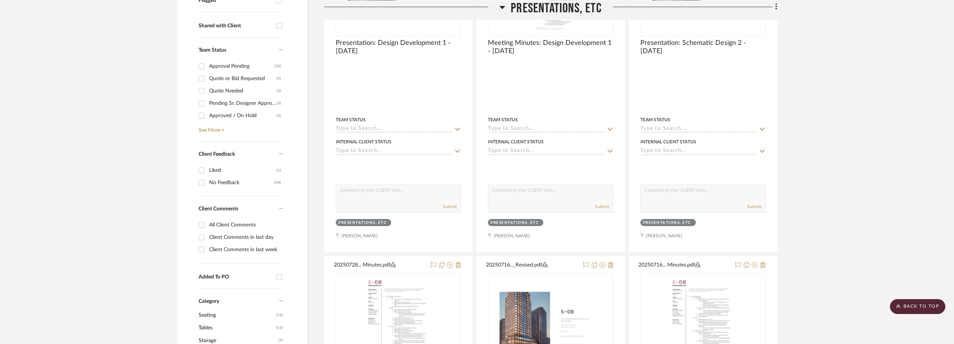
click at [223, 242] on div "Client Comments in last day" at bounding box center [245, 238] width 72 height 12
click at [208, 242] on input "Client Comments in last day" at bounding box center [202, 238] width 12 height 12
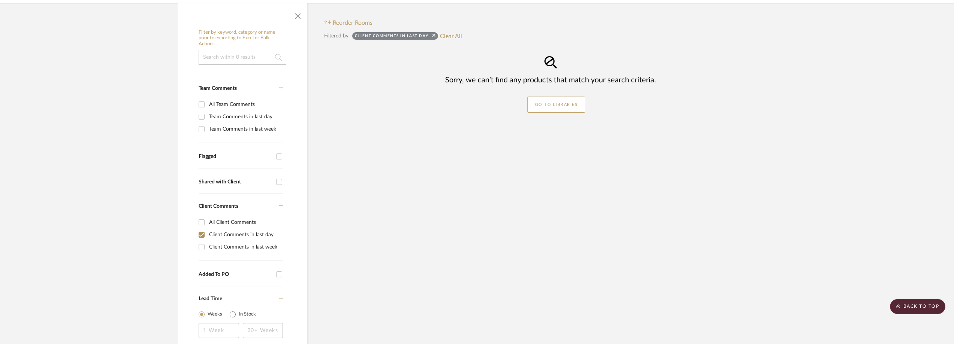
scroll to position [169, 0]
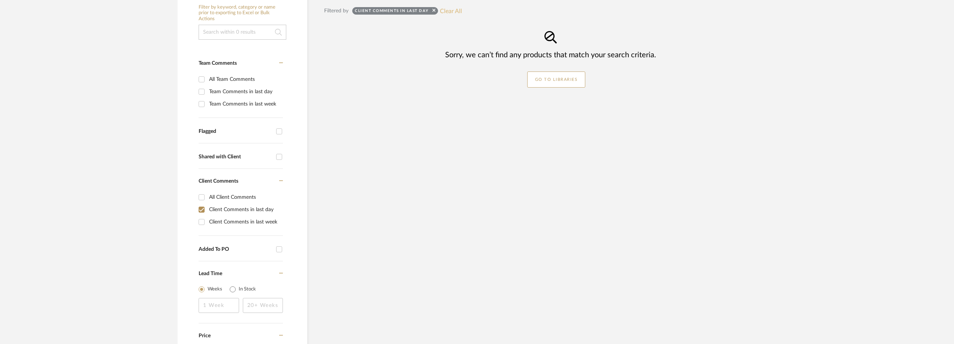
click at [457, 13] on button "Clear All" at bounding box center [451, 11] width 22 height 10
checkbox input "false"
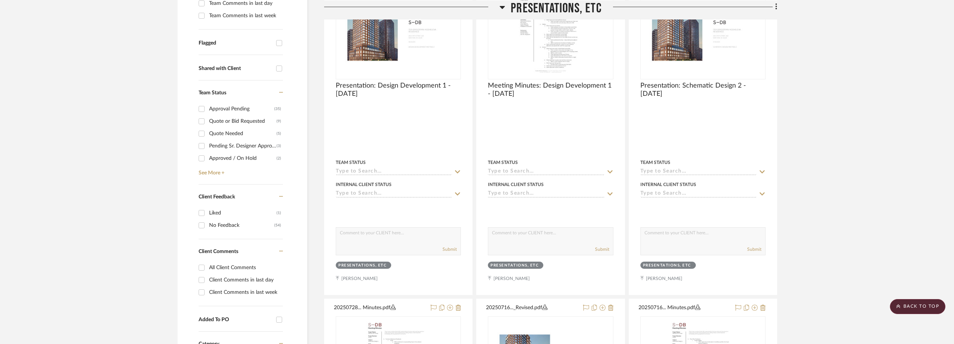
scroll to position [319, 0]
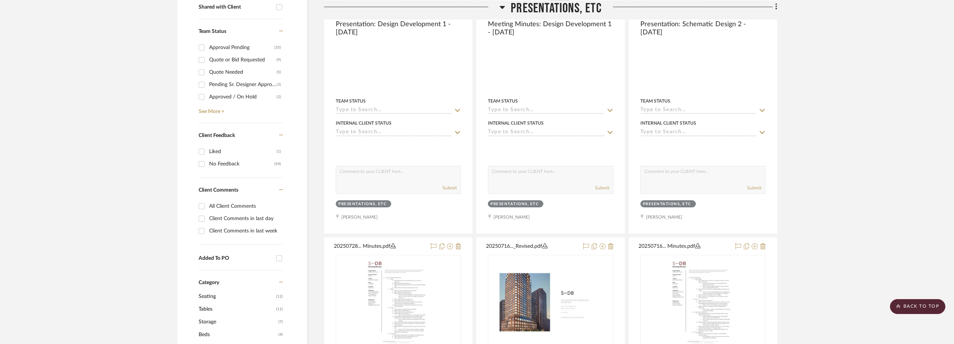
click at [214, 235] on div "Client Comments in last week" at bounding box center [245, 231] width 72 height 12
click at [208, 235] on input "Client Comments in last week" at bounding box center [202, 231] width 12 height 12
checkbox input "true"
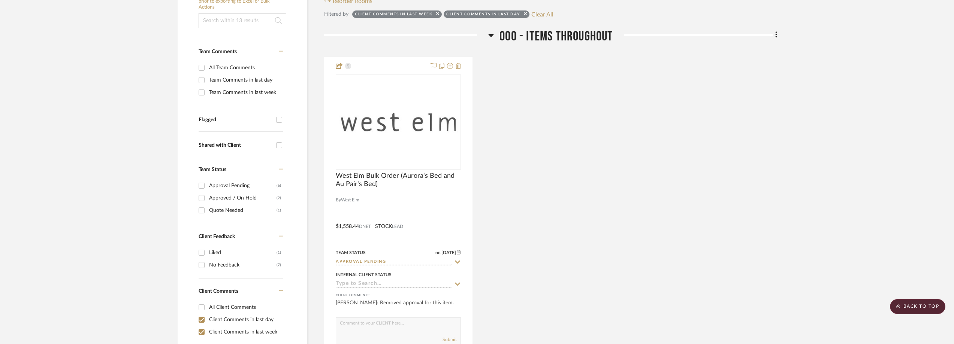
scroll to position [169, 0]
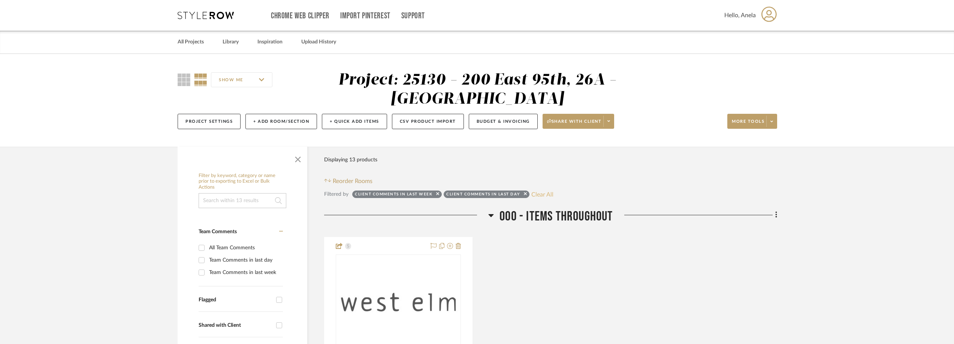
click at [540, 196] on button "Clear All" at bounding box center [542, 195] width 22 height 10
checkbox input "false"
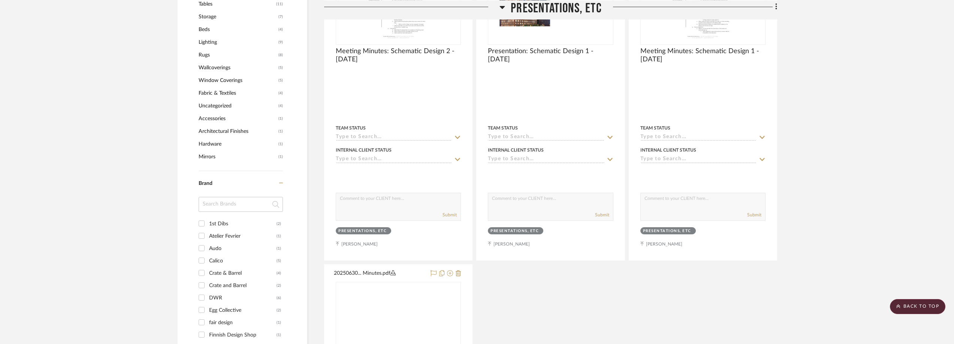
scroll to position [712, 0]
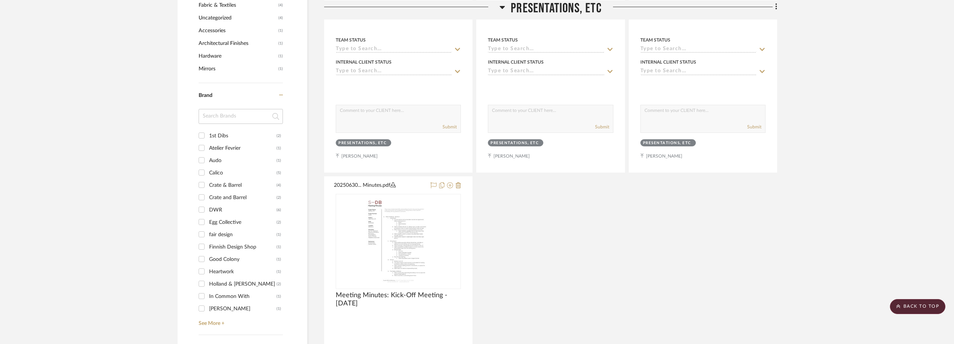
click at [213, 206] on div "DWR" at bounding box center [242, 210] width 67 height 12
click at [208, 206] on input "DWR (6)" at bounding box center [202, 210] width 12 height 12
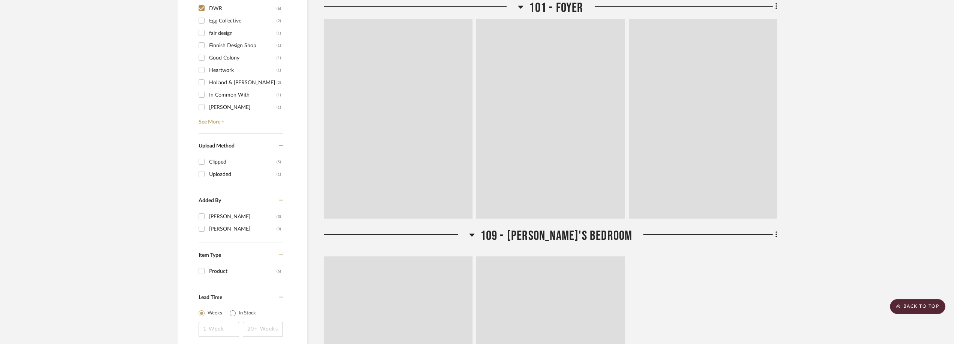
scroll to position [638, 0]
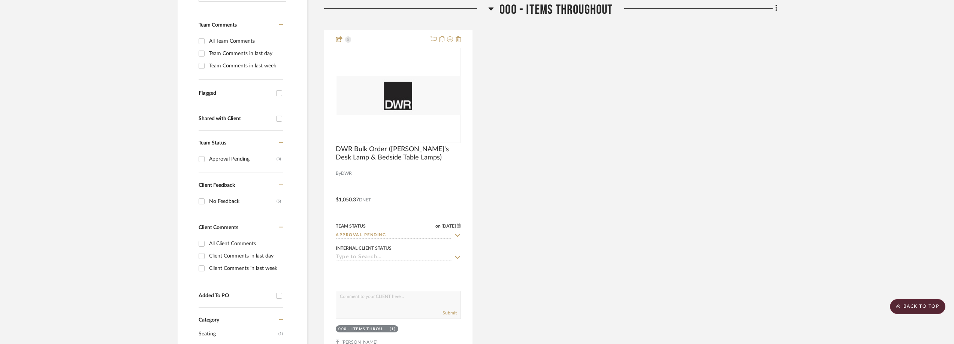
scroll to position [105, 0]
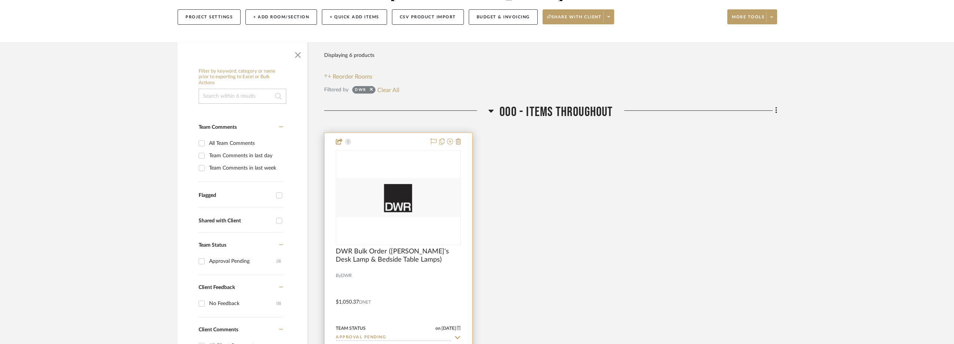
click at [0, 0] on img at bounding box center [0, 0] width 0 height 0
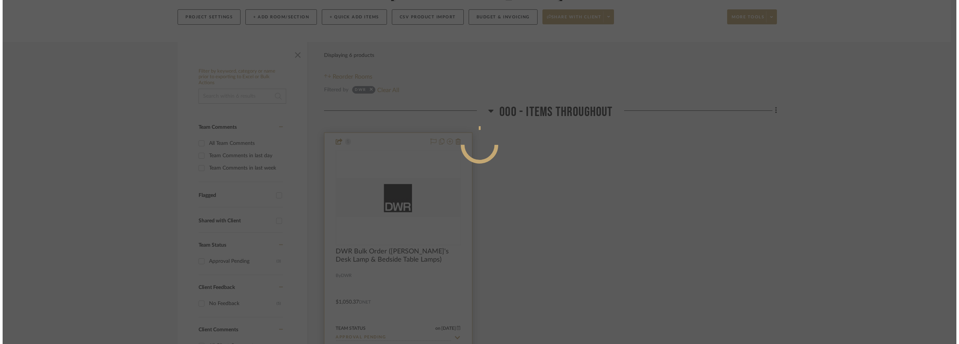
scroll to position [0, 0]
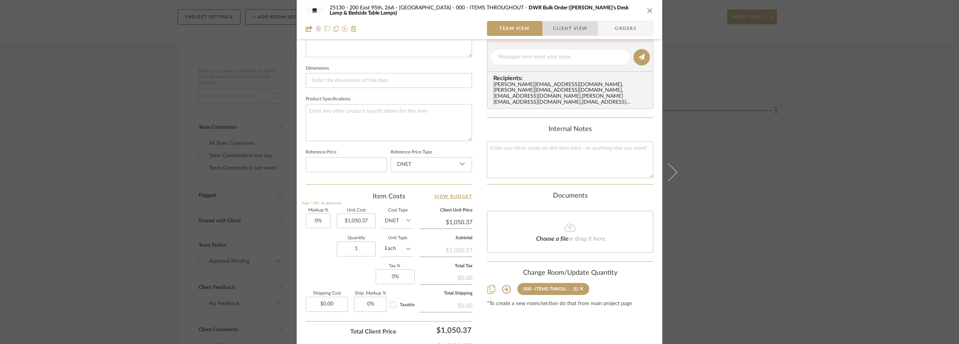
click at [557, 26] on span "Client View" at bounding box center [570, 28] width 34 height 15
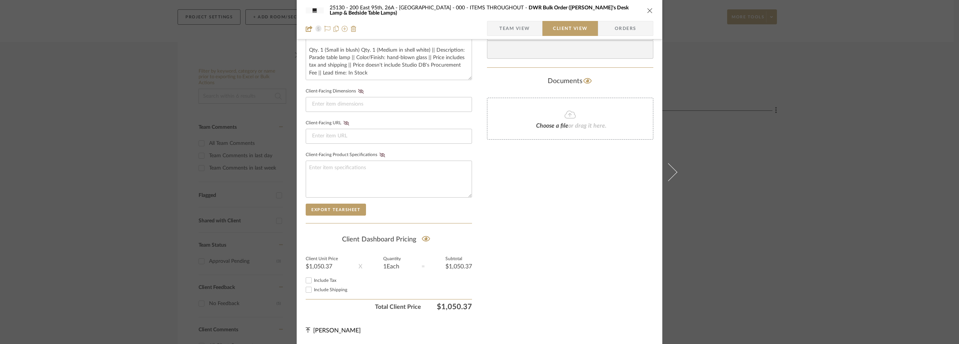
scroll to position [37, 0]
drag, startPoint x: 138, startPoint y: 88, endPoint x: 133, endPoint y: 43, distance: 44.5
click at [138, 88] on div "25130 - 200 East 95th, 26A - Kosheleva 000 - ITEMS THROUGHOUT DWR Bulk Order ([…" at bounding box center [479, 172] width 959 height 344
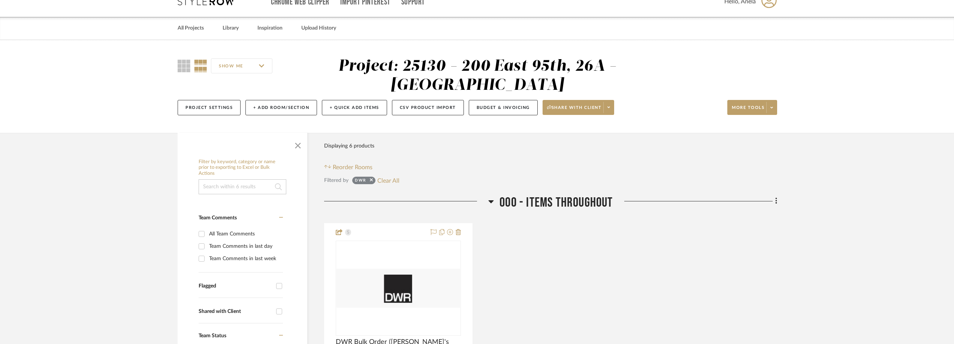
scroll to position [0, 0]
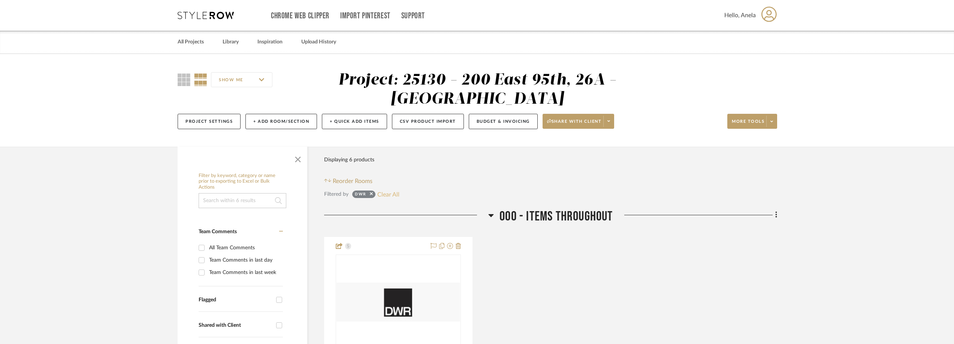
click at [393, 195] on button "Clear All" at bounding box center [388, 195] width 22 height 10
checkbox input "false"
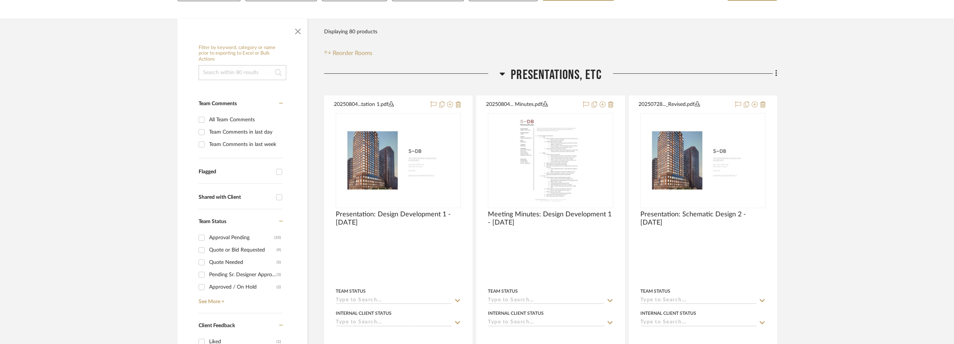
scroll to position [225, 0]
